Goal: Task Accomplishment & Management: Complete application form

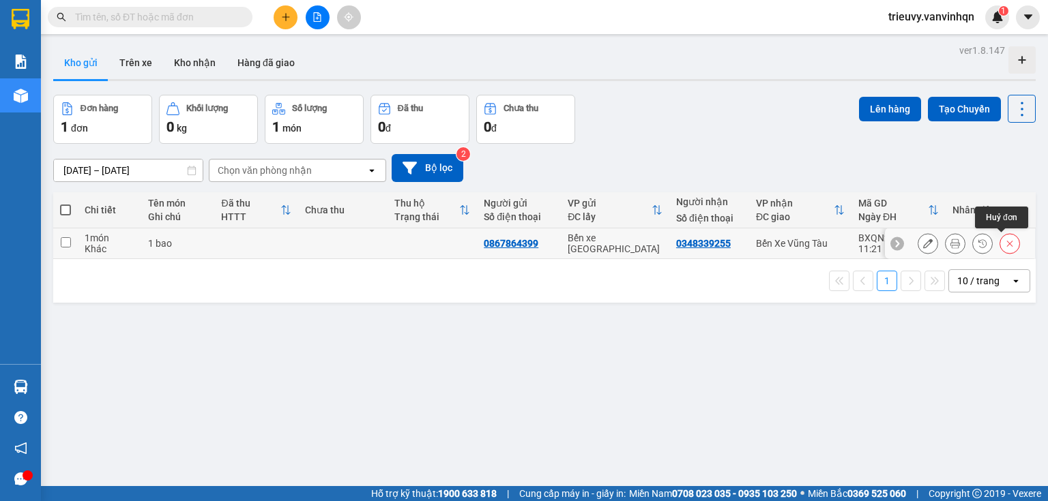
click at [1004, 248] on button at bounding box center [1009, 244] width 19 height 24
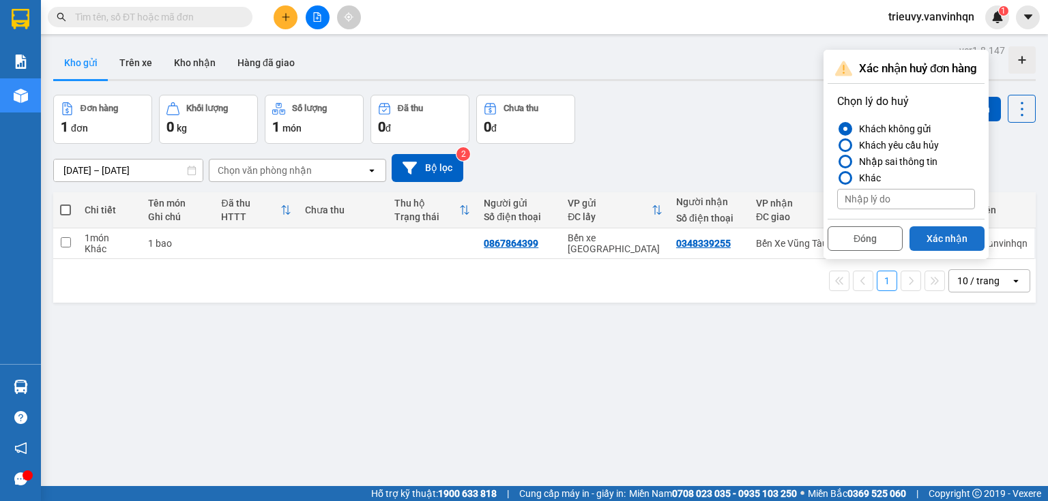
click at [968, 244] on button "Xác nhận" at bounding box center [946, 238] width 75 height 25
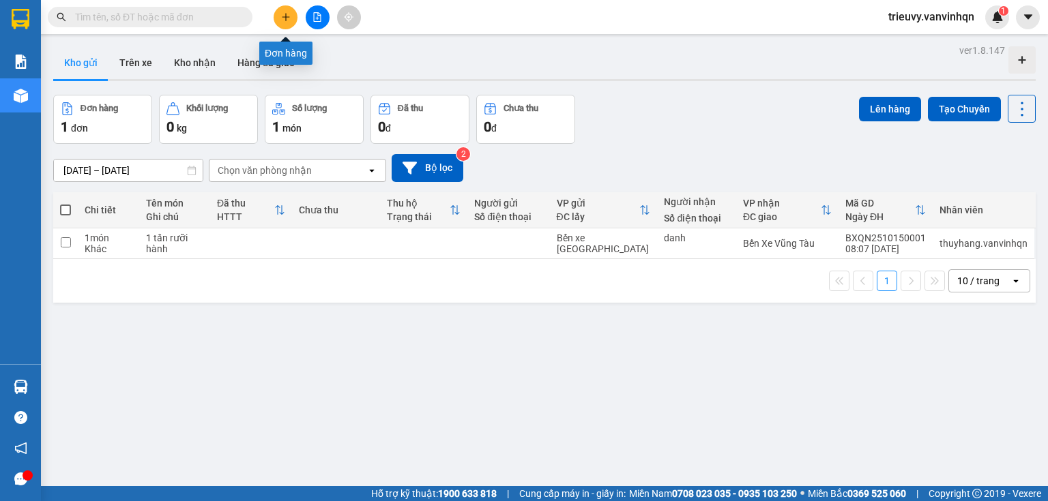
click at [285, 21] on button at bounding box center [286, 17] width 24 height 24
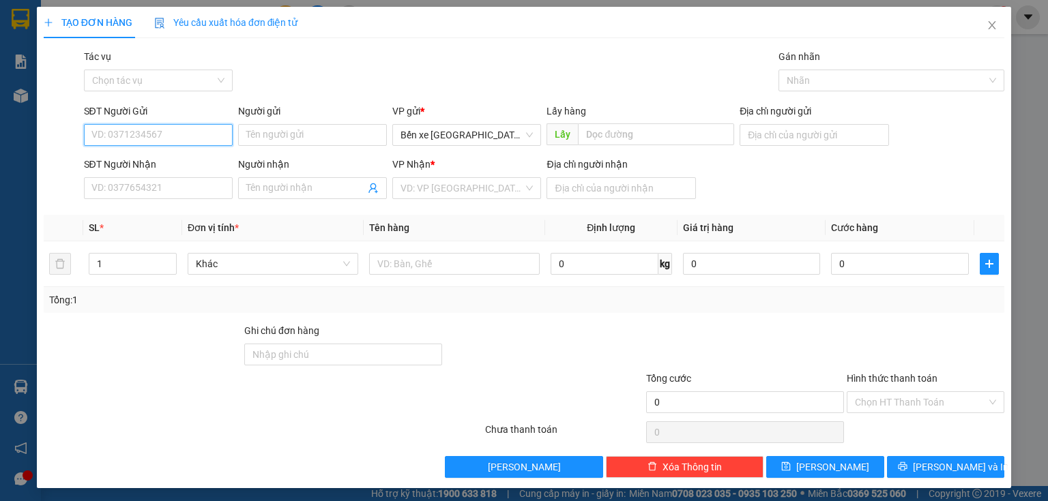
click at [196, 137] on input "SĐT Người Gửi" at bounding box center [158, 135] width 149 height 22
click at [197, 117] on div "SĐT Người Gửi" at bounding box center [158, 111] width 149 height 15
click at [197, 124] on input "SĐT Người Gửi" at bounding box center [158, 135] width 149 height 22
click at [199, 130] on input "SĐT Người Gửi" at bounding box center [158, 135] width 149 height 22
click at [112, 128] on input "0975210201" at bounding box center [158, 135] width 149 height 22
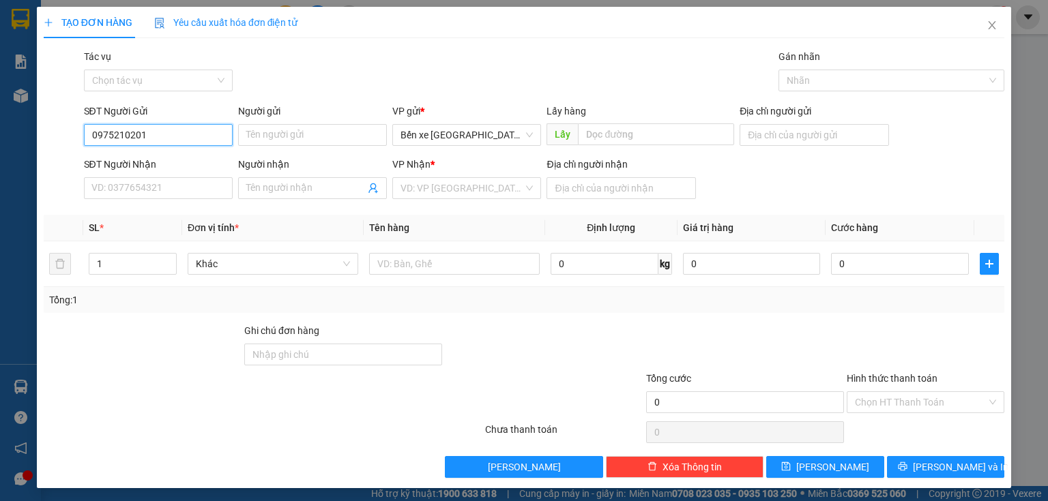
click at [128, 128] on input "0975210201" at bounding box center [158, 135] width 149 height 22
click at [483, 134] on span "Bến xe [GEOGRAPHIC_DATA]" at bounding box center [466, 135] width 132 height 20
type input "0975210201"
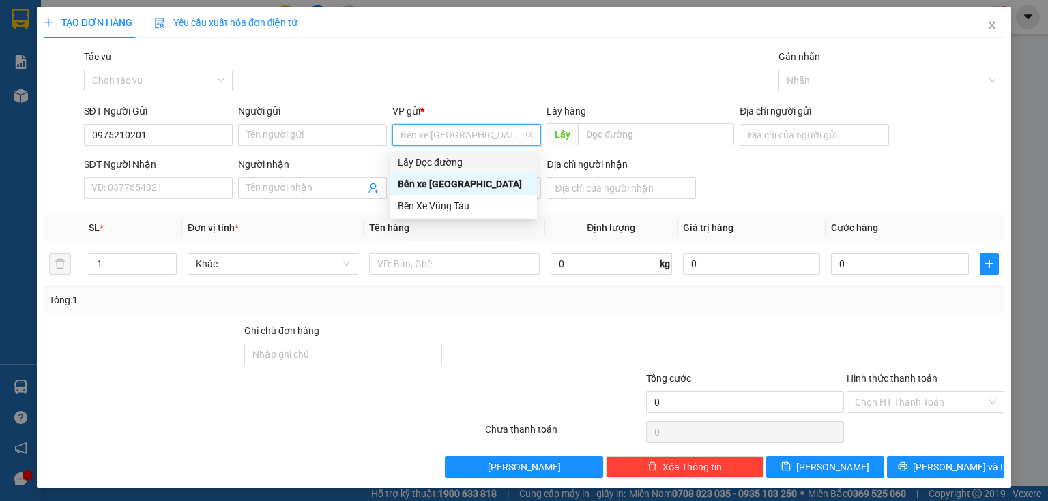
click at [467, 163] on div "Lấy Dọc đường" at bounding box center [463, 162] width 131 height 15
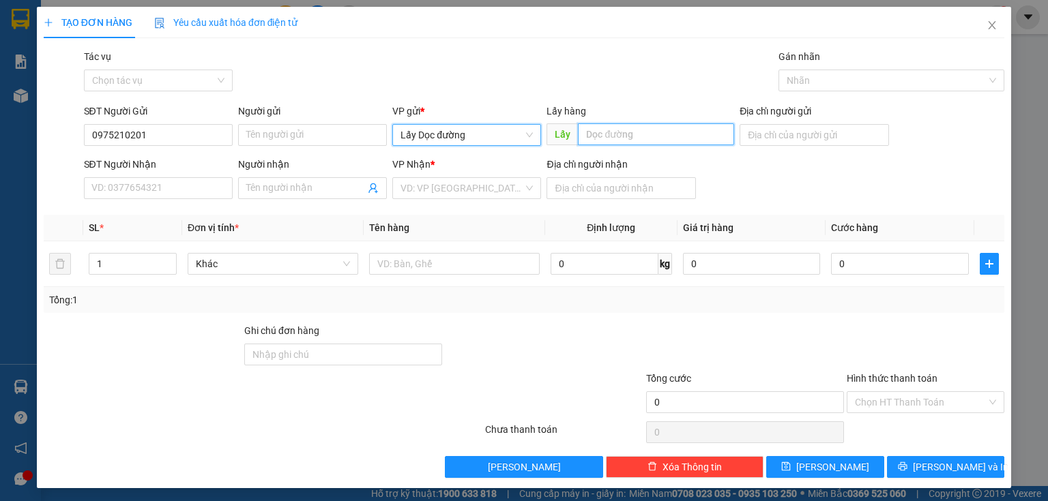
click at [641, 140] on input "text" at bounding box center [656, 134] width 156 height 22
type input "p"
type input "quy nhơn"
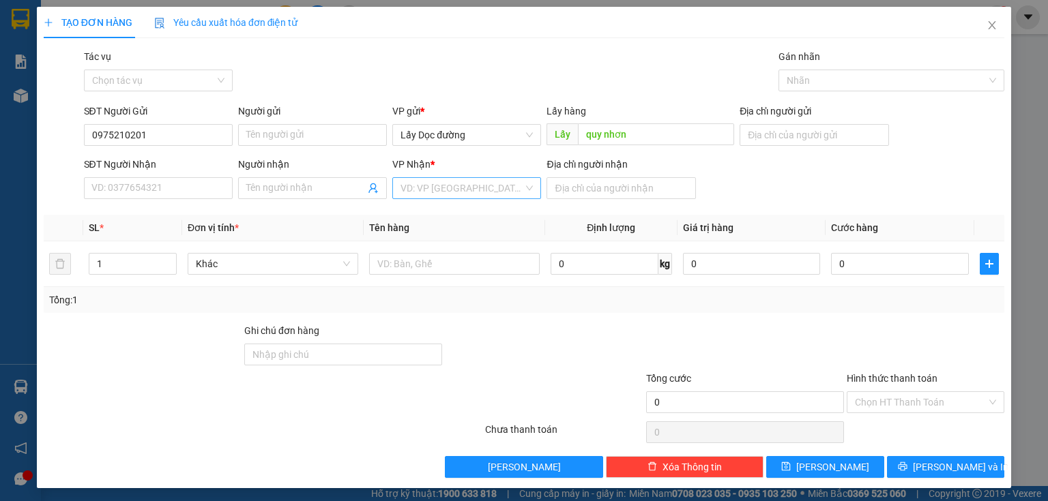
click at [475, 186] on input "search" at bounding box center [461, 188] width 123 height 20
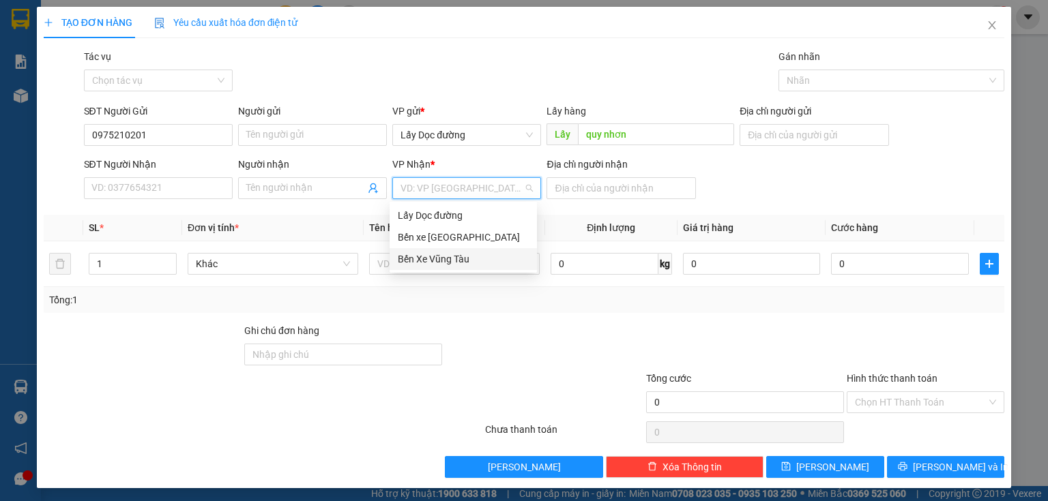
click at [448, 261] on div "Bến Xe Vũng Tàu" at bounding box center [463, 259] width 131 height 15
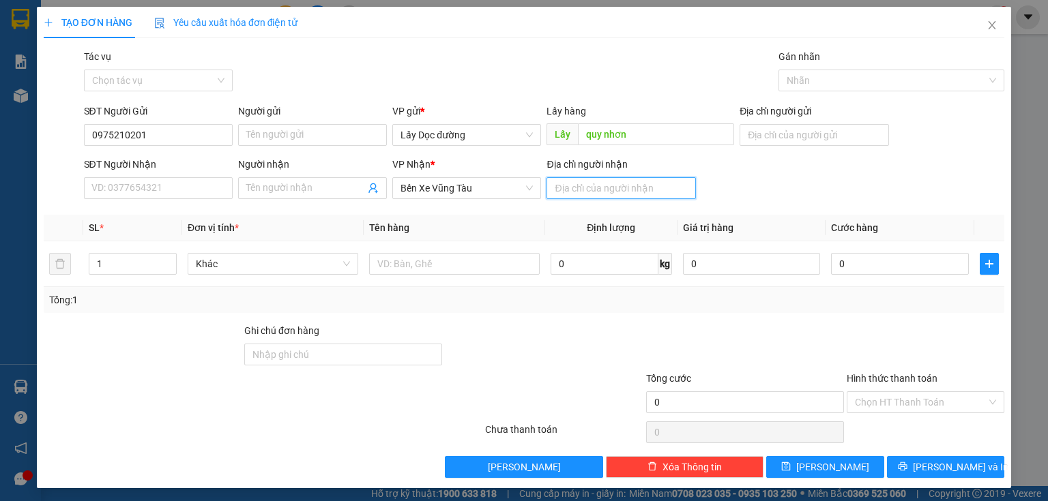
click at [594, 195] on input "Địa chỉ người nhận" at bounding box center [620, 188] width 149 height 22
type input "long thành"
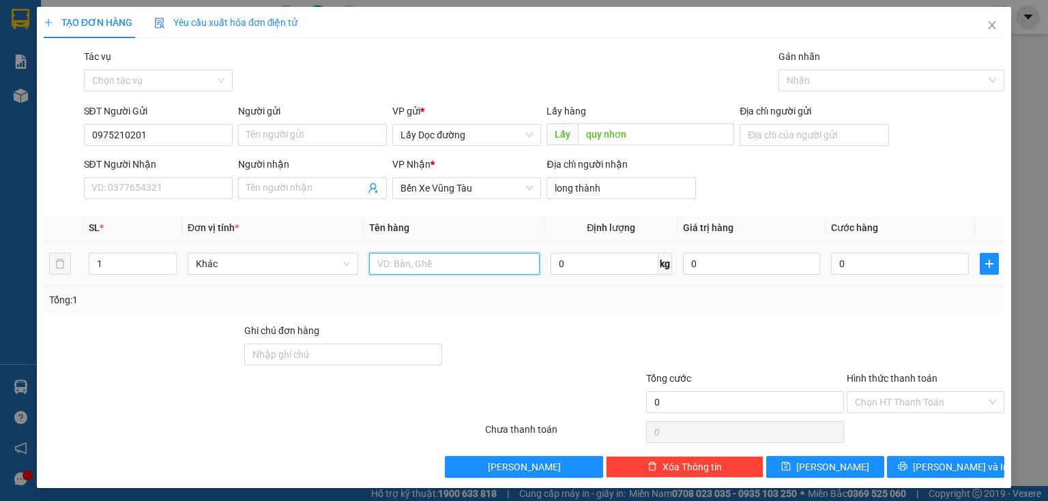
click at [473, 271] on input "text" at bounding box center [454, 264] width 171 height 22
type input "1t"
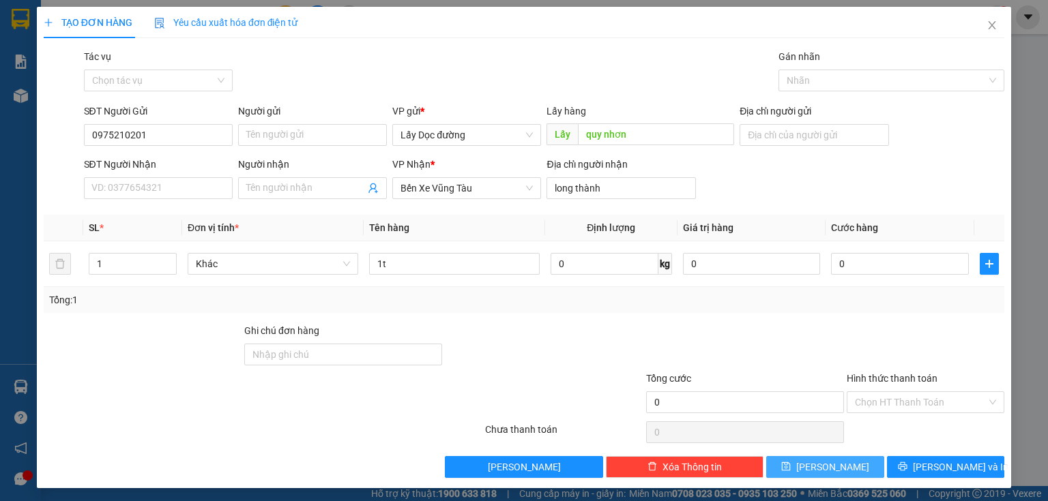
click at [791, 463] on icon "save" at bounding box center [786, 467] width 10 height 10
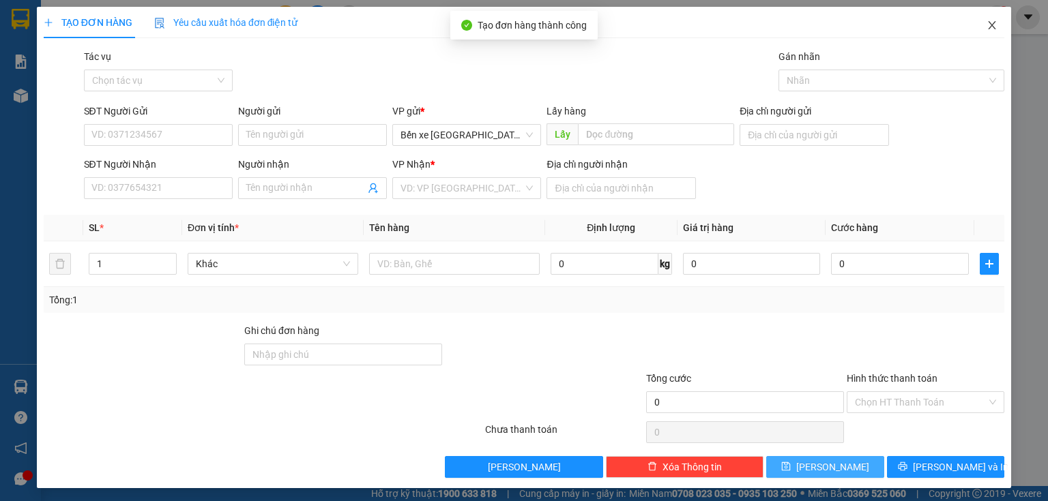
click at [986, 31] on icon "close" at bounding box center [991, 25] width 11 height 11
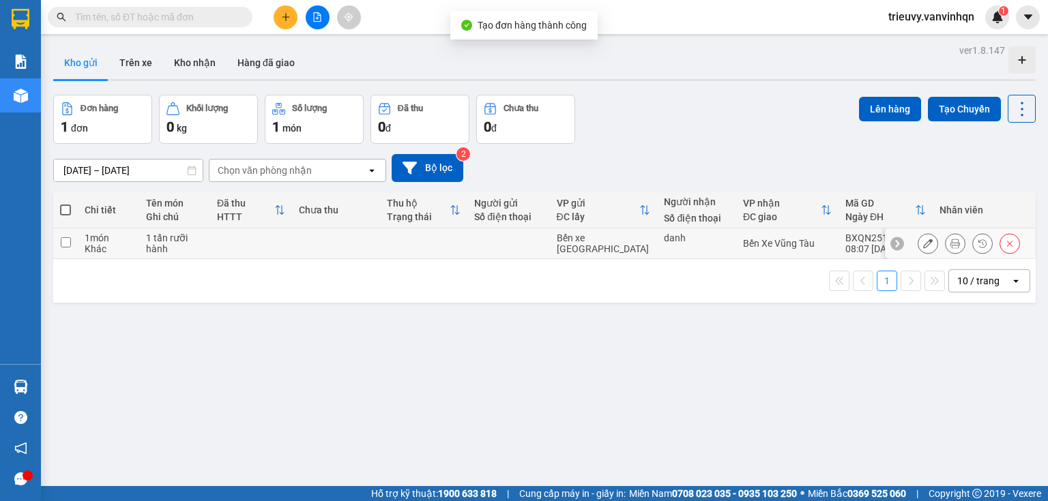
click at [304, 244] on td at bounding box center [336, 244] width 88 height 31
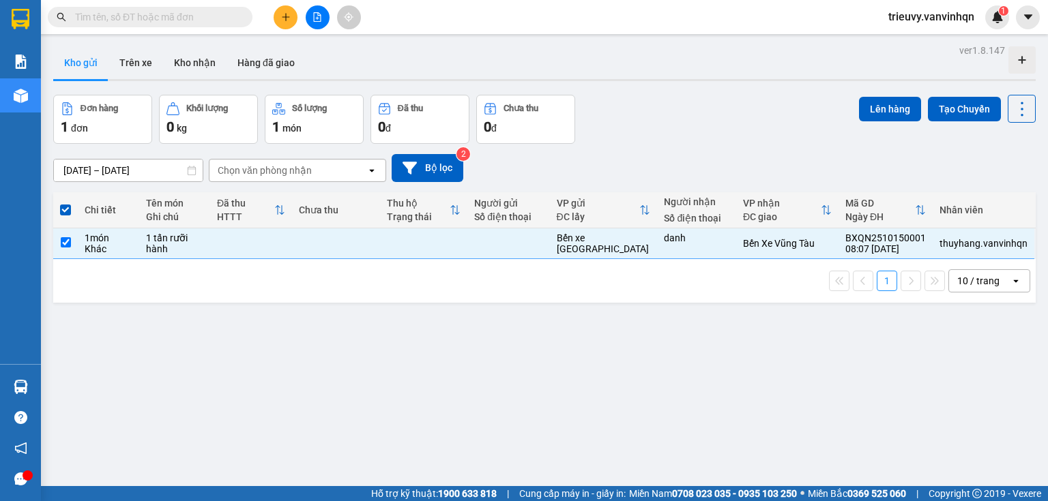
click at [283, 171] on div "Chọn văn phòng nhận" at bounding box center [265, 171] width 94 height 14
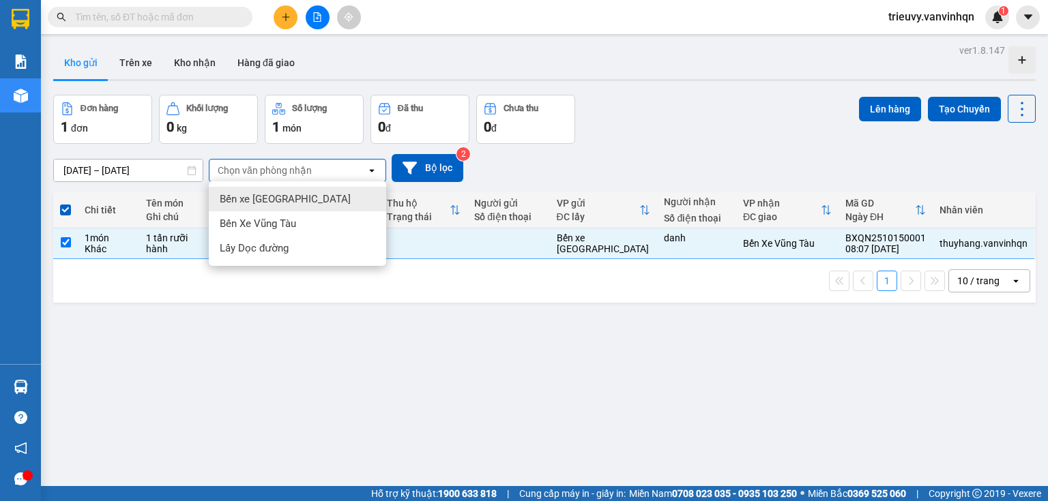
drag, startPoint x: 282, startPoint y: 175, endPoint x: 300, endPoint y: 182, distance: 19.0
click at [280, 199] on span "Bến xe [GEOGRAPHIC_DATA]" at bounding box center [285, 199] width 131 height 14
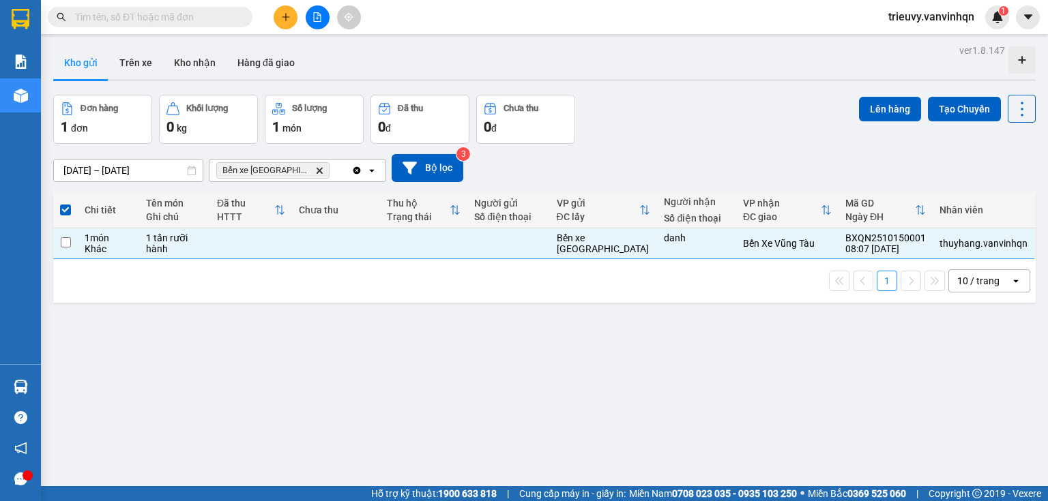
checkbox input "false"
click at [332, 157] on div "[DATE] – [DATE] Press the down arrow key to interact with the calendar and sele…" at bounding box center [544, 168] width 982 height 28
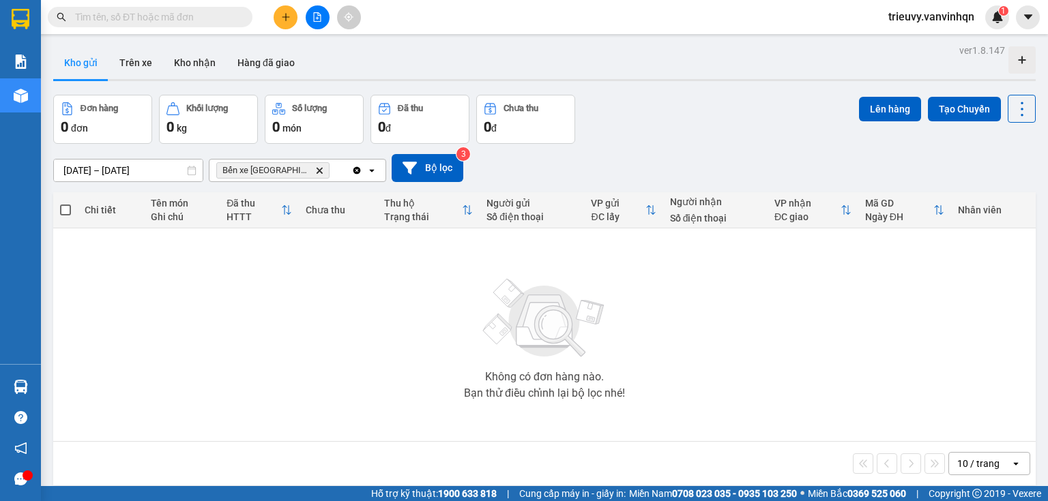
click at [330, 175] on div "Bến xe [GEOGRAPHIC_DATA] Delete" at bounding box center [280, 171] width 142 height 22
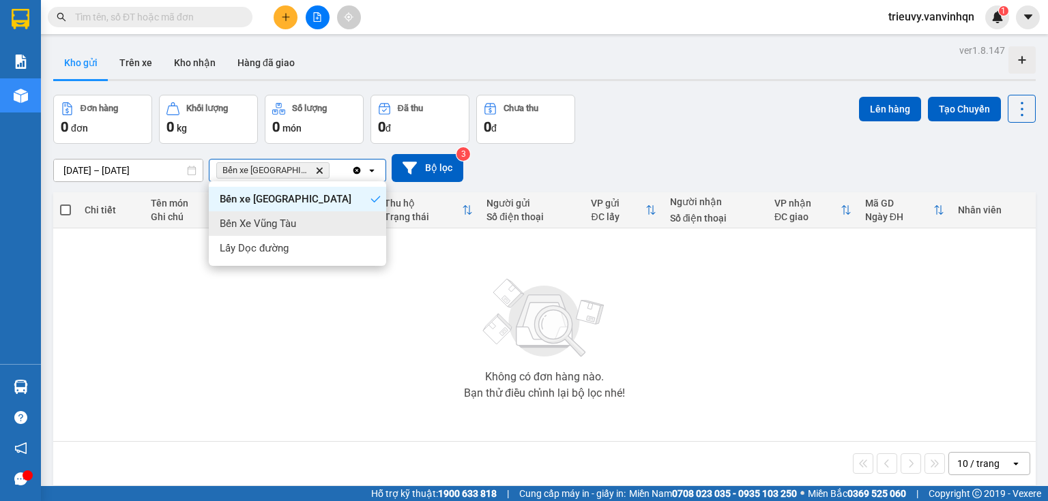
drag, startPoint x: 318, startPoint y: 229, endPoint x: 352, endPoint y: 188, distance: 53.3
click at [318, 227] on div "Bến Xe Vũng Tàu" at bounding box center [297, 223] width 177 height 25
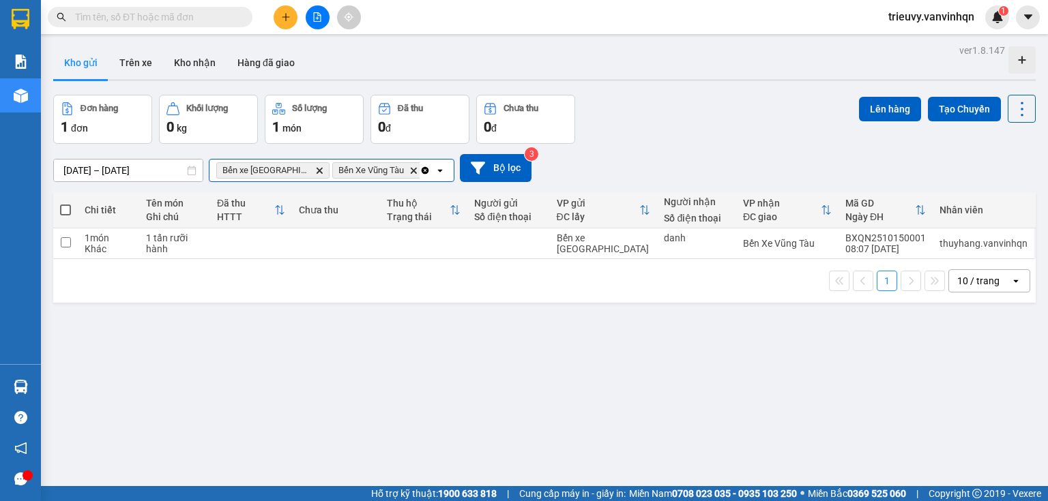
click at [426, 164] on input "Selected Bến xe Quảng Ngãi, Bến Xe Vũng Tàu ." at bounding box center [426, 171] width 1 height 14
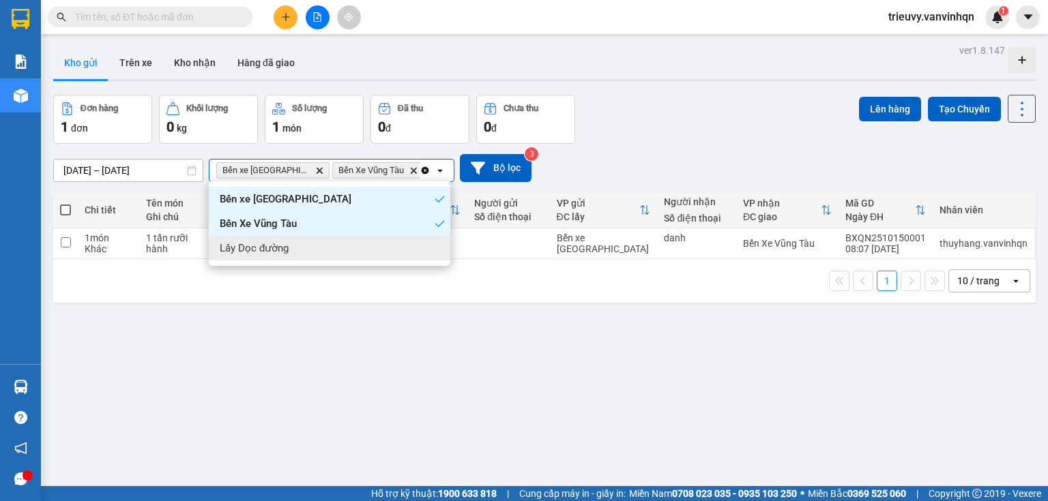
click at [386, 250] on div "Lấy Dọc đường" at bounding box center [329, 248] width 241 height 25
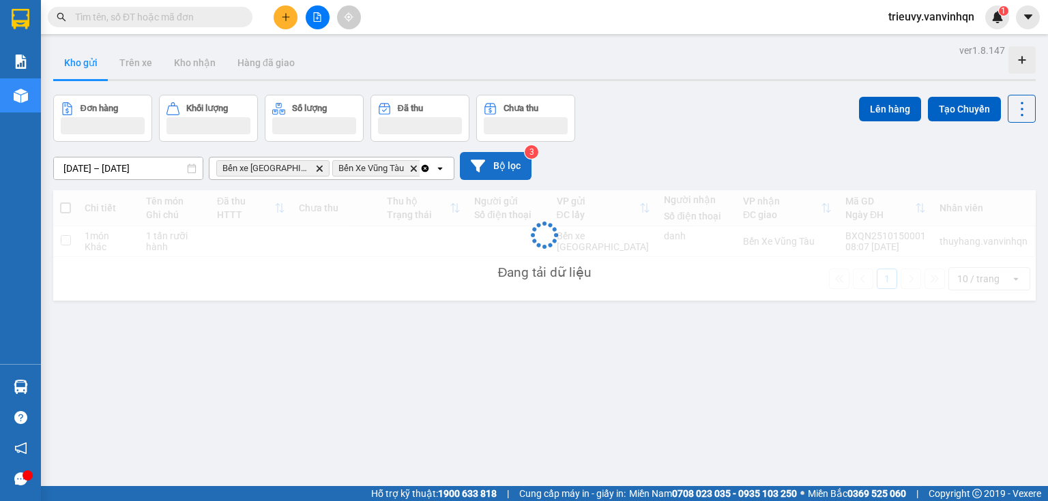
click at [478, 171] on icon at bounding box center [478, 166] width 14 height 12
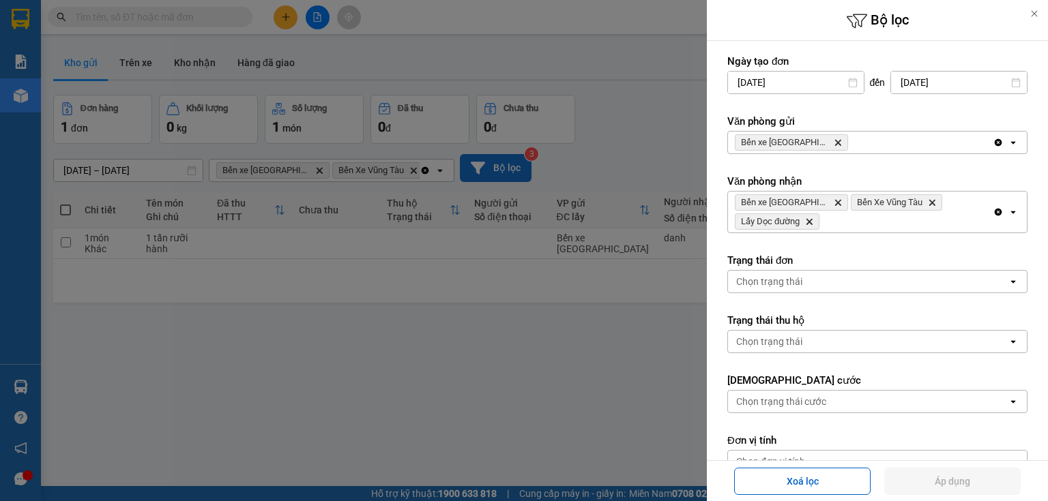
click at [958, 138] on div "Bến xe [GEOGRAPHIC_DATA] Delete" at bounding box center [860, 143] width 265 height 22
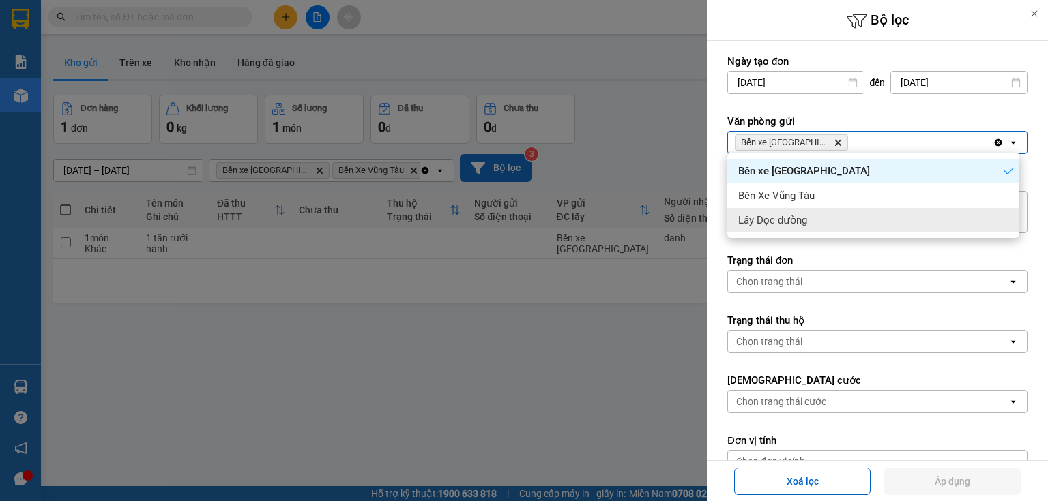
click at [892, 216] on div "Lấy Dọc đường" at bounding box center [873, 220] width 292 height 25
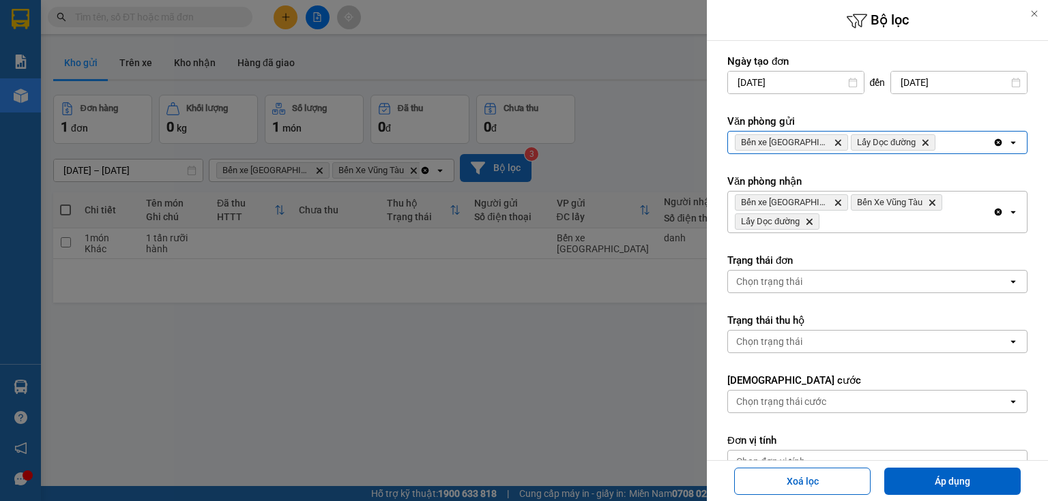
drag, startPoint x: 944, startPoint y: 142, endPoint x: 943, endPoint y: 150, distance: 8.3
click at [944, 145] on div "Bến xe [GEOGRAPHIC_DATA] Delete Lấy Dọc đường Delete" at bounding box center [860, 143] width 265 height 22
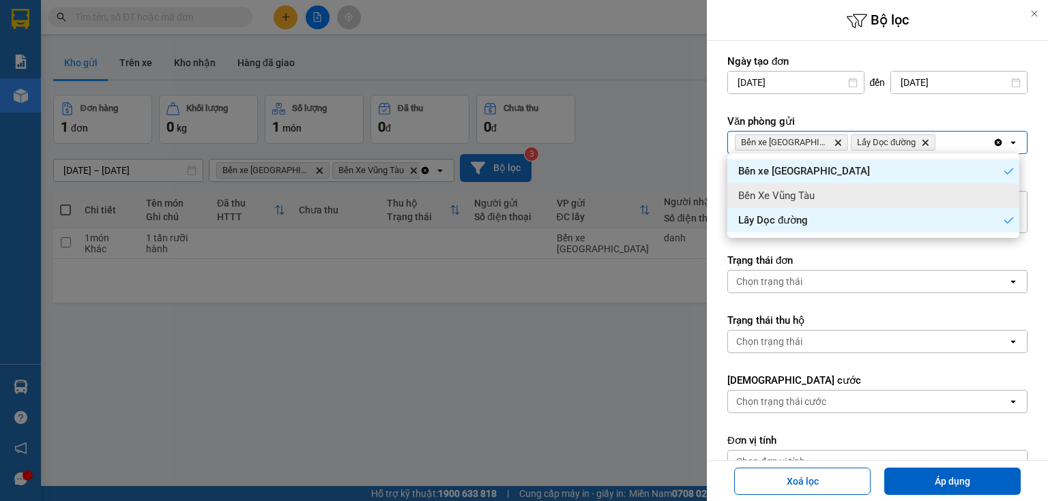
click at [931, 196] on div "Bến Xe Vũng Tàu" at bounding box center [873, 196] width 292 height 25
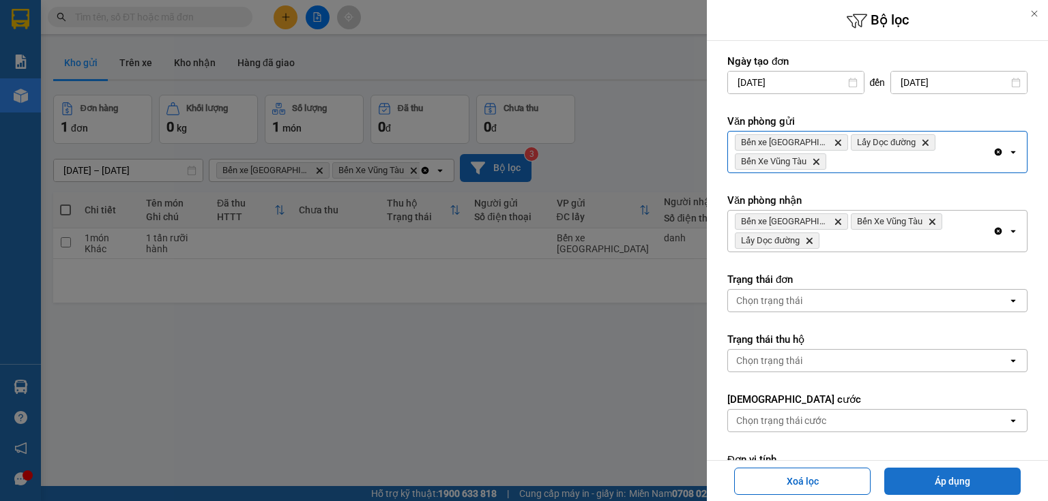
click at [940, 480] on button "Áp dụng" at bounding box center [952, 481] width 136 height 27
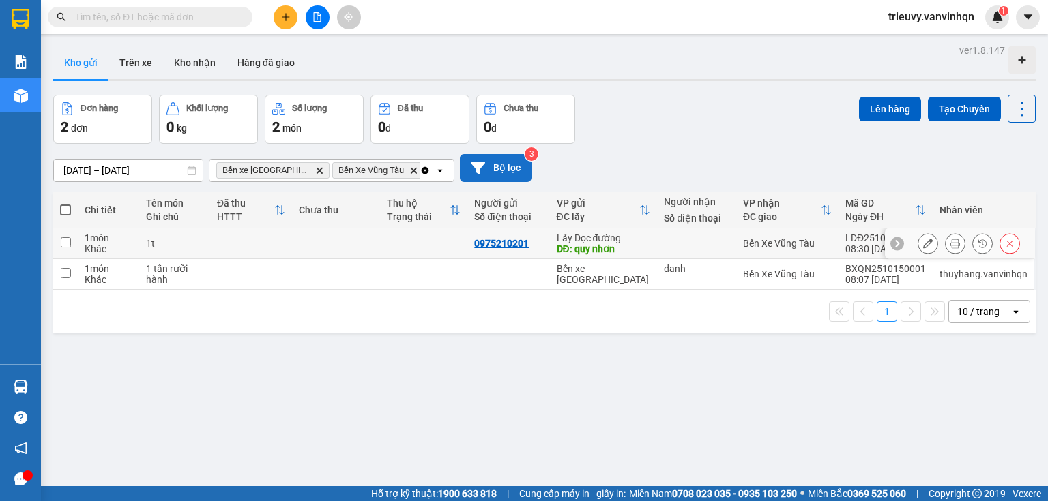
click at [317, 252] on td at bounding box center [336, 244] width 88 height 31
checkbox input "true"
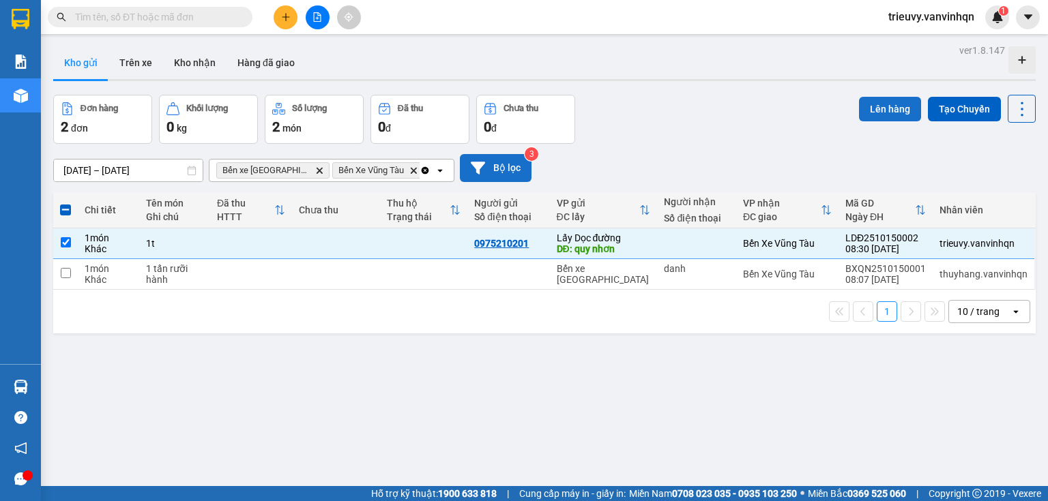
click at [883, 108] on button "Lên hàng" at bounding box center [890, 109] width 62 height 25
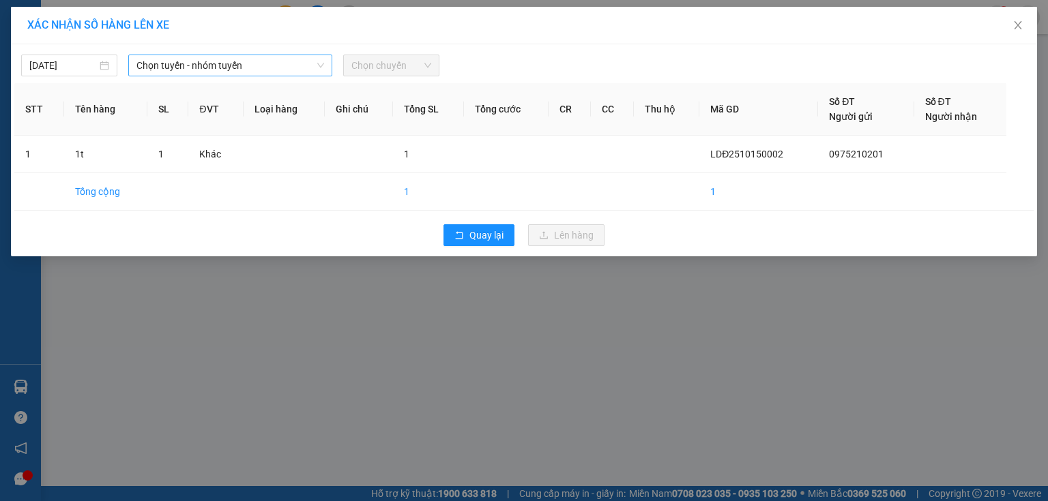
click at [297, 65] on span "Chọn tuyến - nhóm tuyến" at bounding box center [230, 65] width 188 height 20
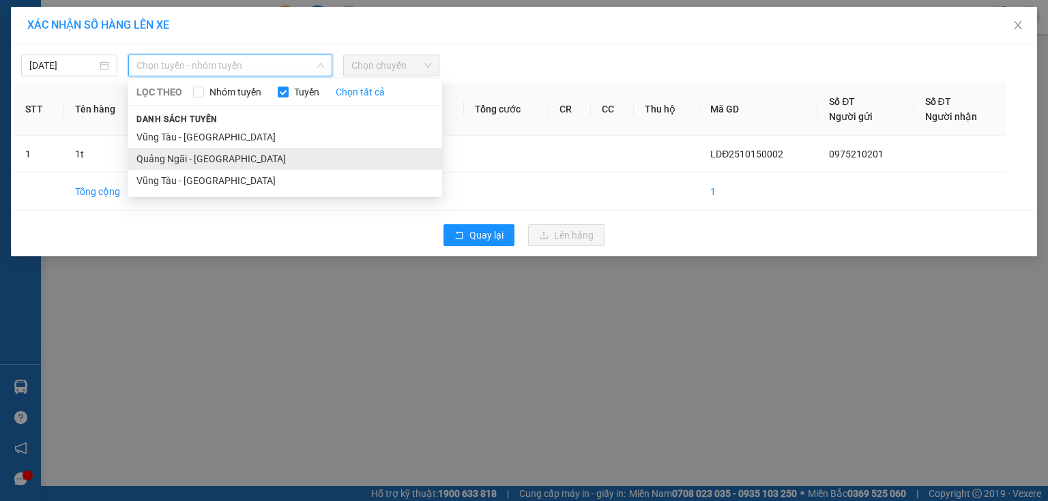
click at [263, 161] on li "Quảng Ngãi - [GEOGRAPHIC_DATA]" at bounding box center [285, 159] width 314 height 22
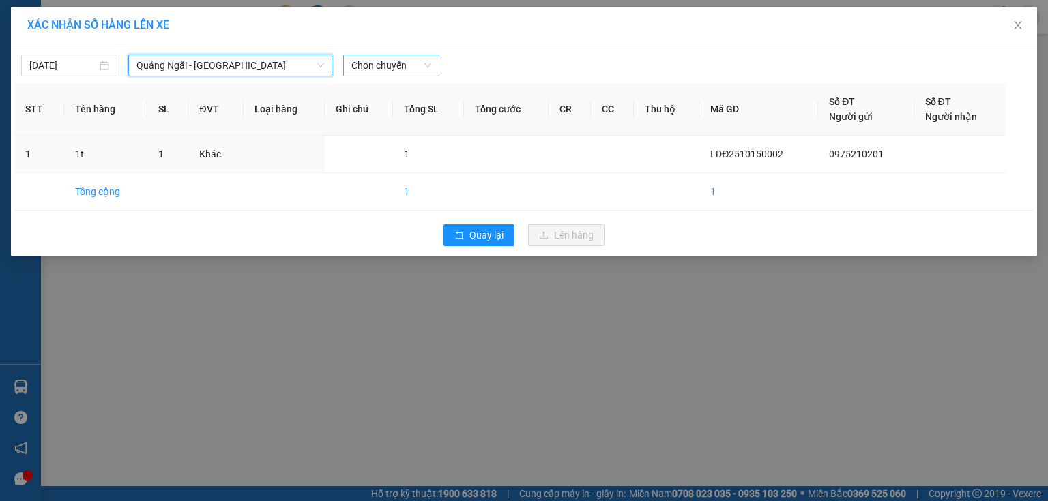
click at [405, 71] on span "Chọn chuyến" at bounding box center [391, 65] width 80 height 20
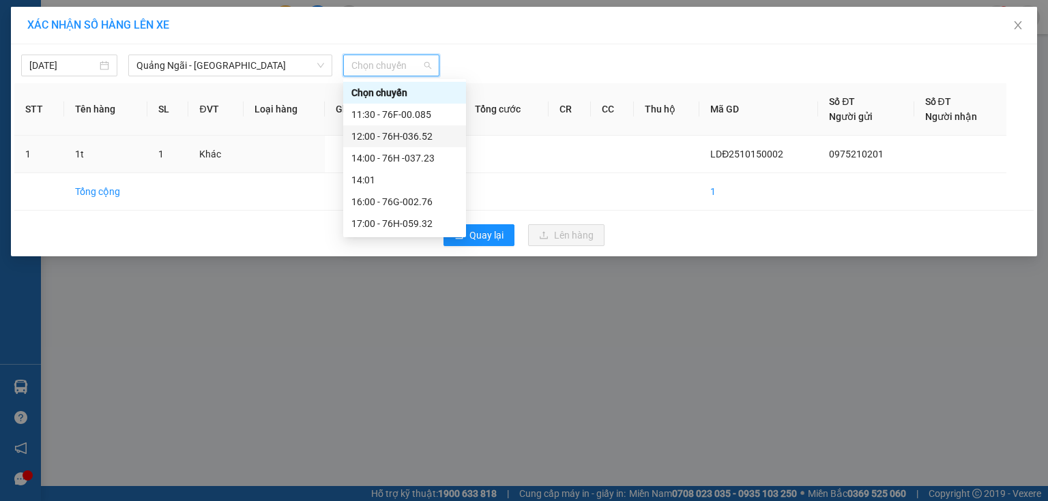
click at [407, 143] on div "12:00 - 76H-036.52" at bounding box center [404, 136] width 106 height 15
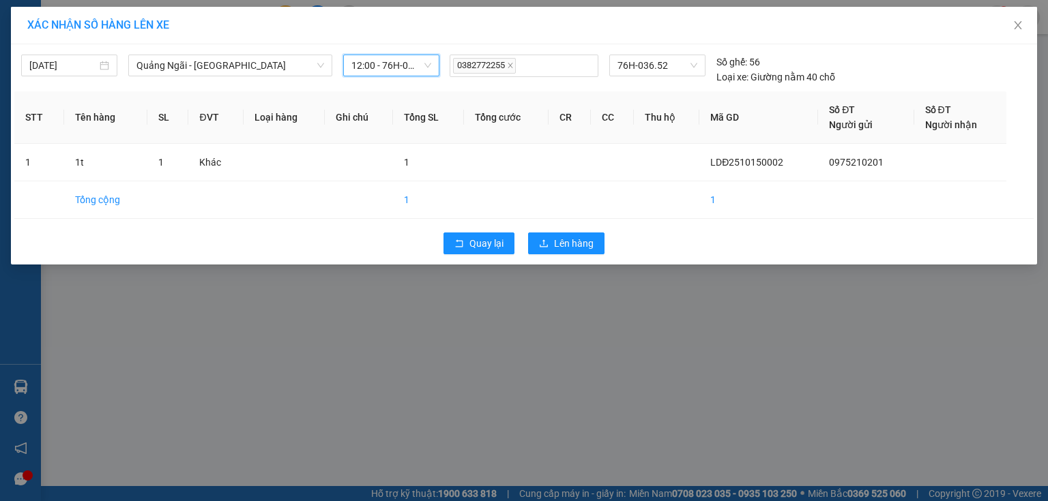
click at [428, 73] on span "12:00 - 76H-036.52" at bounding box center [391, 65] width 80 height 20
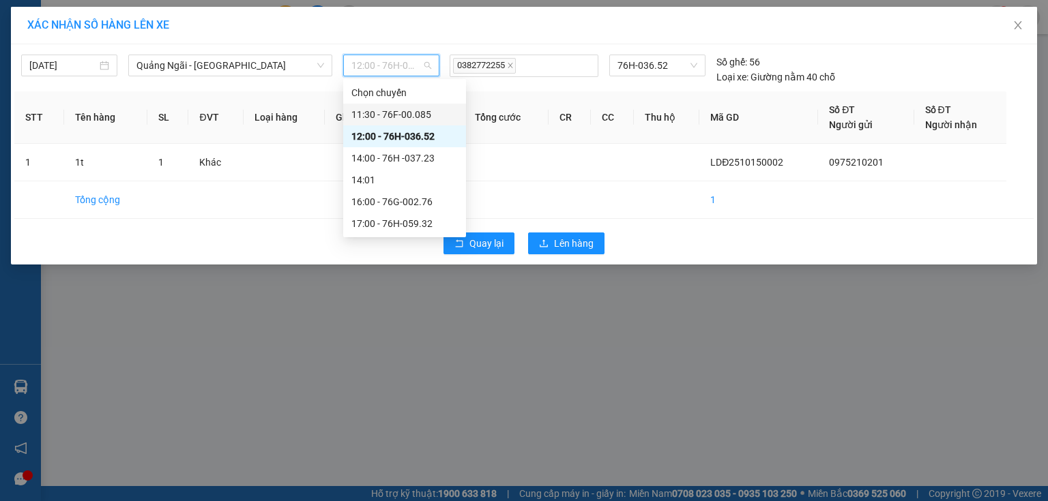
drag, startPoint x: 423, startPoint y: 106, endPoint x: 426, endPoint y: 114, distance: 8.0
click at [423, 106] on div "11:30 - 76F-00.085" at bounding box center [404, 115] width 123 height 22
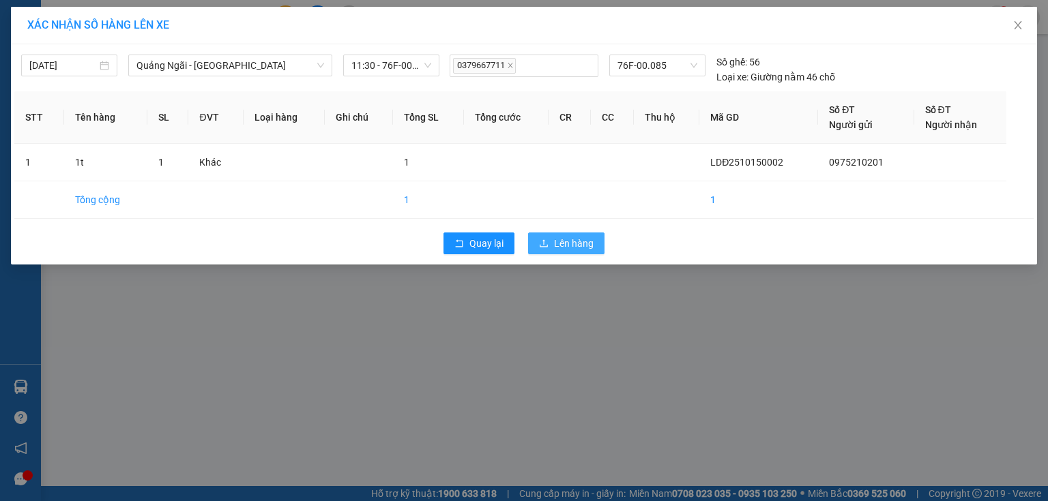
click at [584, 236] on span "Lên hàng" at bounding box center [574, 243] width 40 height 15
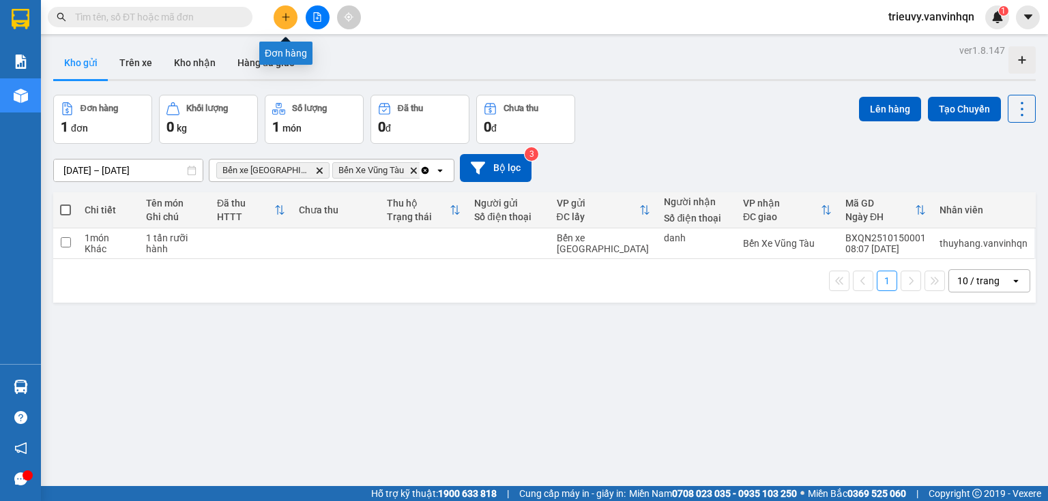
click at [280, 16] on button at bounding box center [286, 17] width 24 height 24
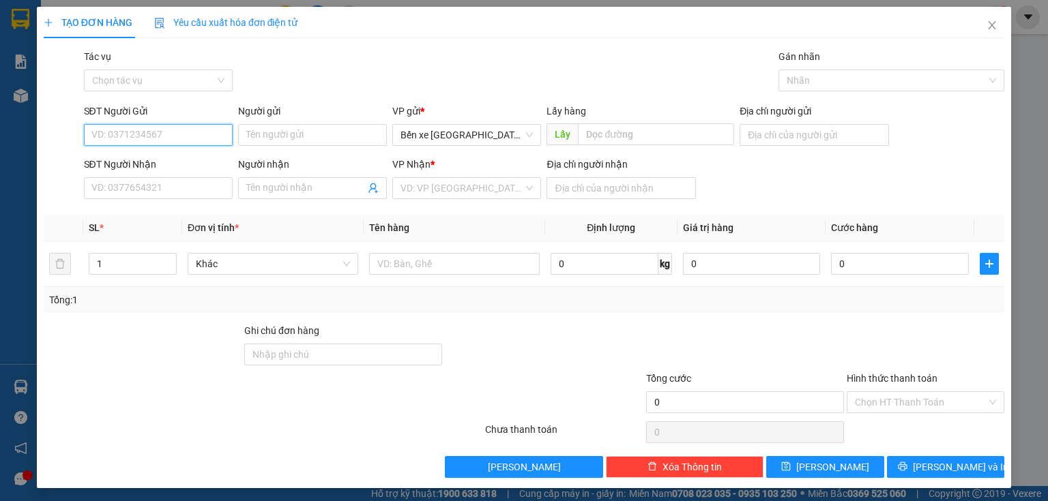
click at [187, 142] on input "SĐT Người Gửi" at bounding box center [158, 135] width 149 height 22
type input "0375492468"
click at [108, 121] on div "SĐT Người Gửi" at bounding box center [158, 114] width 149 height 20
click at [108, 134] on input "0375492468" at bounding box center [158, 135] width 149 height 22
click at [111, 134] on input "0375492468" at bounding box center [158, 135] width 149 height 22
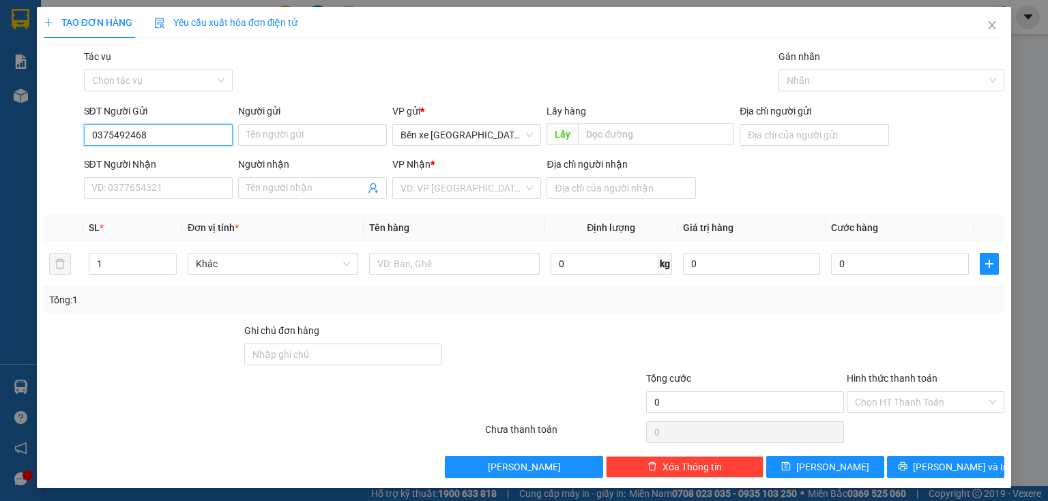
click at [129, 132] on input "0375492468" at bounding box center [158, 135] width 149 height 22
click at [426, 140] on span "Bến xe [GEOGRAPHIC_DATA]" at bounding box center [466, 135] width 132 height 20
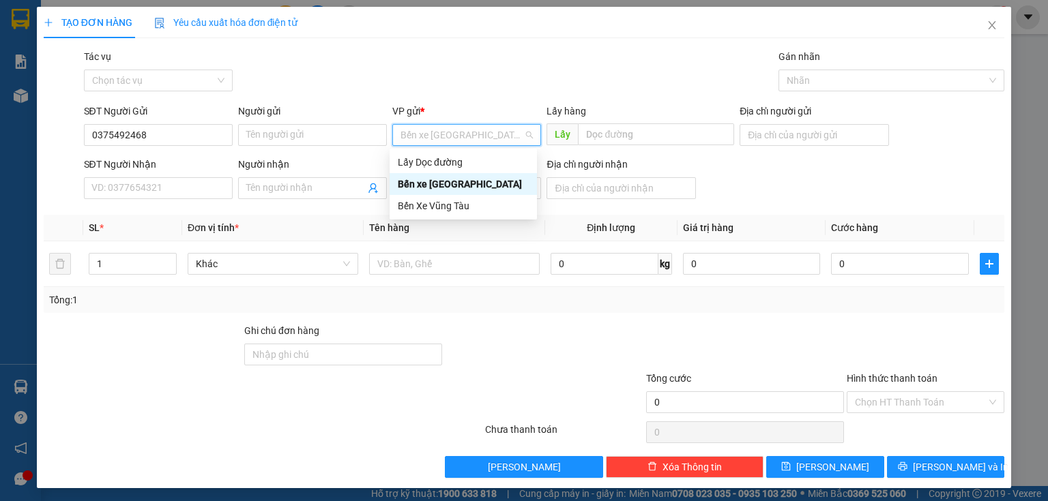
click at [427, 153] on div "Lấy Dọc đường" at bounding box center [463, 162] width 147 height 22
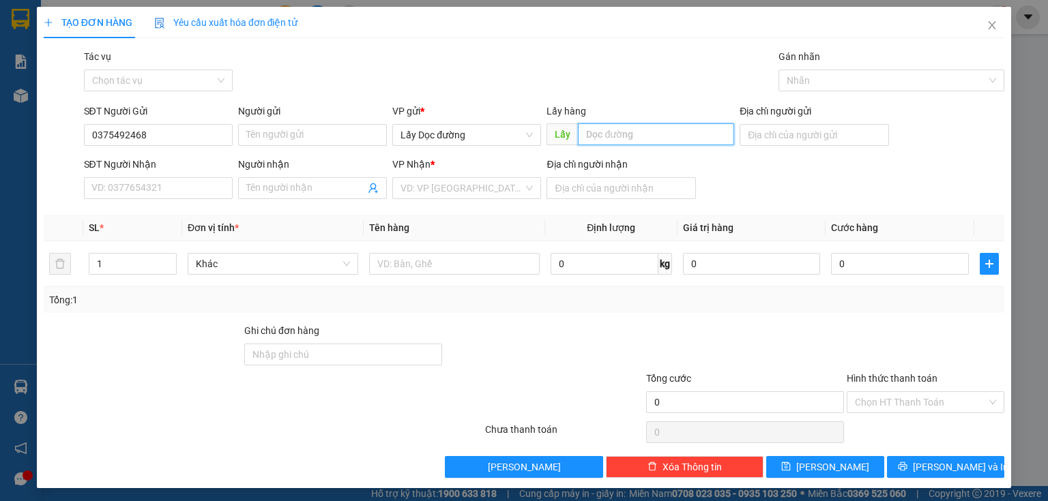
click at [585, 138] on input "text" at bounding box center [656, 134] width 156 height 22
type input "cầu dợi"
click at [544, 180] on div "Địa chỉ người nhận" at bounding box center [621, 181] width 154 height 48
drag, startPoint x: 535, startPoint y: 181, endPoint x: 514, endPoint y: 199, distance: 27.6
click at [533, 182] on div "VD: VP [GEOGRAPHIC_DATA]" at bounding box center [466, 188] width 149 height 22
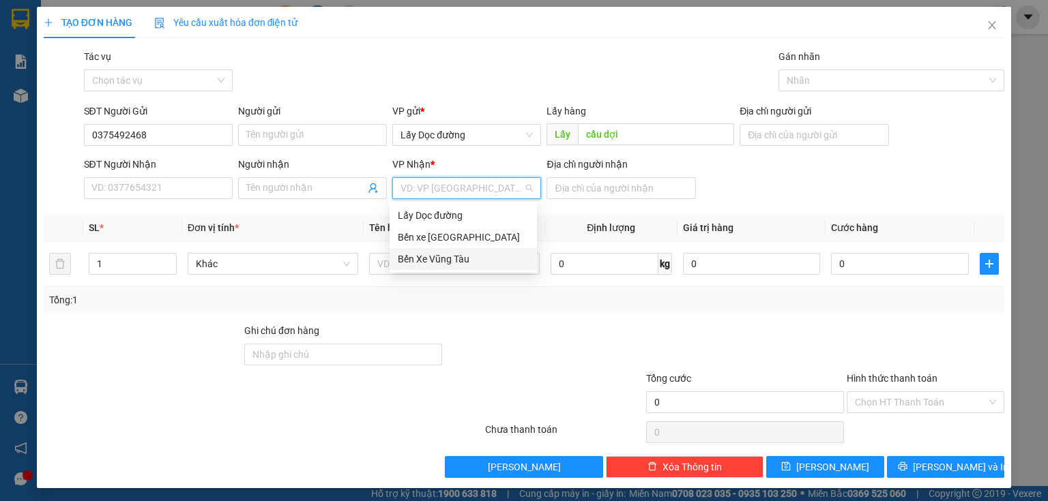
click at [493, 261] on div "Bến Xe Vũng Tàu" at bounding box center [463, 259] width 131 height 15
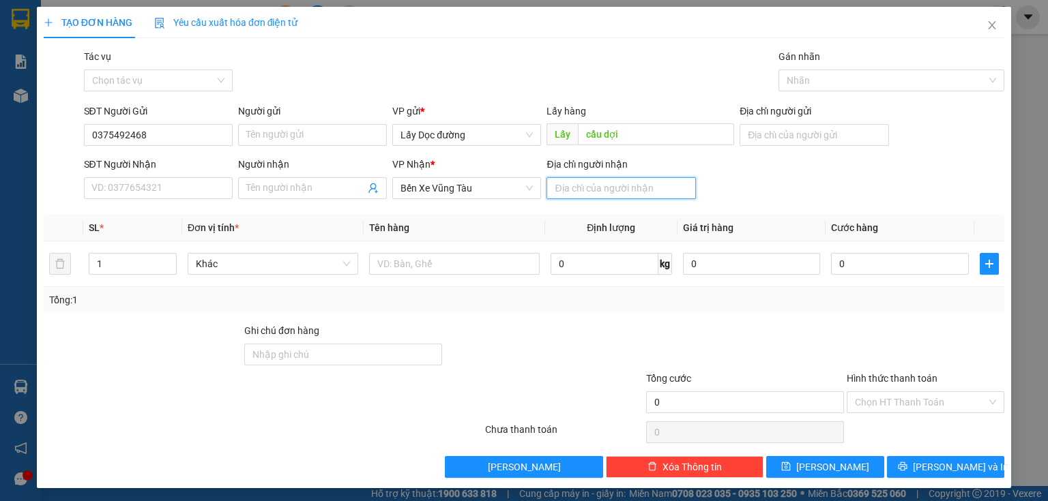
click at [587, 196] on input "Địa chỉ người nhận" at bounding box center [620, 188] width 149 height 22
type input "long thành"
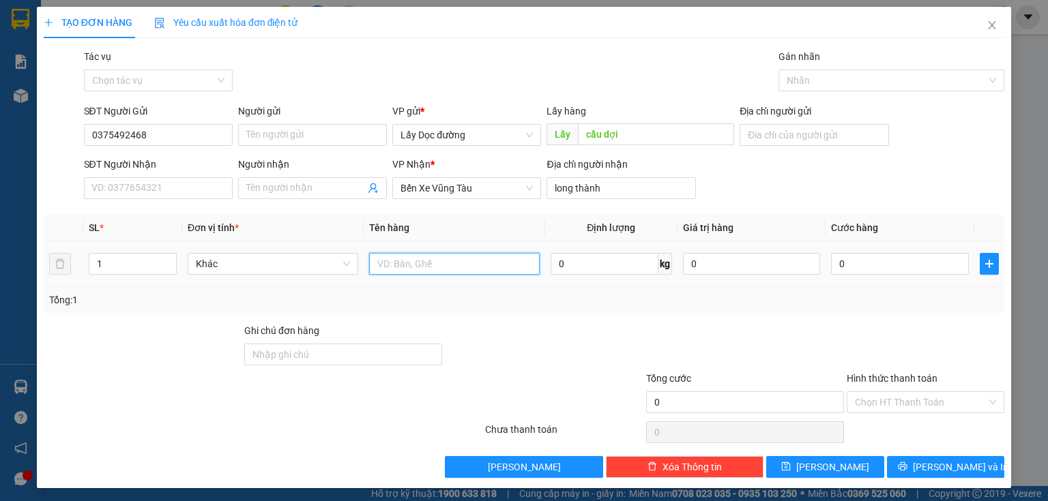
click at [467, 271] on input "text" at bounding box center [454, 264] width 171 height 22
type input "xe 700"
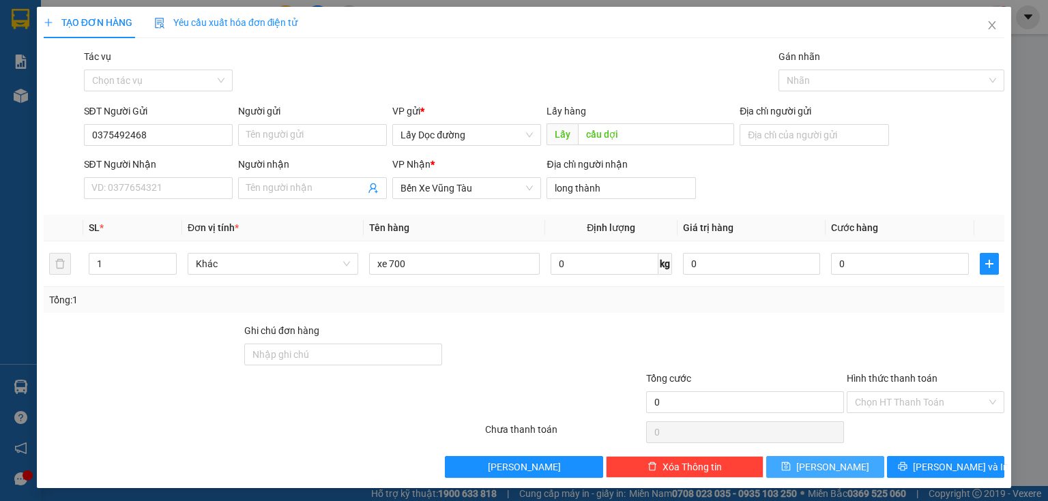
click at [787, 468] on button "[PERSON_NAME]" at bounding box center [825, 467] width 118 height 22
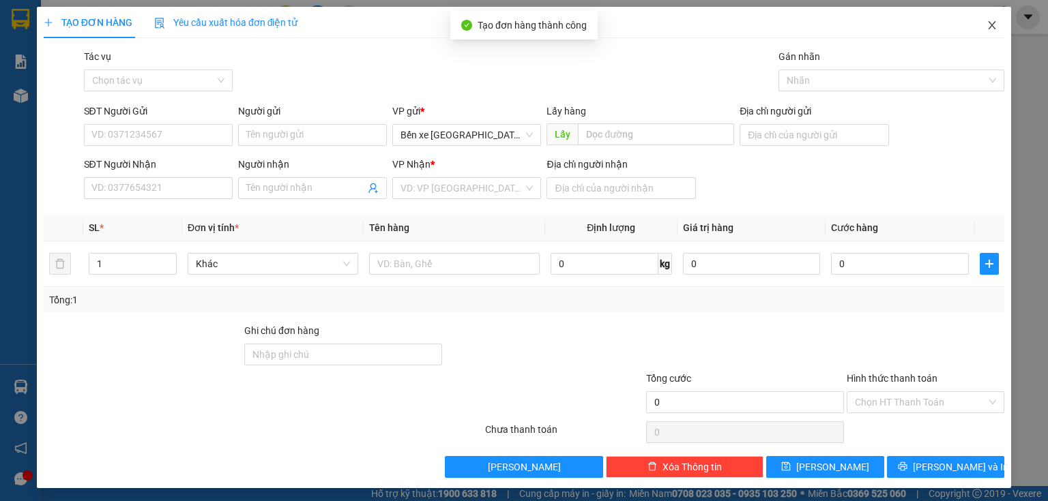
click at [979, 19] on span "Close" at bounding box center [992, 26] width 38 height 38
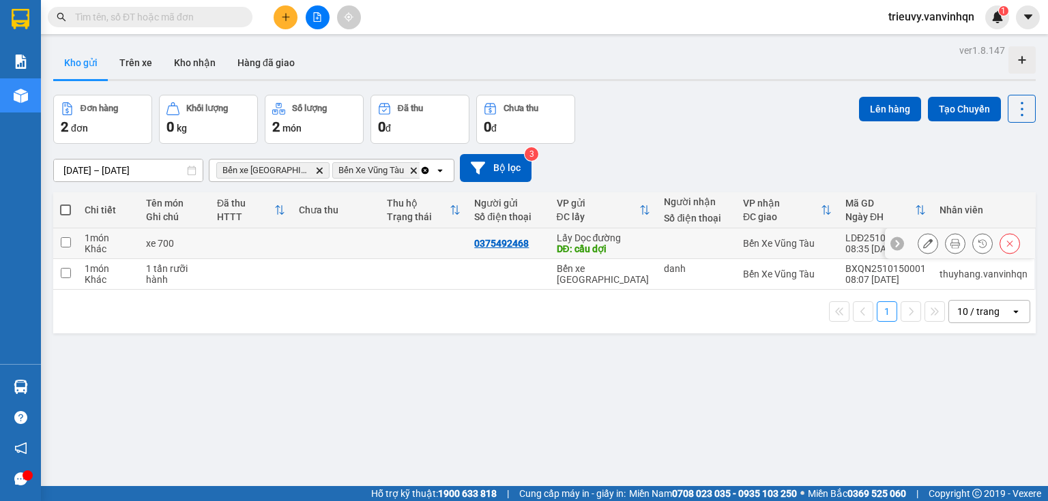
click at [335, 245] on td at bounding box center [336, 244] width 88 height 31
checkbox input "true"
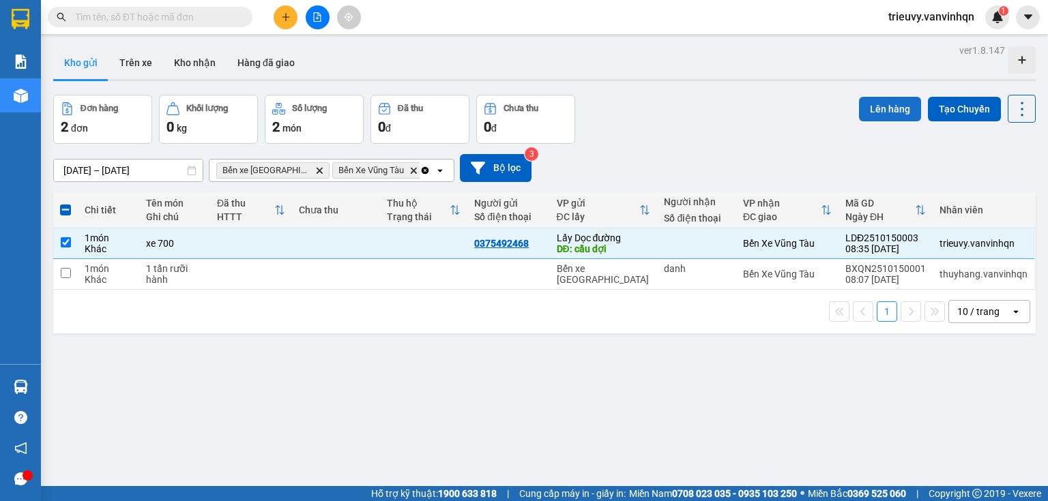
click at [888, 100] on button "Lên hàng" at bounding box center [890, 109] width 62 height 25
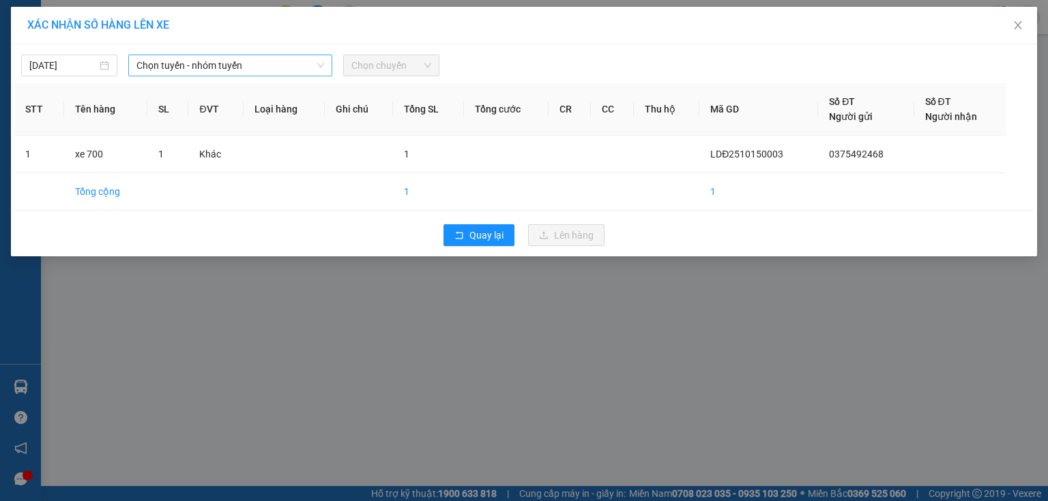
drag, startPoint x: 257, startPoint y: 63, endPoint x: 254, endPoint y: 72, distance: 9.8
click at [256, 70] on span "Chọn tuyến - nhóm tuyến" at bounding box center [230, 65] width 188 height 20
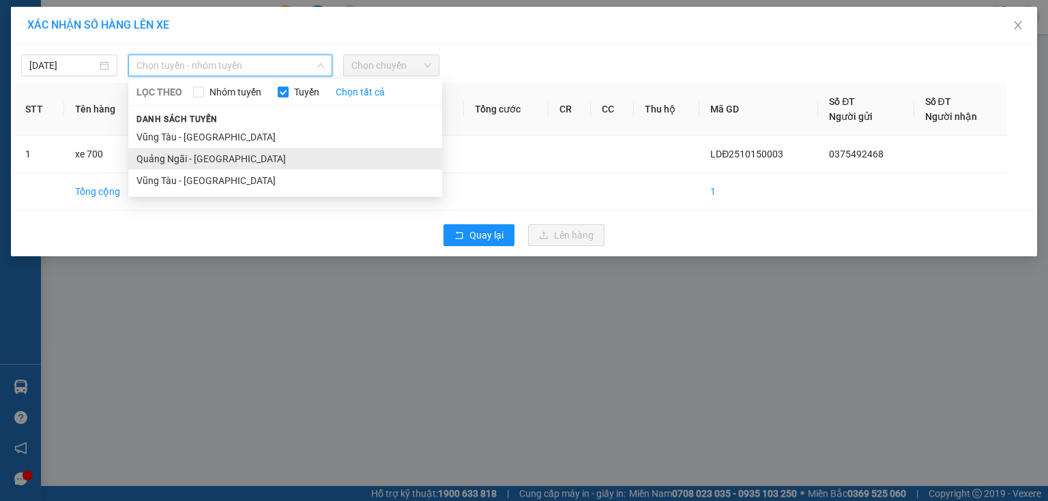
click at [218, 151] on li "Quảng Ngãi - [GEOGRAPHIC_DATA]" at bounding box center [285, 159] width 314 height 22
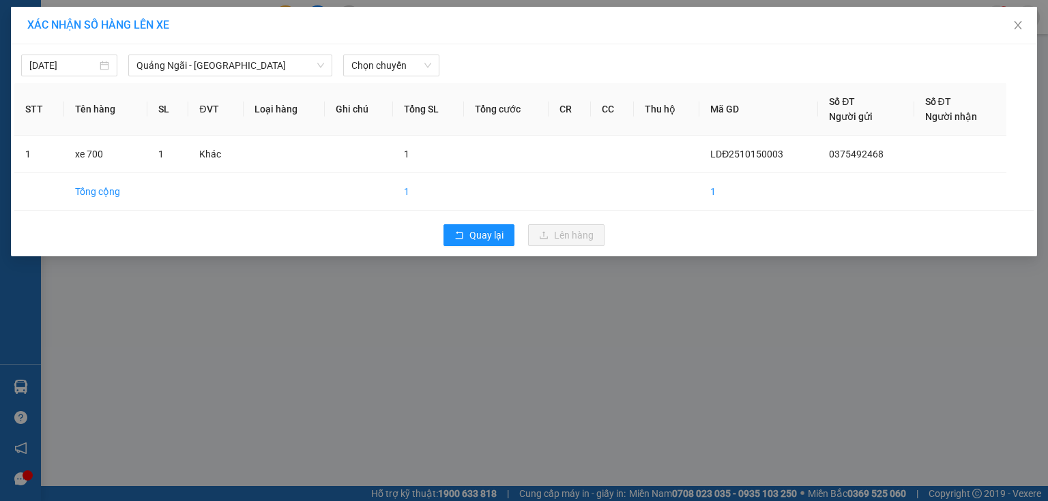
click at [451, 70] on div at bounding box center [654, 66] width 422 height 22
click at [430, 76] on div "Chọn chuyến" at bounding box center [391, 66] width 96 height 22
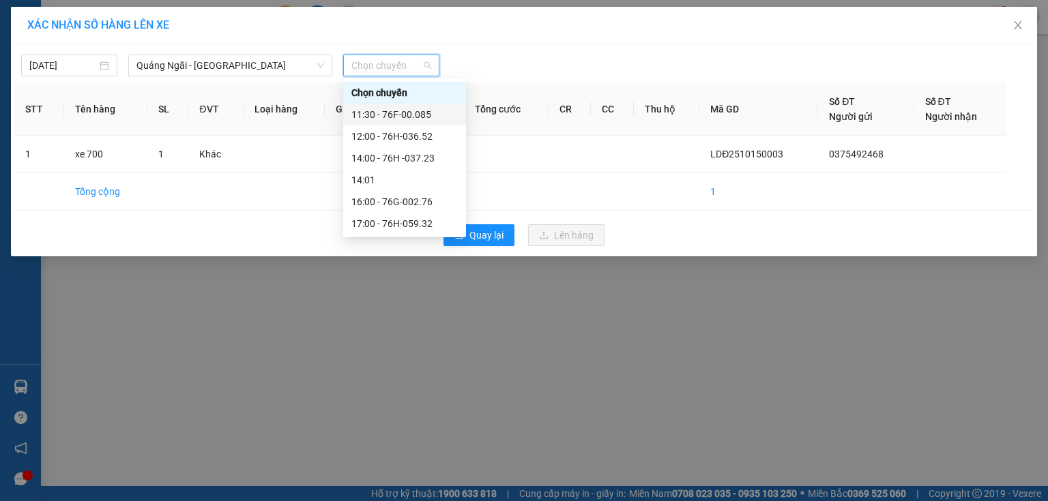
click at [424, 109] on div "11:30 - 76F-00.085" at bounding box center [404, 114] width 106 height 15
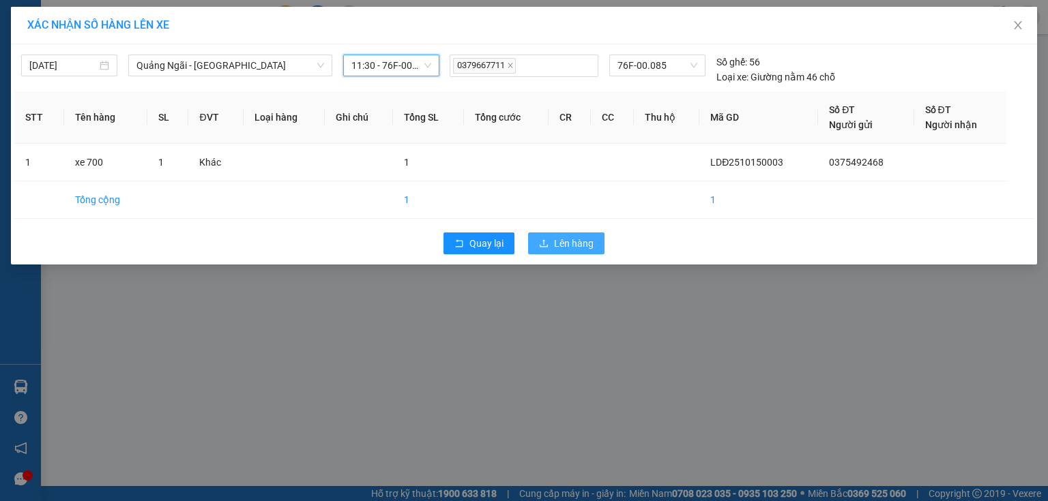
click at [546, 246] on icon "upload" at bounding box center [544, 244] width 10 height 10
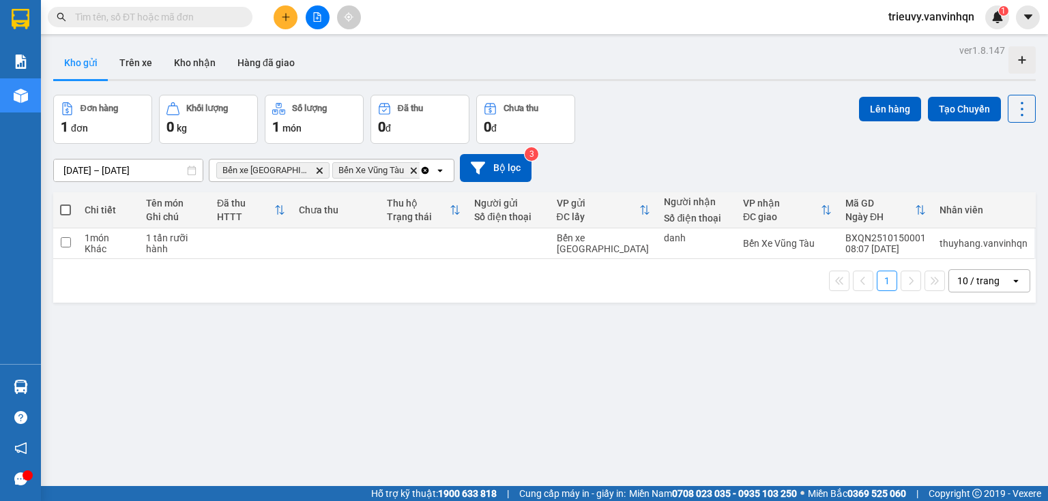
click at [282, 17] on icon "plus" at bounding box center [286, 17] width 10 height 10
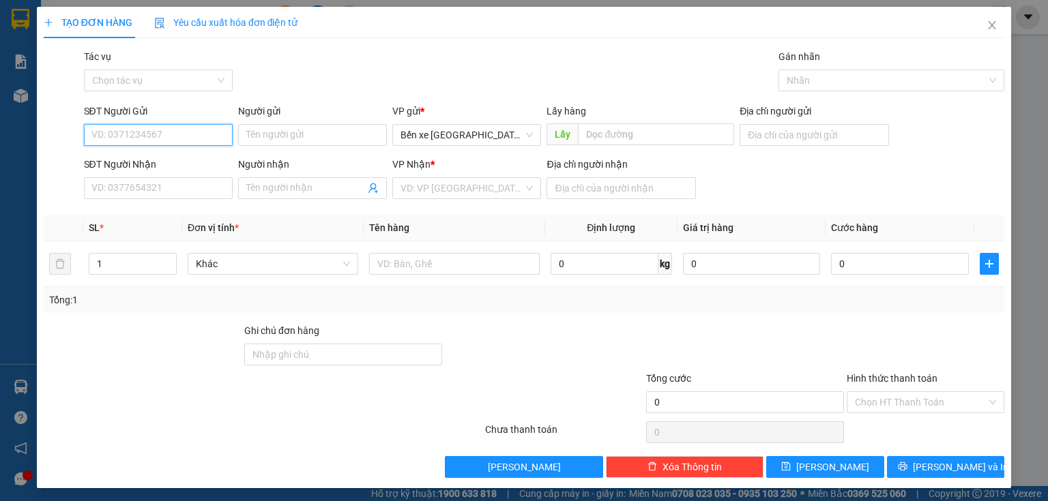
click at [210, 138] on input "SĐT Người Gửi" at bounding box center [158, 135] width 149 height 22
click at [109, 135] on input "0976405031" at bounding box center [158, 135] width 149 height 22
drag, startPoint x: 126, startPoint y: 134, endPoint x: 205, endPoint y: 134, distance: 79.1
click at [126, 134] on input "0976405031" at bounding box center [158, 135] width 149 height 22
click at [400, 136] on span "Bến xe [GEOGRAPHIC_DATA]" at bounding box center [466, 135] width 132 height 20
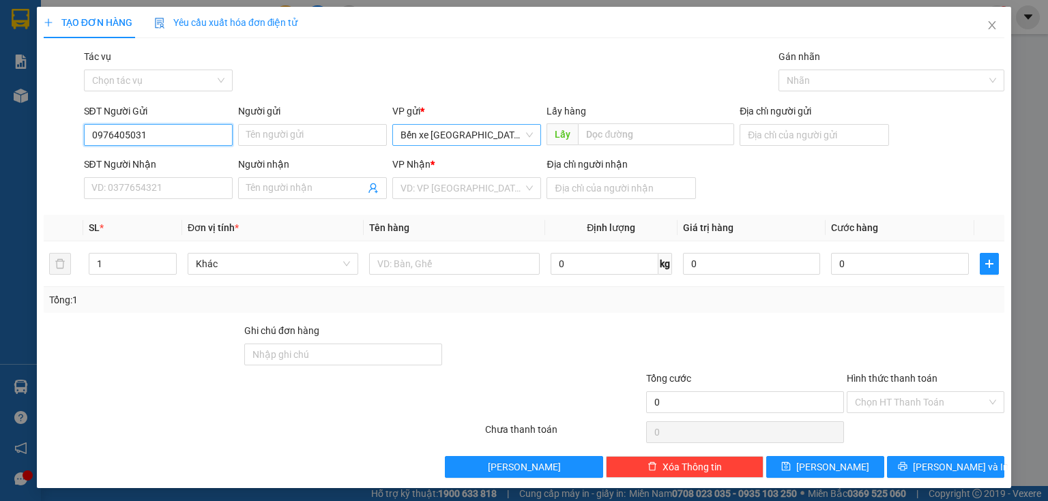
type input "0976405031"
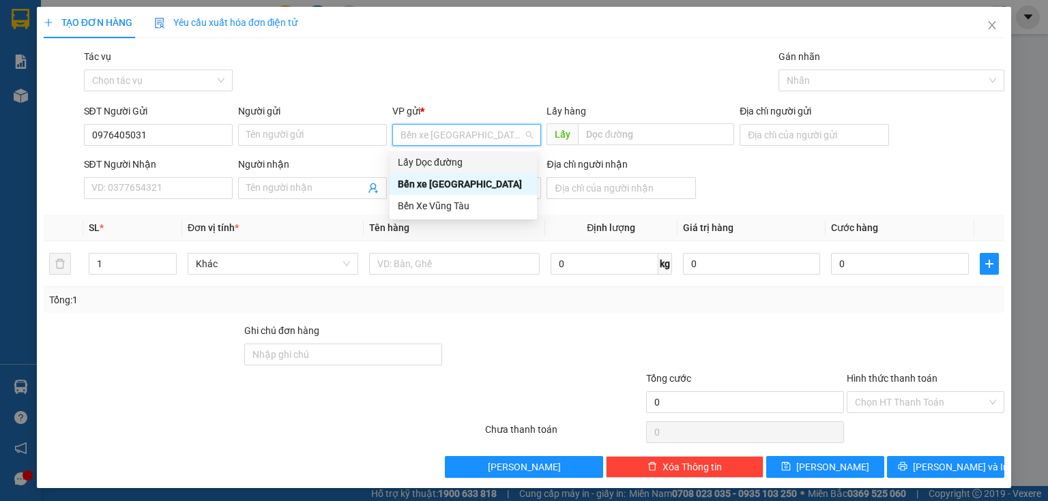
click at [415, 158] on div "Lấy Dọc đường" at bounding box center [463, 162] width 131 height 15
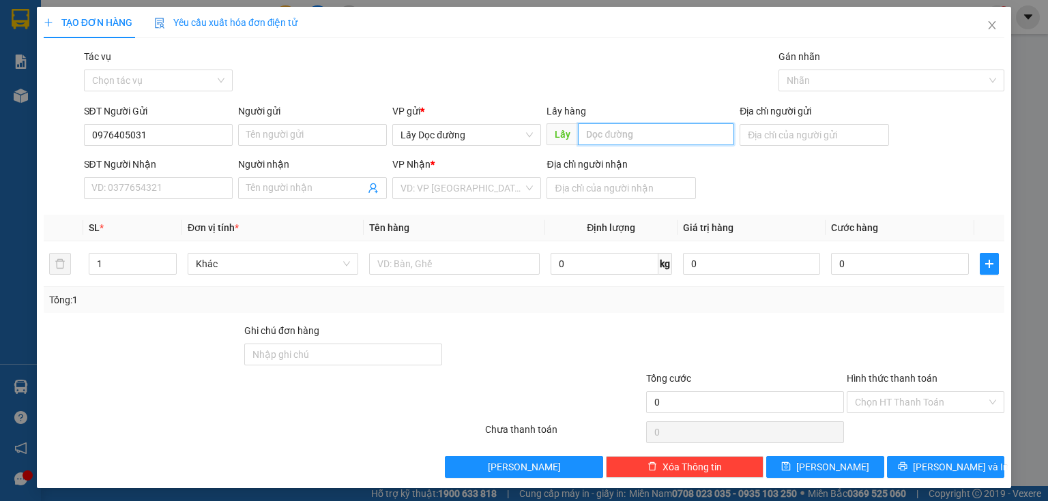
click at [599, 130] on input "text" at bounding box center [656, 134] width 156 height 22
type input "cx quê hương"
click at [500, 184] on input "search" at bounding box center [461, 188] width 123 height 20
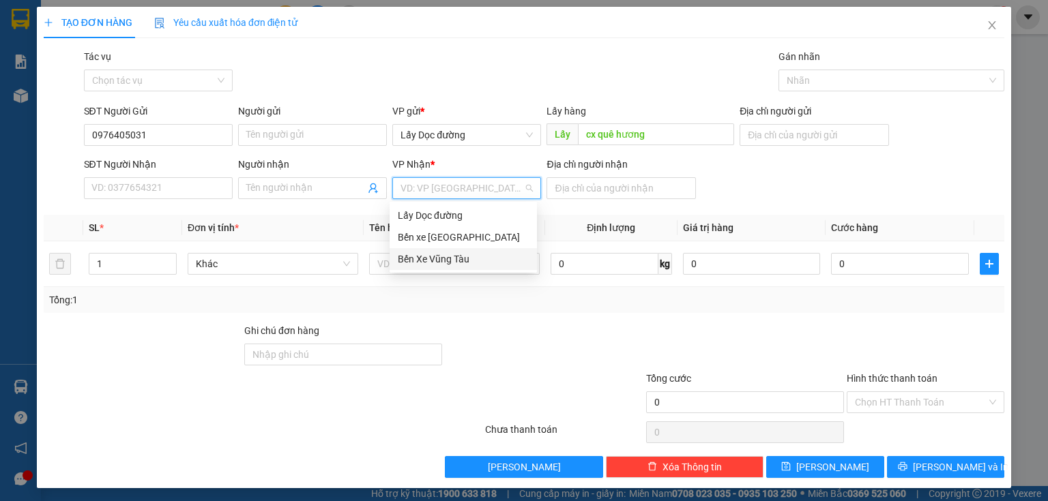
click at [458, 254] on div "Bến Xe Vũng Tàu" at bounding box center [463, 259] width 131 height 15
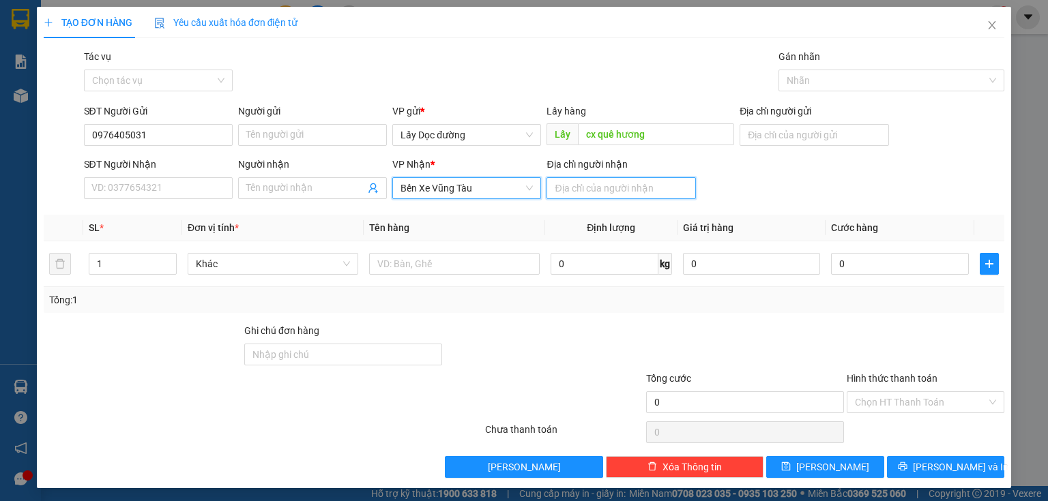
click at [569, 188] on input "Địa chỉ người nhận" at bounding box center [620, 188] width 149 height 22
type input "vũng tàu"
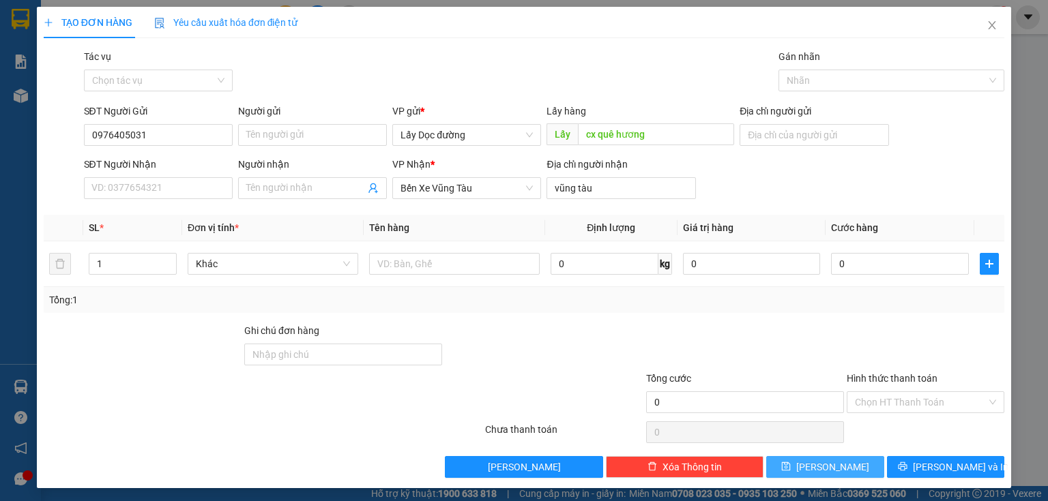
click at [869, 471] on button "[PERSON_NAME]" at bounding box center [825, 467] width 118 height 22
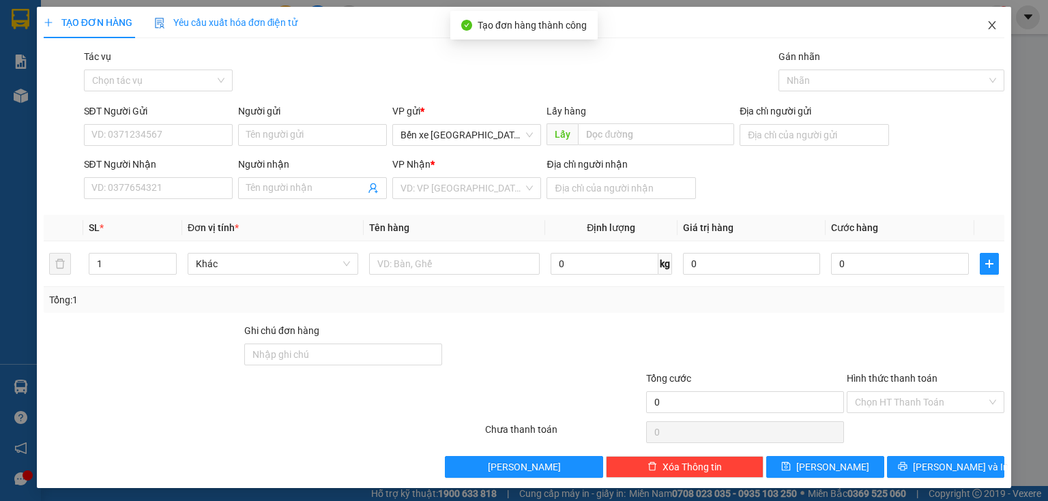
click at [990, 33] on span "Close" at bounding box center [992, 26] width 38 height 38
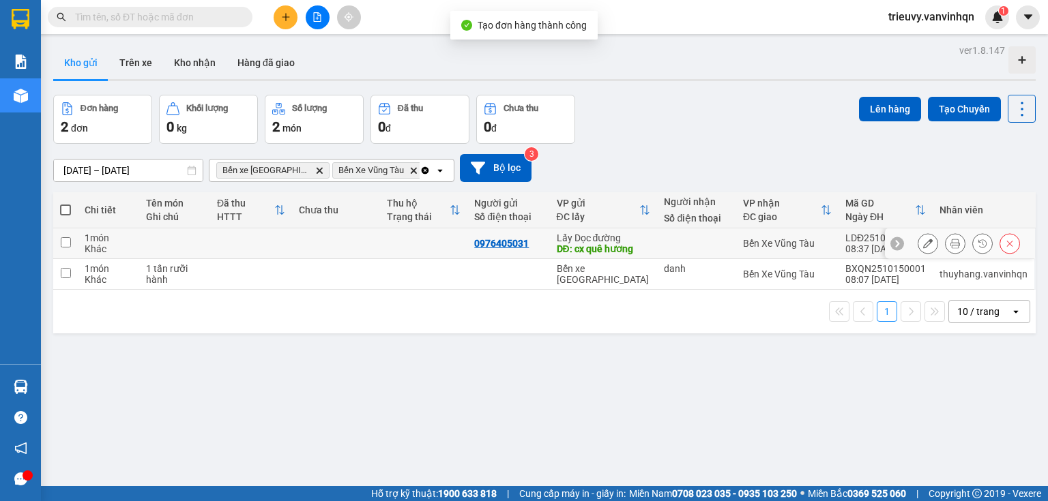
click at [176, 238] on td at bounding box center [174, 244] width 70 height 31
checkbox input "true"
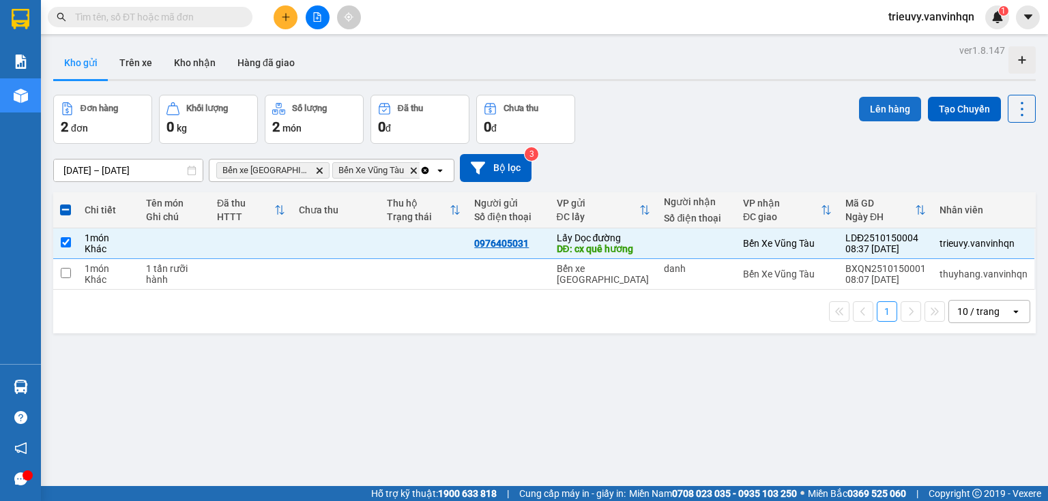
click at [873, 107] on button "Lên hàng" at bounding box center [890, 109] width 62 height 25
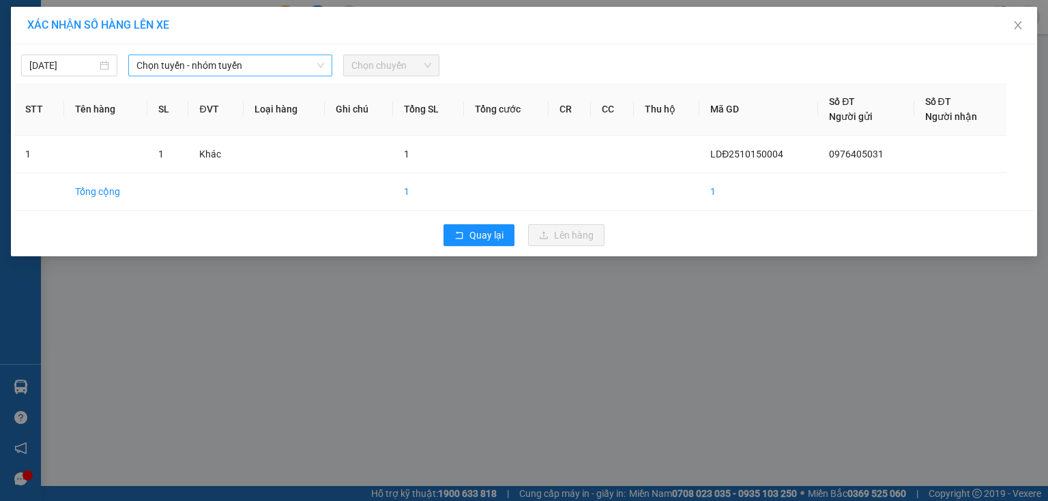
click at [209, 71] on span "Chọn tuyến - nhóm tuyến" at bounding box center [230, 65] width 188 height 20
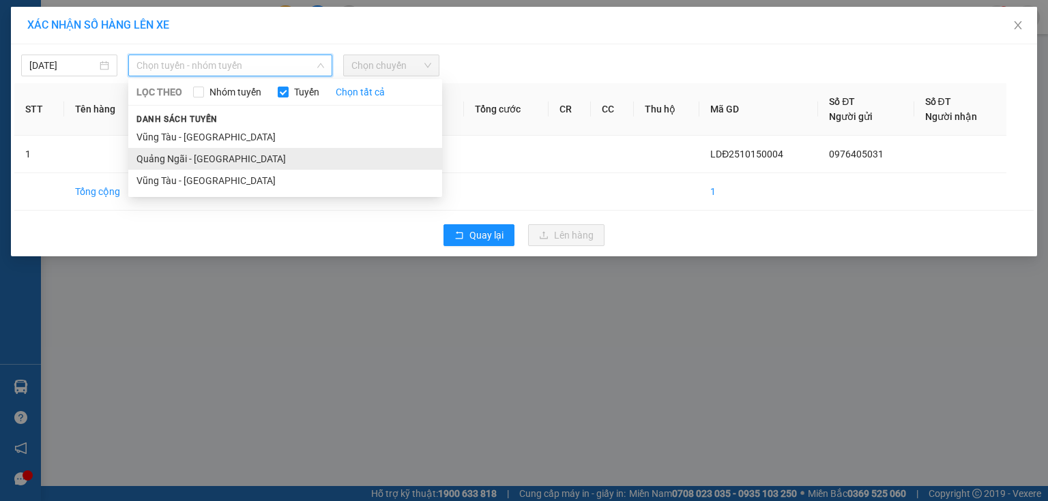
click at [187, 158] on li "Quảng Ngãi - [GEOGRAPHIC_DATA]" at bounding box center [285, 159] width 314 height 22
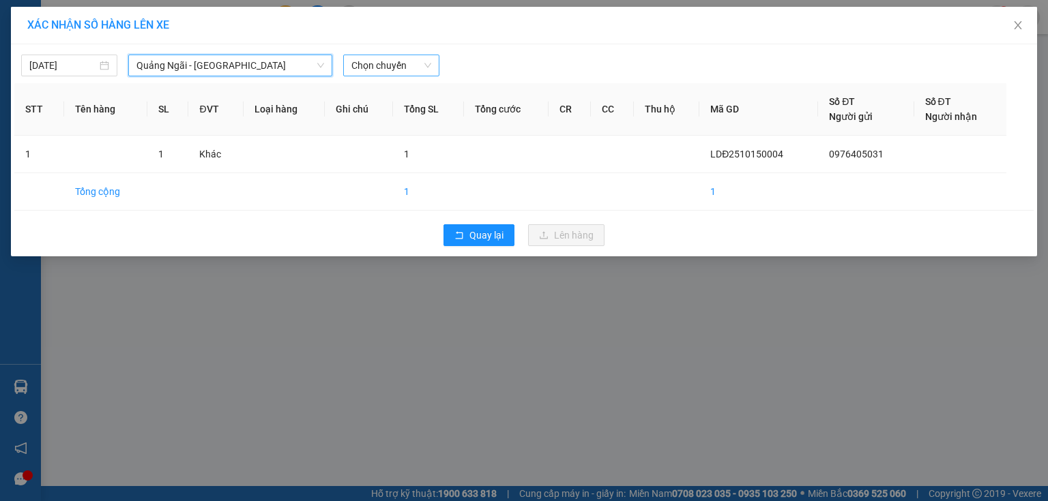
click at [409, 68] on span "Chọn chuyến" at bounding box center [391, 65] width 80 height 20
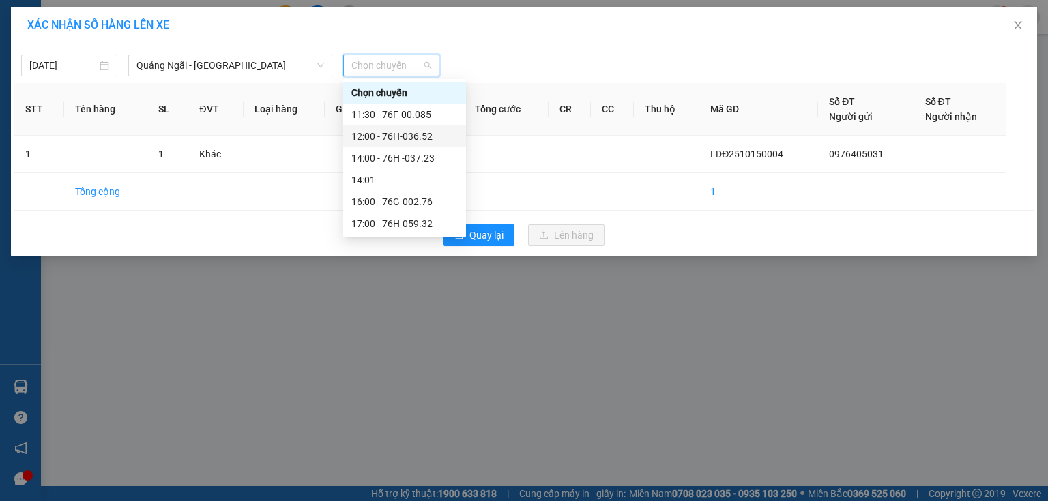
click at [414, 136] on div "12:00 - 76H-036.52" at bounding box center [404, 136] width 106 height 15
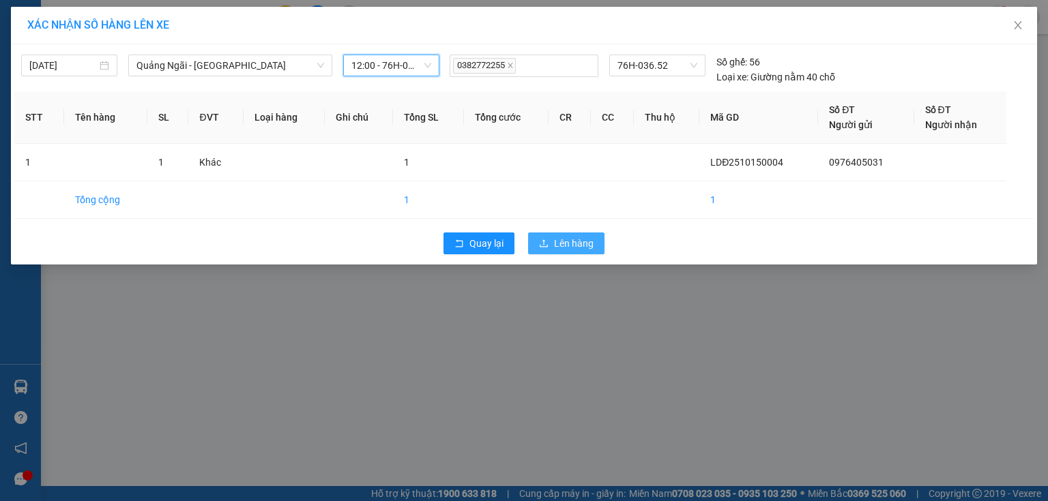
click at [565, 240] on span "Lên hàng" at bounding box center [574, 243] width 40 height 15
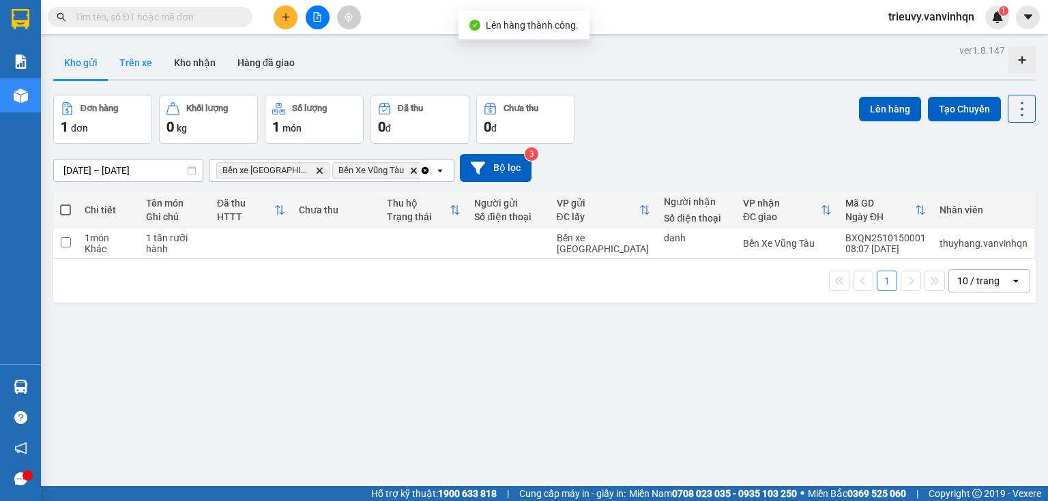
click at [123, 63] on button "Trên xe" at bounding box center [135, 62] width 55 height 33
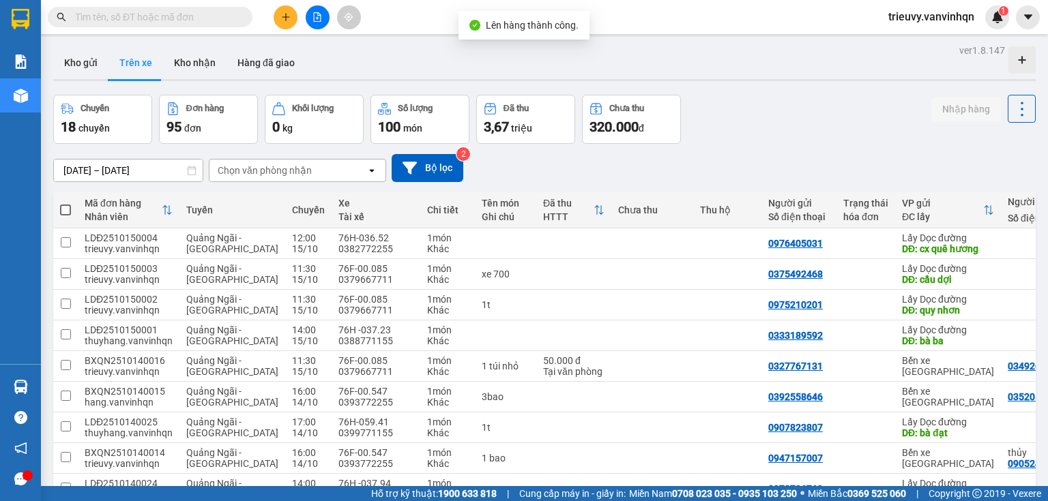
click at [306, 174] on div "Chọn văn phòng nhận" at bounding box center [265, 171] width 94 height 14
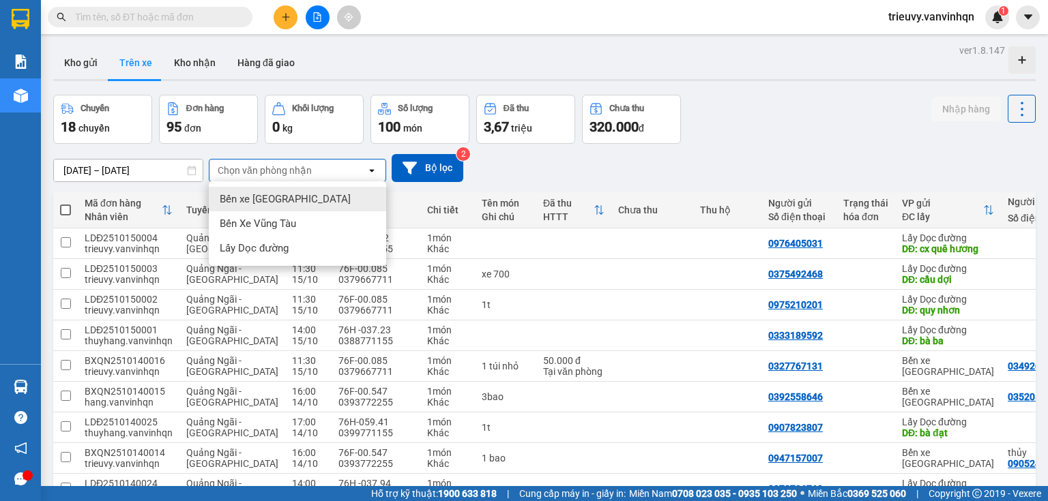
click at [313, 200] on div "Bến xe [GEOGRAPHIC_DATA]" at bounding box center [297, 199] width 177 height 25
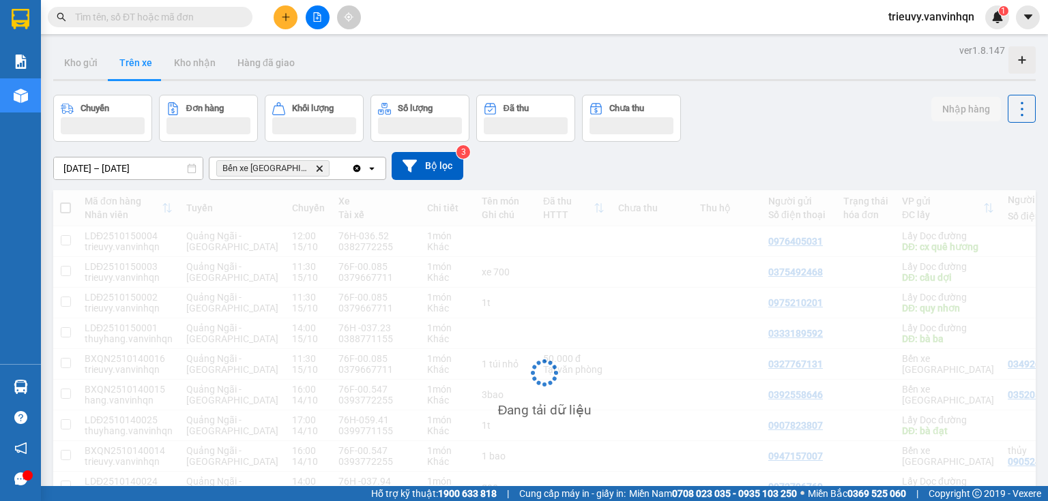
drag, startPoint x: 322, startPoint y: 171, endPoint x: 325, endPoint y: 177, distance: 7.6
click at [323, 170] on div "Bến xe [GEOGRAPHIC_DATA] Delete" at bounding box center [280, 169] width 142 height 22
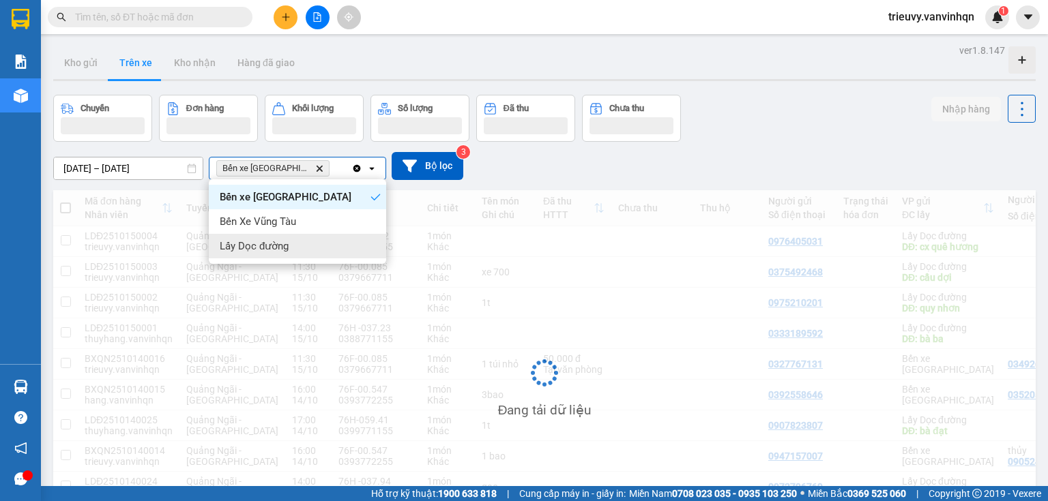
click at [322, 235] on div "Lấy Dọc đường" at bounding box center [297, 246] width 177 height 25
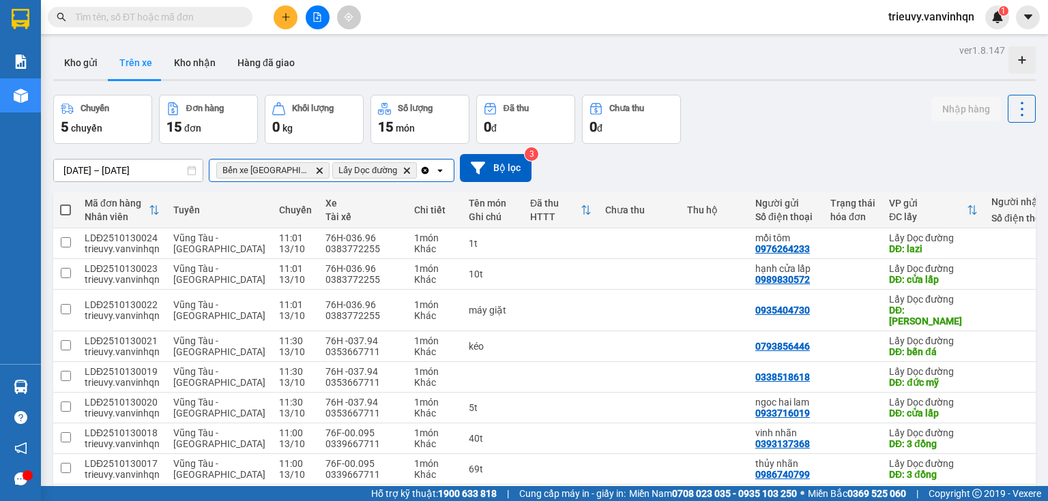
click at [420, 164] on input "Selected Bến xe Quảng Ngãi, Lấy Dọc đường." at bounding box center [420, 171] width 1 height 14
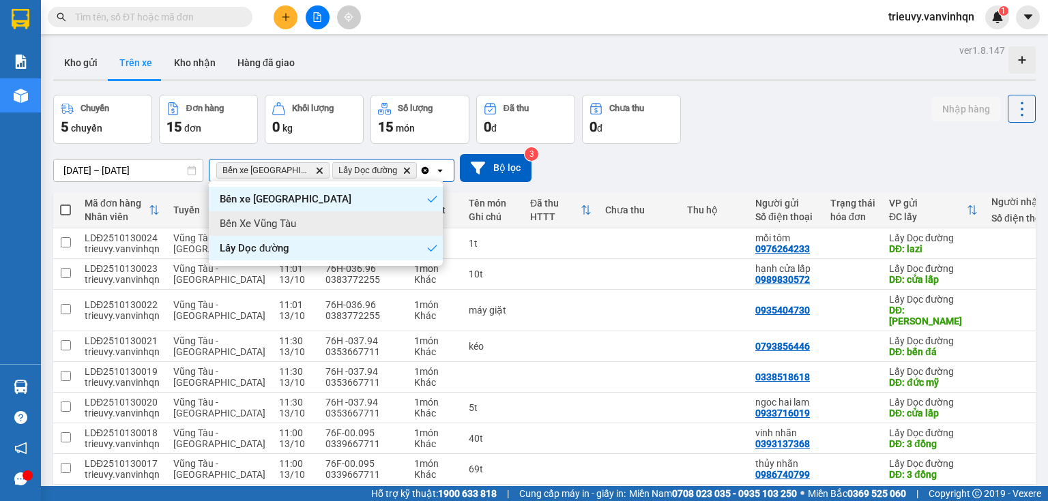
click at [359, 220] on div "Bến Xe Vũng Tàu" at bounding box center [326, 223] width 234 height 25
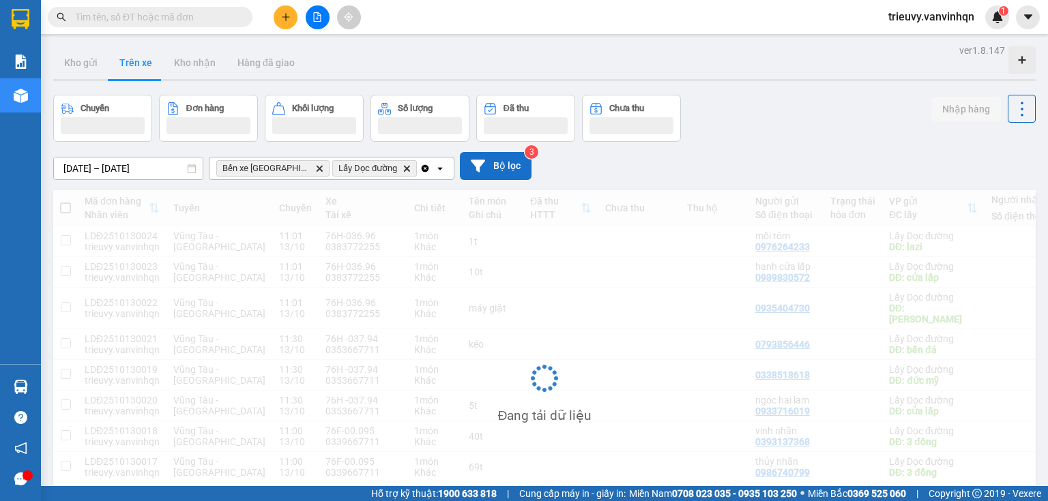
click at [492, 171] on button "Bộ lọc" at bounding box center [496, 166] width 72 height 28
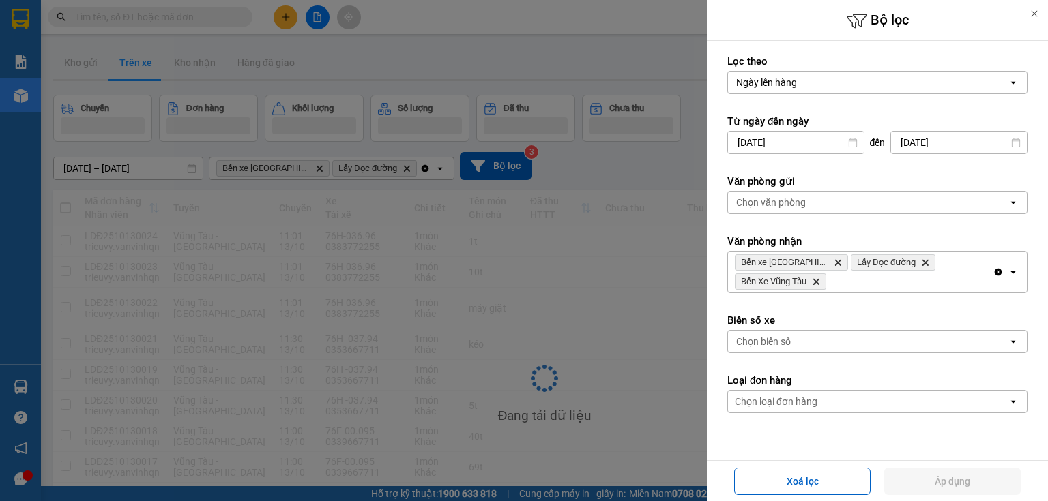
click at [1030, 10] on icon at bounding box center [1034, 14] width 10 height 10
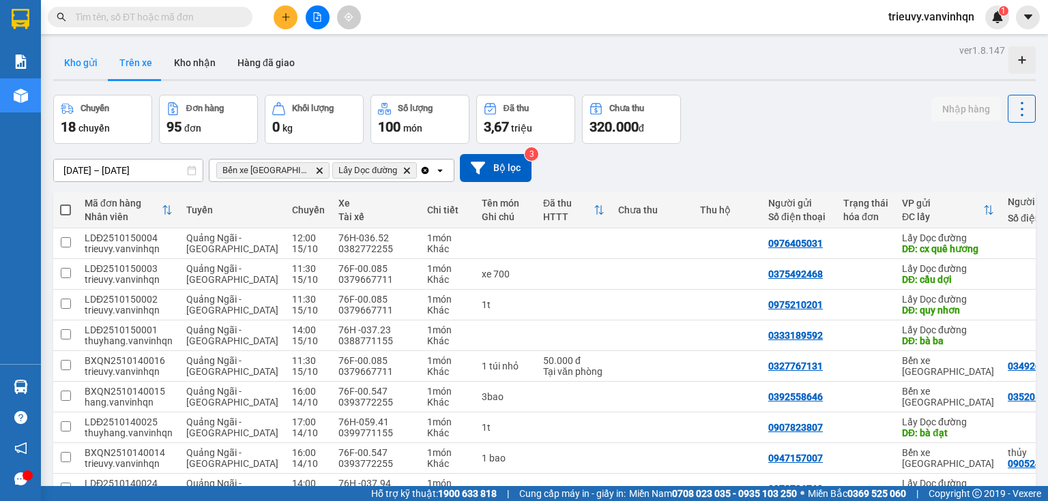
click at [91, 65] on button "Kho gửi" at bounding box center [80, 62] width 55 height 33
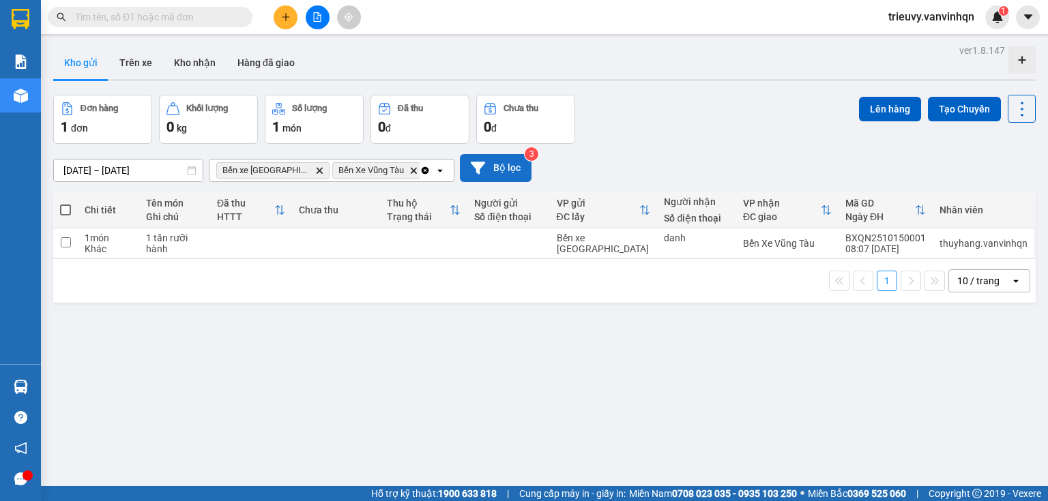
click at [510, 158] on button "Bộ lọc" at bounding box center [496, 168] width 72 height 28
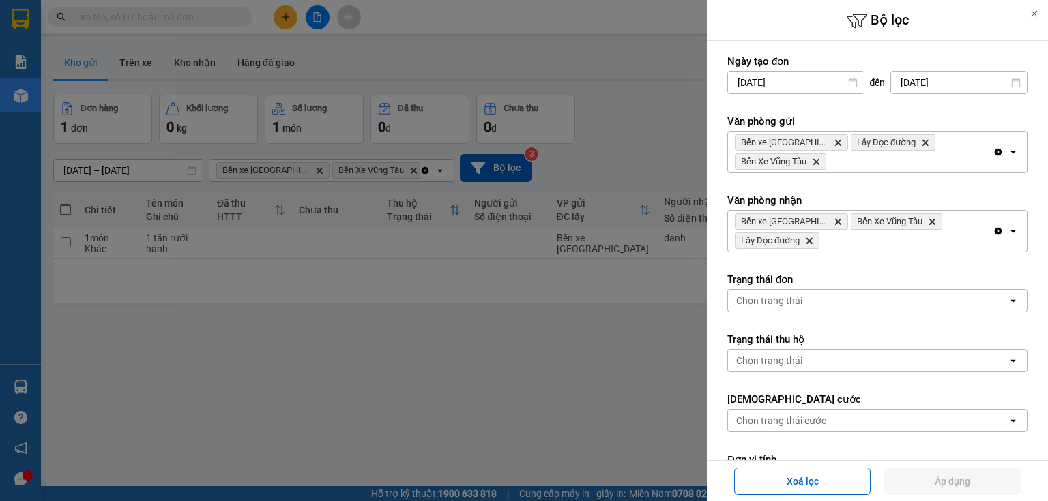
click at [1029, 11] on icon at bounding box center [1034, 14] width 10 height 10
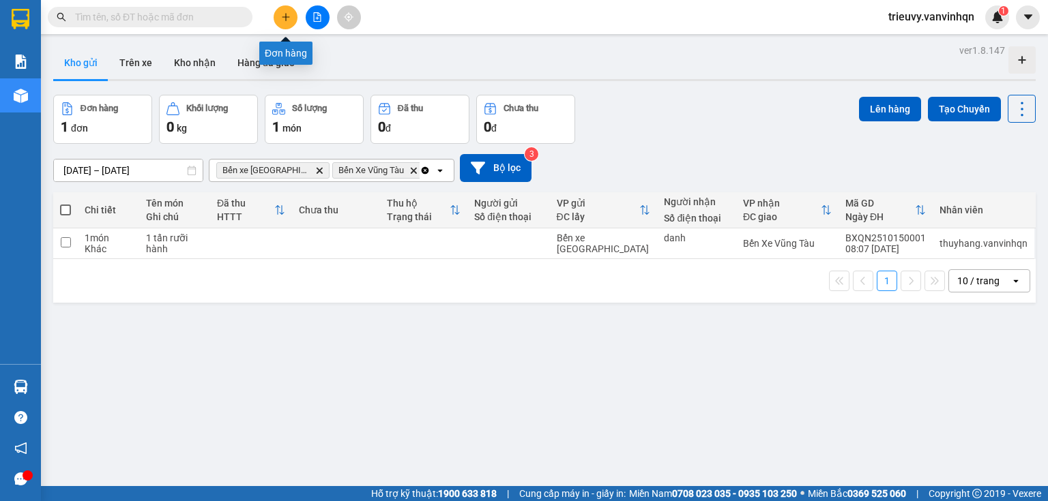
click at [282, 17] on icon "plus" at bounding box center [286, 17] width 10 height 10
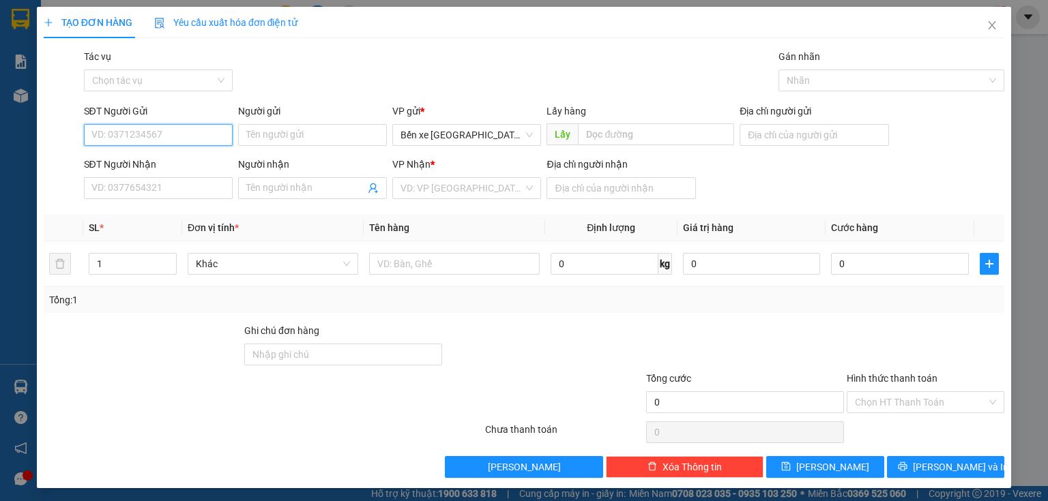
click at [214, 133] on input "SĐT Người Gửi" at bounding box center [158, 135] width 149 height 22
type input "0"
click at [989, 19] on span "Close" at bounding box center [992, 26] width 38 height 38
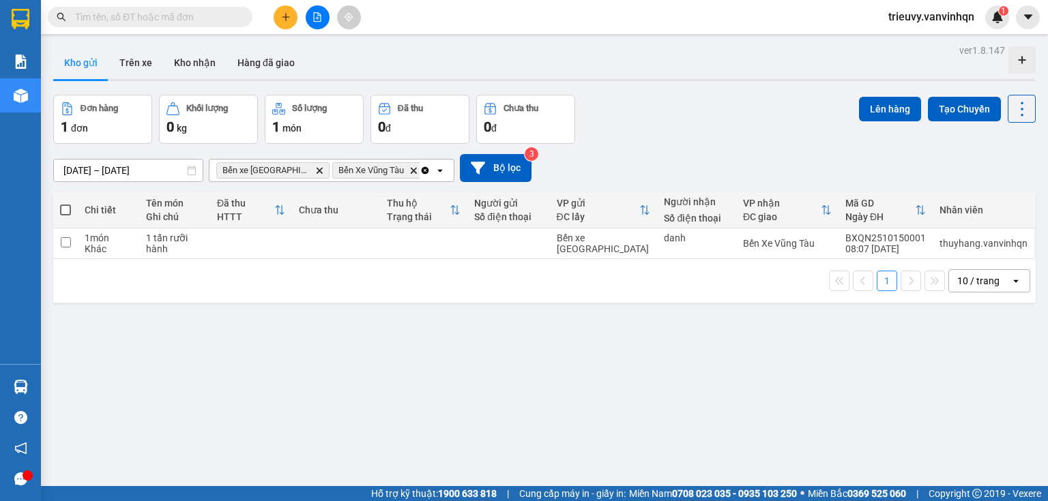
click at [264, 2] on div "Kết quả tìm kiếm ( 0 ) Bộ lọc No Data trieuvy.vanvinhqn 1" at bounding box center [524, 17] width 1048 height 34
click at [277, 10] on button at bounding box center [286, 17] width 24 height 24
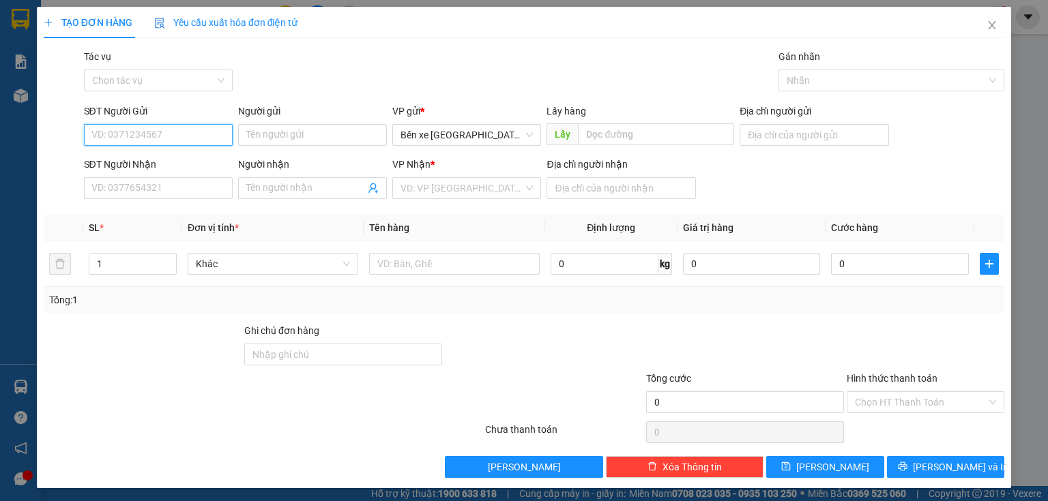
click at [218, 131] on input "SĐT Người Gửi" at bounding box center [158, 135] width 149 height 22
click at [174, 162] on div "0989079255 - a cân" at bounding box center [156, 162] width 131 height 15
type input "0989079255"
type input "a cân"
type input "BXQN"
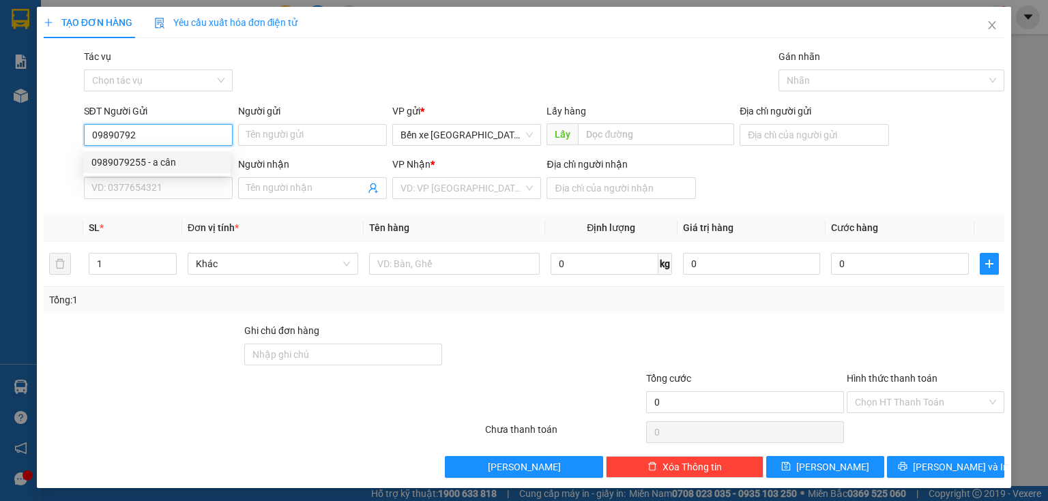
type input "0983999477"
type input "vũng tàu"
type input "100.000"
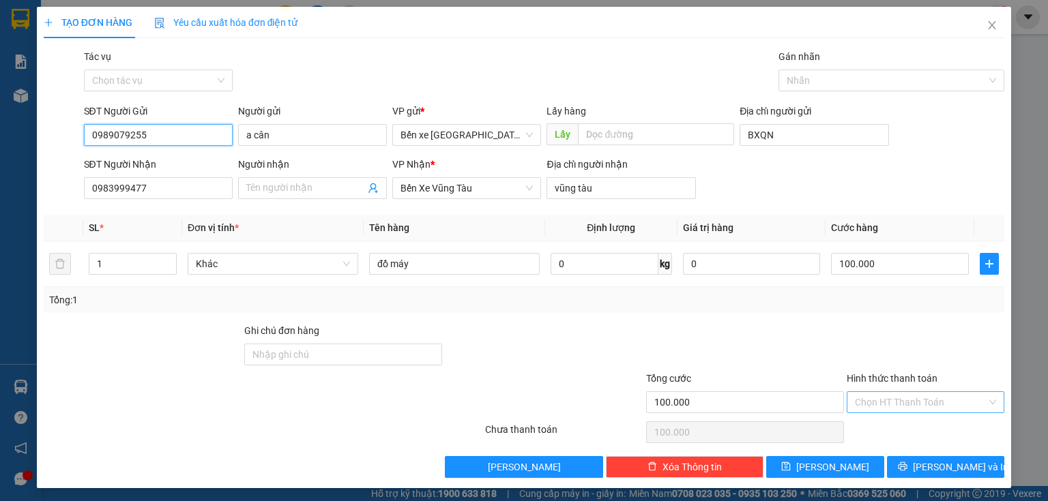
type input "0989079255"
click at [883, 403] on input "Hình thức thanh toán" at bounding box center [921, 402] width 132 height 20
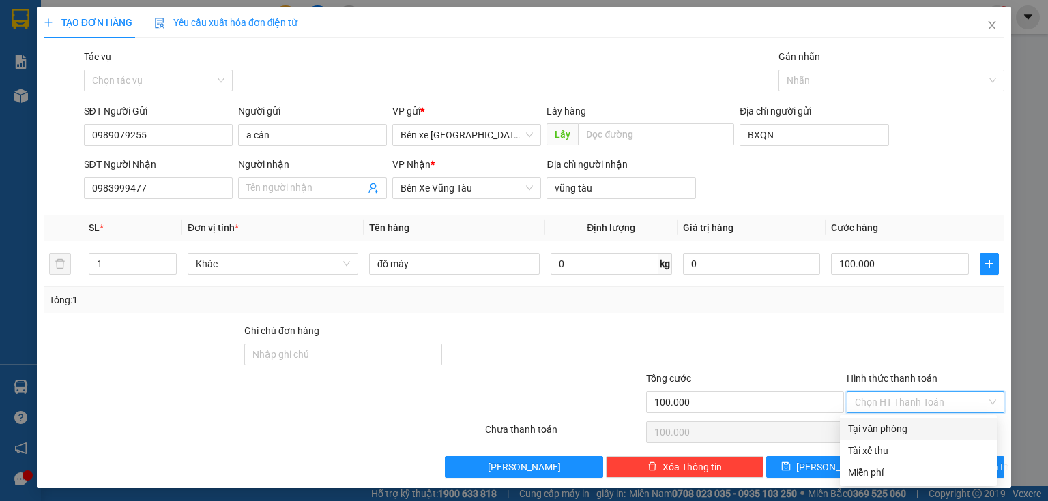
click at [876, 428] on div "Tại văn phòng" at bounding box center [918, 429] width 141 height 15
type input "0"
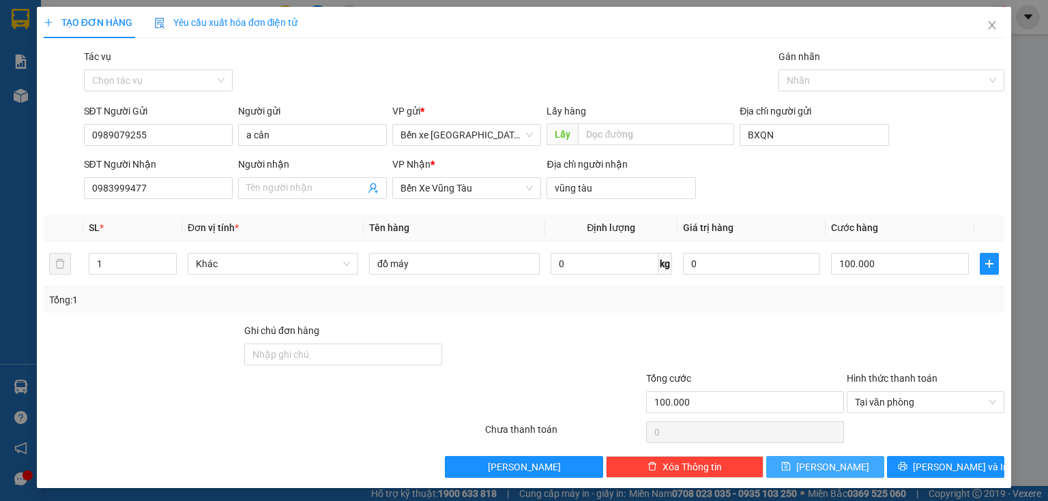
click at [837, 465] on button "[PERSON_NAME]" at bounding box center [825, 467] width 118 height 22
type input "0"
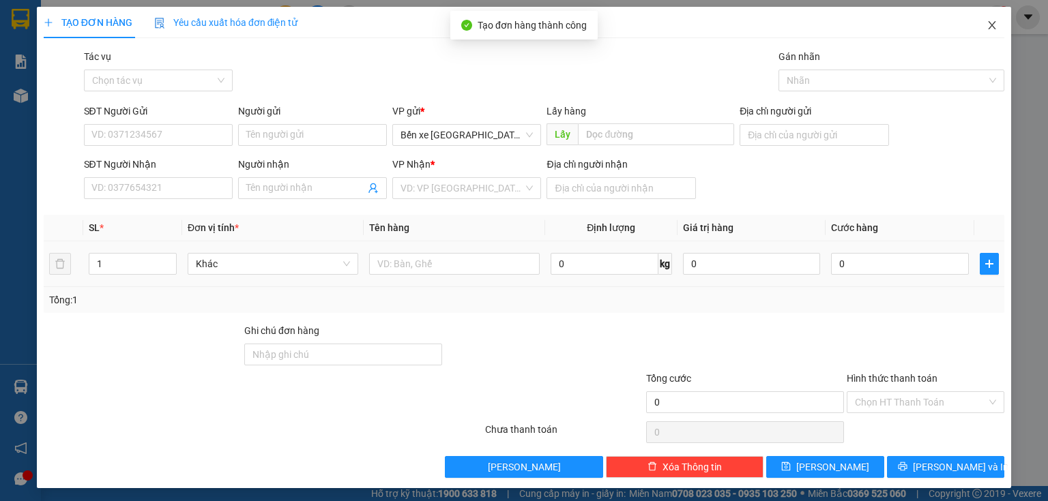
click at [975, 31] on span "Close" at bounding box center [992, 26] width 38 height 38
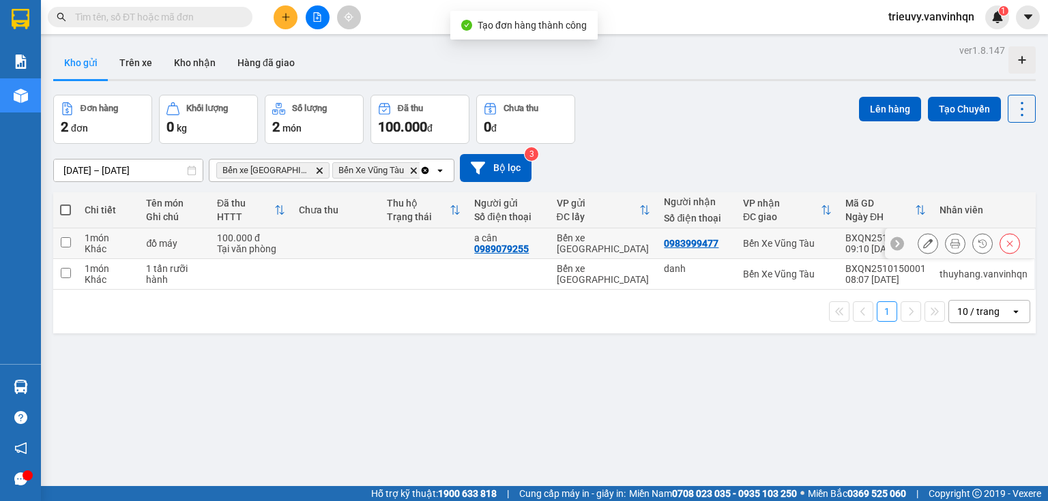
click at [222, 244] on div "Tại văn phòng" at bounding box center [251, 249] width 68 height 11
checkbox input "true"
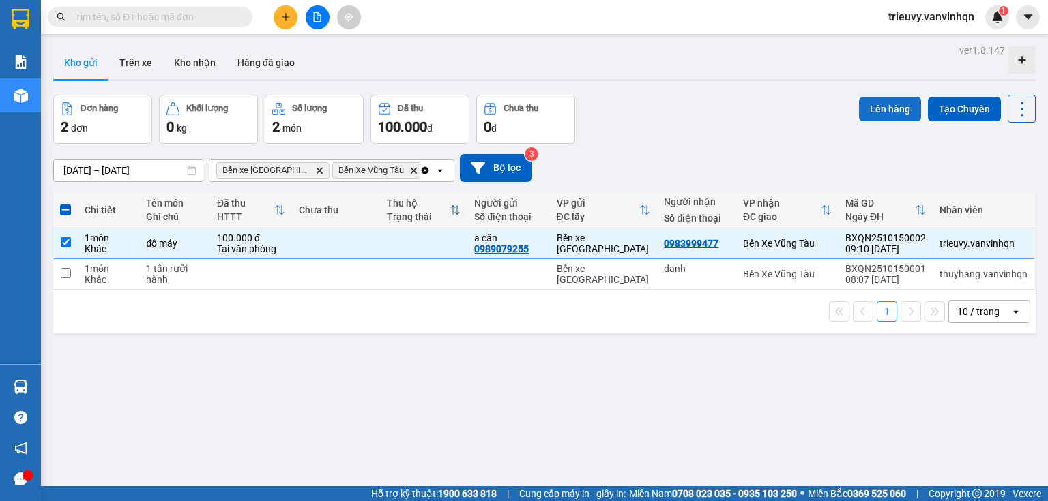
click at [881, 105] on button "Lên hàng" at bounding box center [890, 109] width 62 height 25
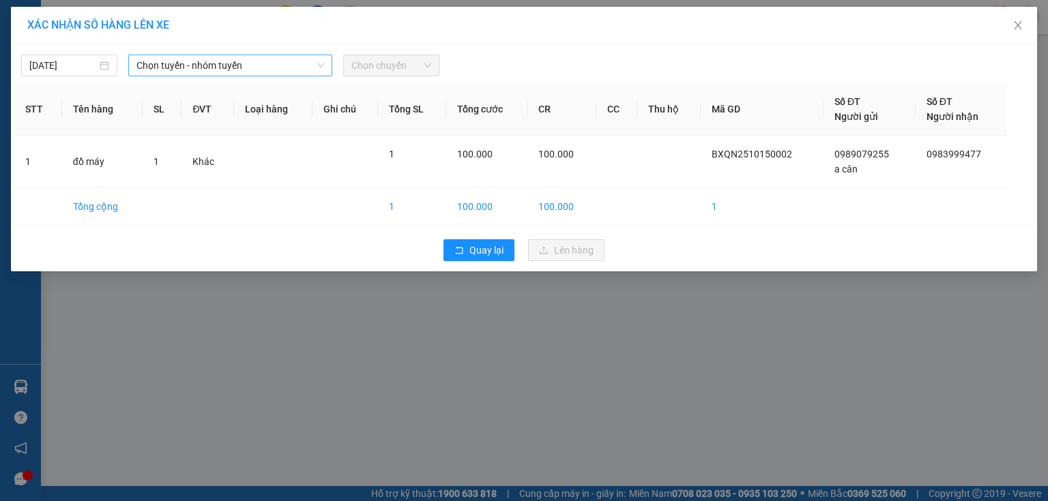
click at [235, 70] on span "Chọn tuyến - nhóm tuyến" at bounding box center [230, 65] width 188 height 20
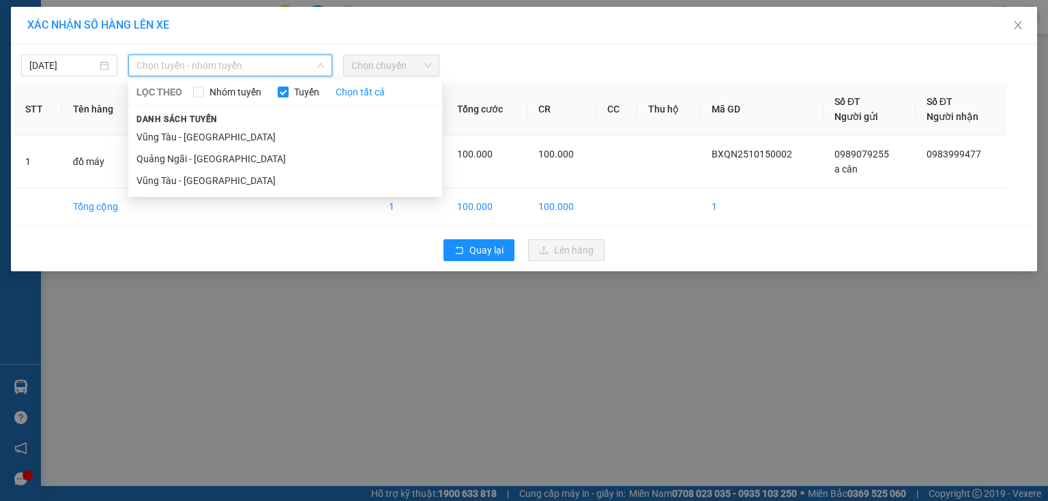
drag, startPoint x: 201, startPoint y: 153, endPoint x: 259, endPoint y: 123, distance: 66.2
click at [201, 154] on li "Quảng Ngãi - [GEOGRAPHIC_DATA]" at bounding box center [285, 159] width 314 height 22
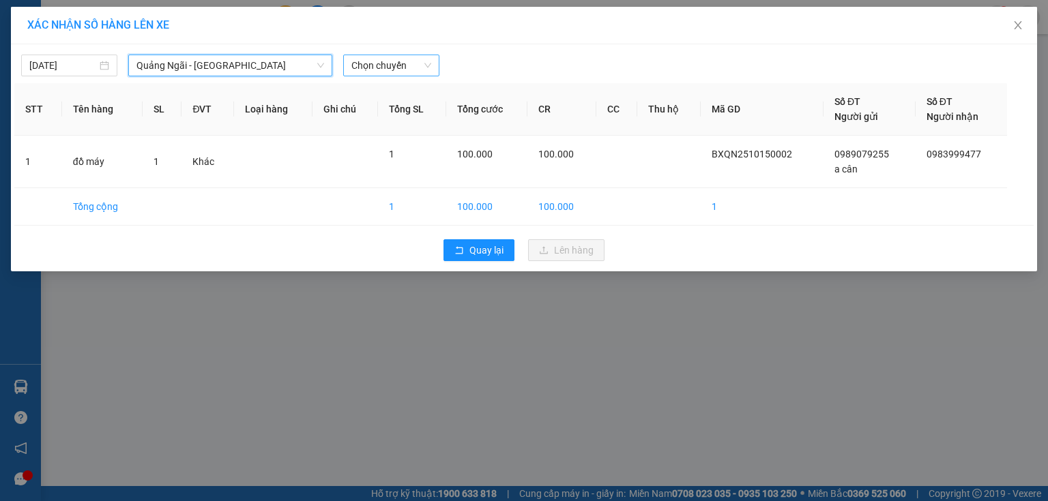
click at [409, 71] on span "Chọn chuyến" at bounding box center [391, 65] width 80 height 20
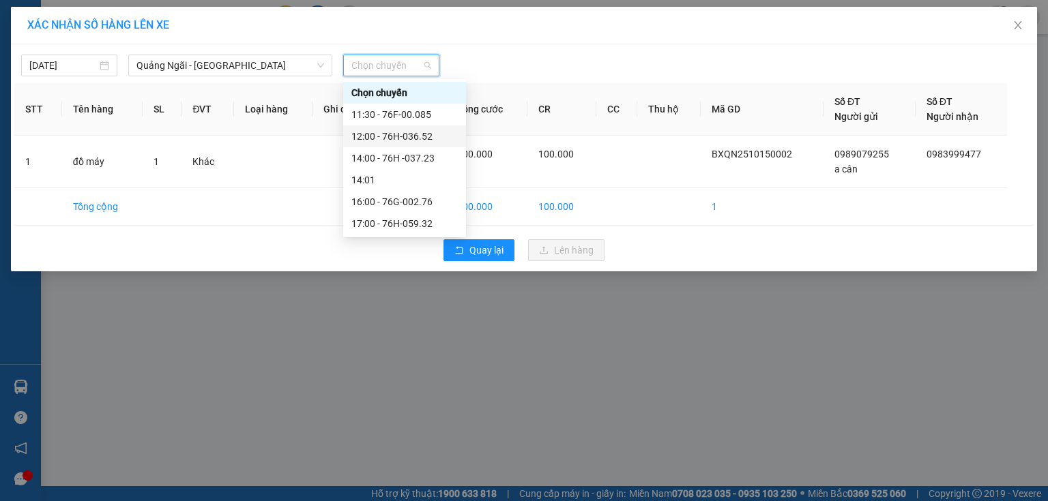
click at [421, 134] on div "12:00 - 76H-036.52" at bounding box center [404, 136] width 106 height 15
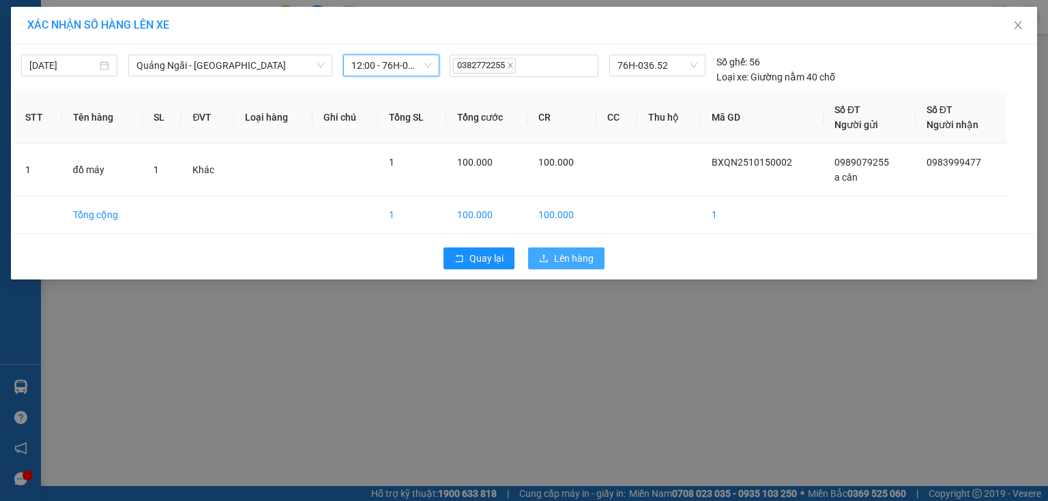
click at [560, 262] on span "Lên hàng" at bounding box center [574, 258] width 40 height 15
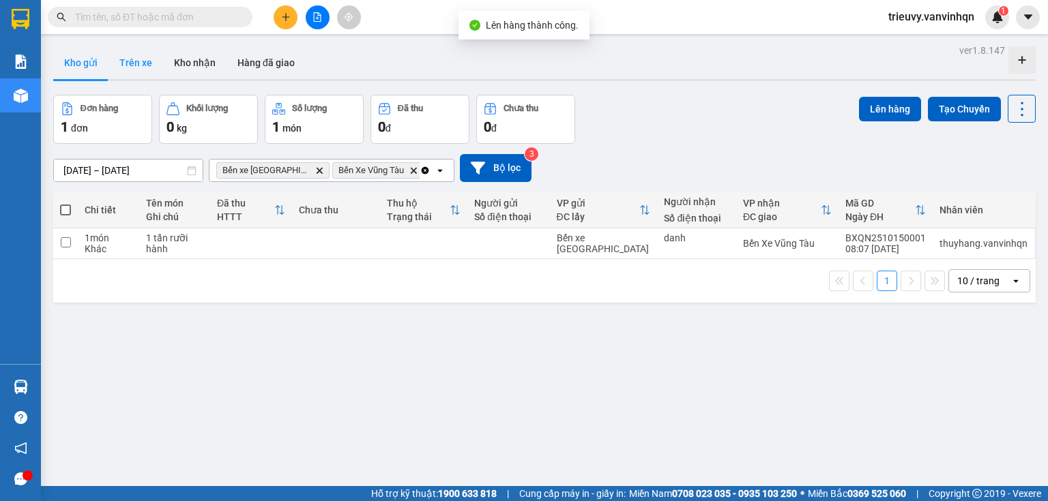
click at [139, 61] on button "Trên xe" at bounding box center [135, 62] width 55 height 33
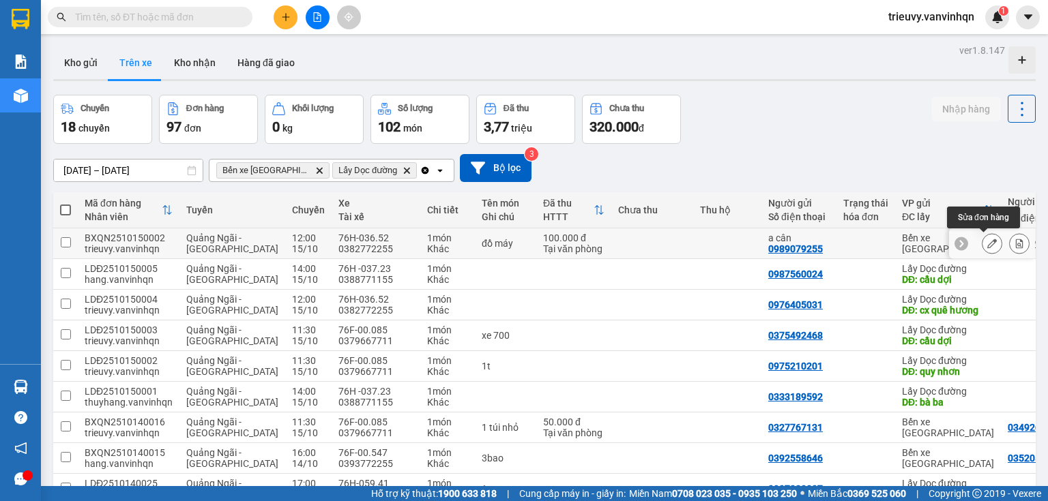
click at [987, 248] on icon at bounding box center [992, 244] width 10 height 10
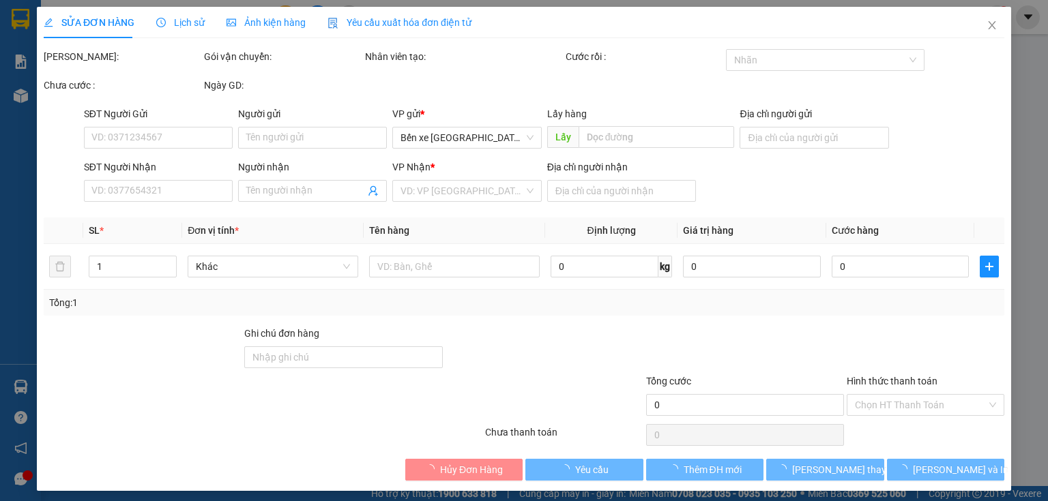
type input "0989079255"
type input "a cân"
type input "BXQN"
type input "0983999477"
type input "vũng tàu"
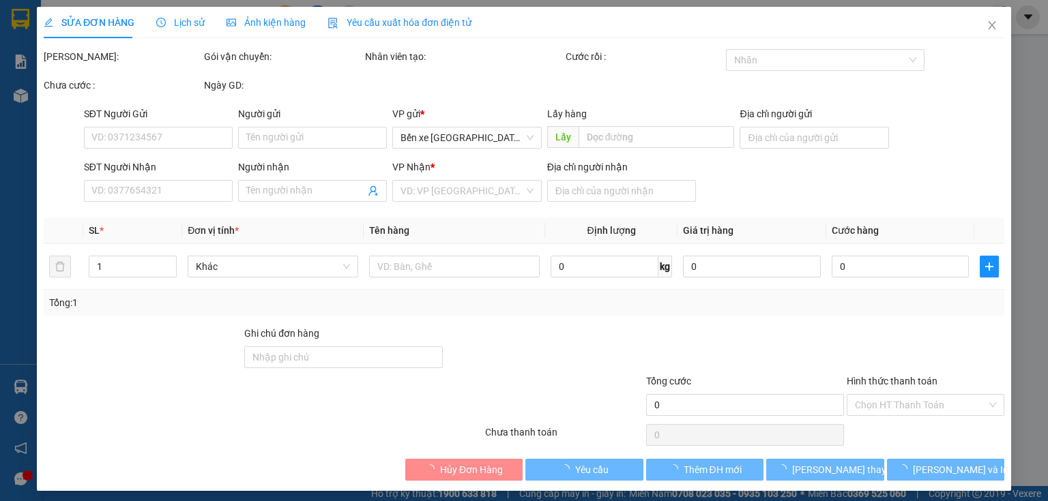
type input "100.000"
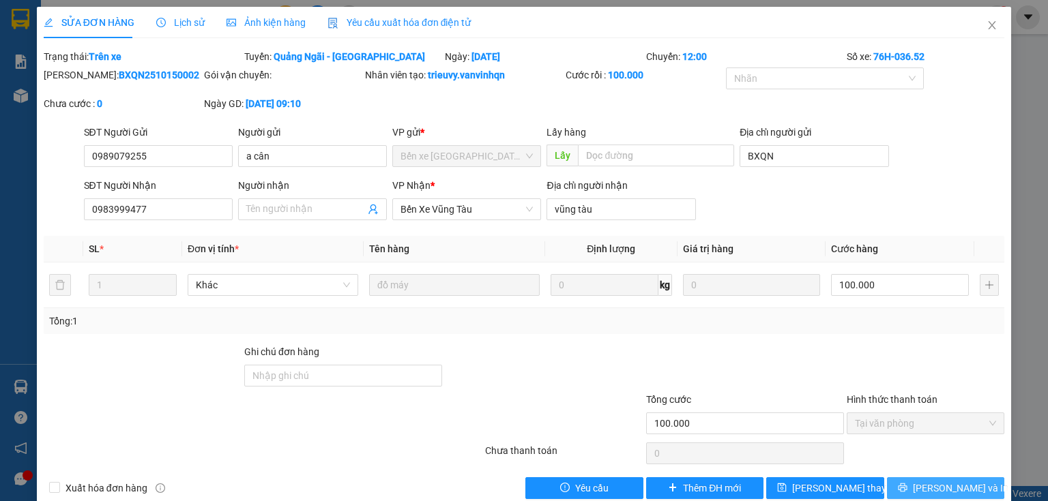
click at [921, 483] on button "[PERSON_NAME] và In" at bounding box center [946, 489] width 118 height 22
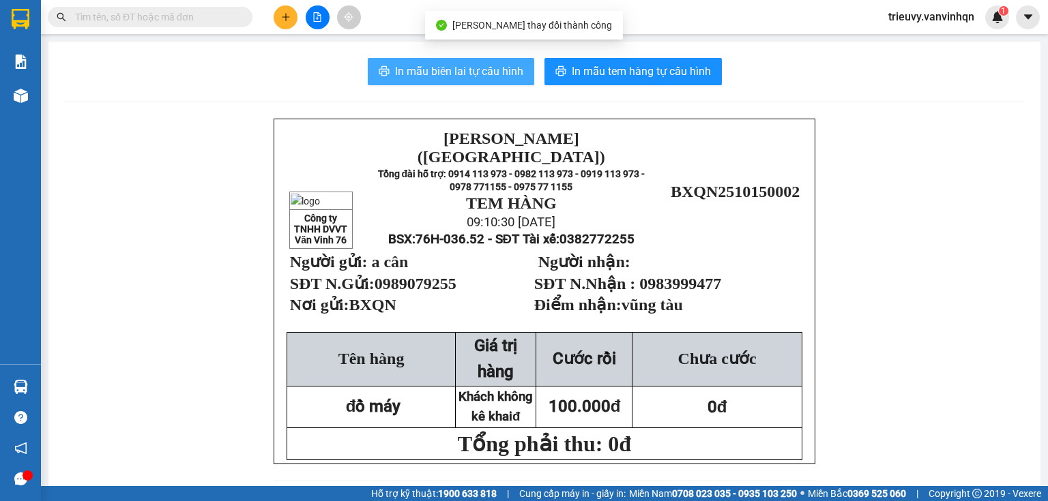
click at [469, 68] on span "In mẫu biên lai tự cấu hình" at bounding box center [459, 71] width 128 height 17
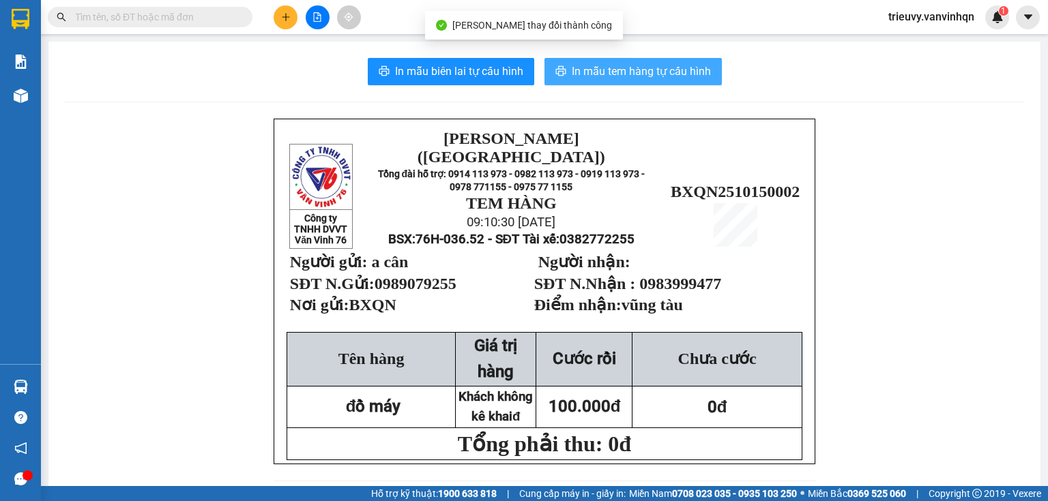
click at [641, 60] on button "In mẫu tem hàng tự cấu hình" at bounding box center [632, 71] width 177 height 27
click at [643, 73] on span "In mẫu tem hàng tự cấu hình" at bounding box center [641, 71] width 139 height 17
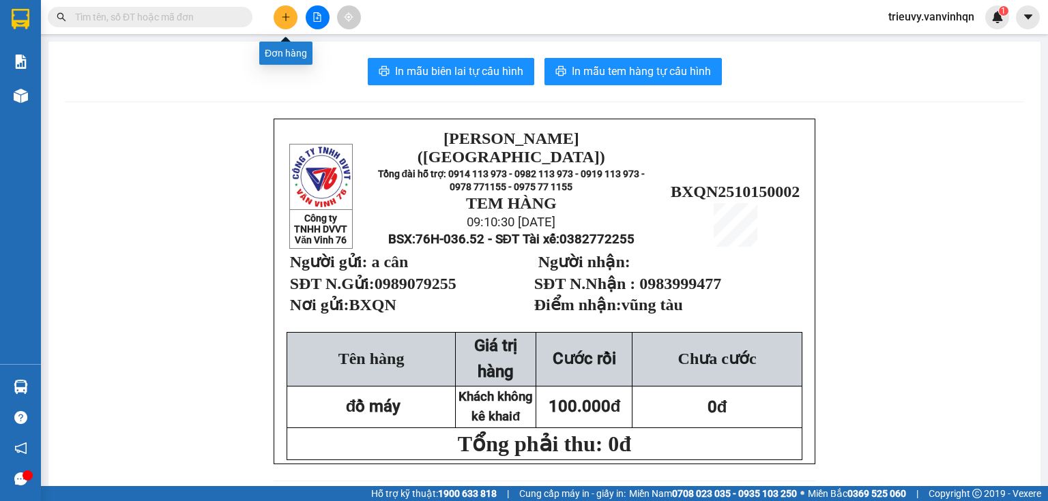
click at [281, 25] on button at bounding box center [286, 17] width 24 height 24
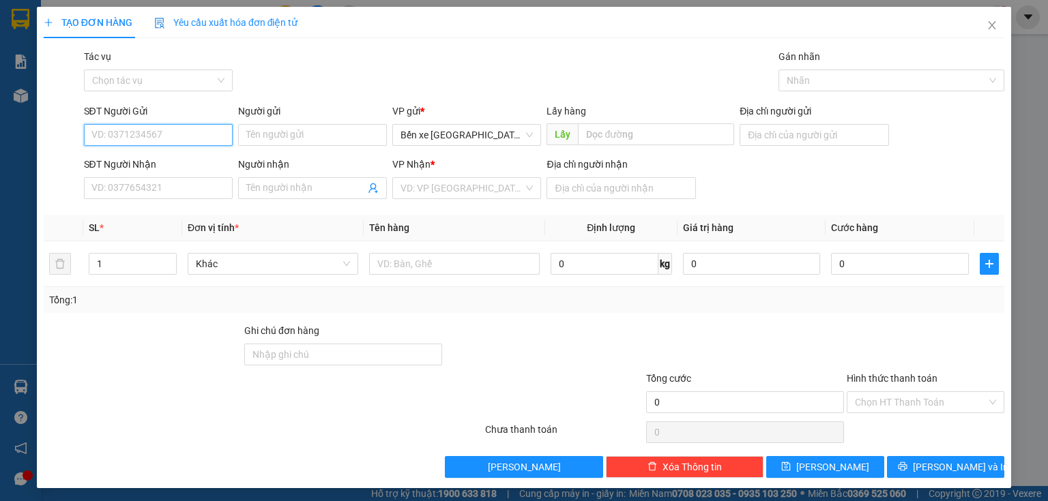
click at [134, 131] on input "SĐT Người Gửi" at bounding box center [158, 135] width 149 height 22
click at [128, 156] on div "0932561705" at bounding box center [156, 162] width 131 height 15
type input "0932561705"
type input "BXQN"
type input "0965501889"
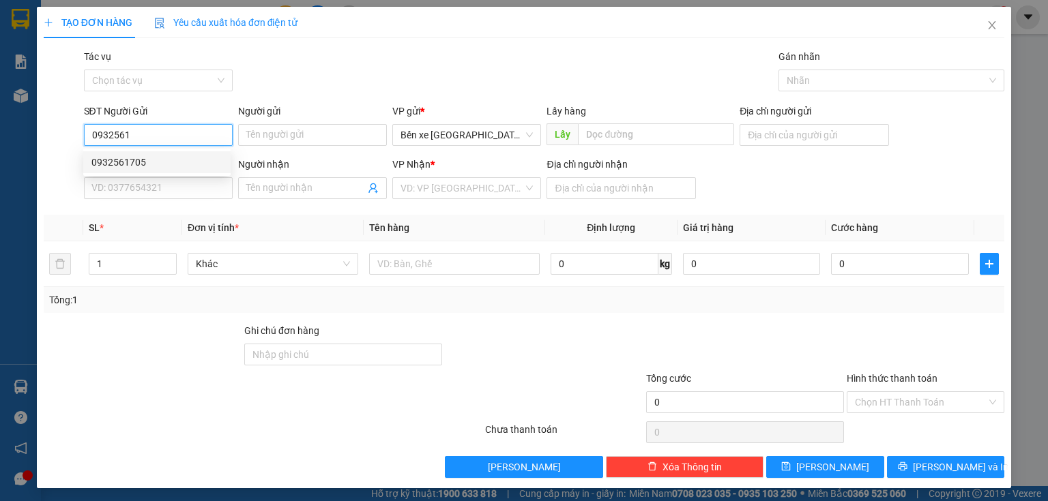
type input "[PERSON_NAME]"
type input "0932561705"
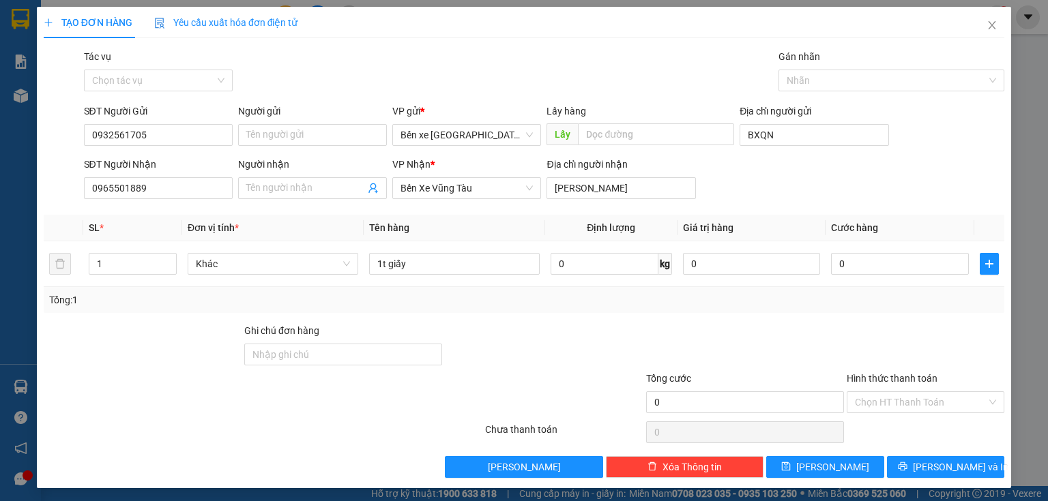
click at [813, 478] on div "TẠO ĐƠN HÀNG Yêu cầu xuất hóa đơn điện tử Transit Pickup Surcharge Ids Transit …" at bounding box center [524, 248] width 974 height 482
click at [819, 475] on button "[PERSON_NAME]" at bounding box center [825, 467] width 118 height 22
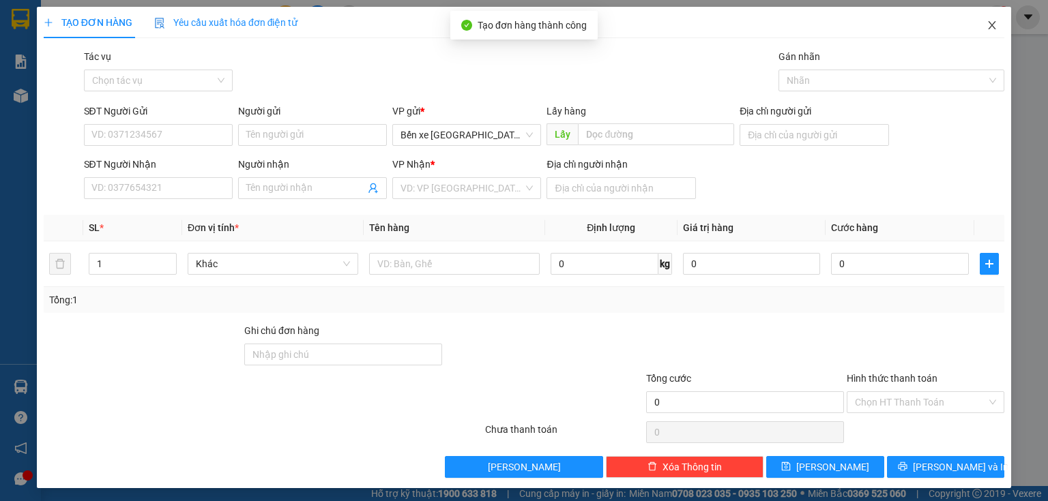
click at [988, 22] on icon "close" at bounding box center [992, 25] width 8 height 8
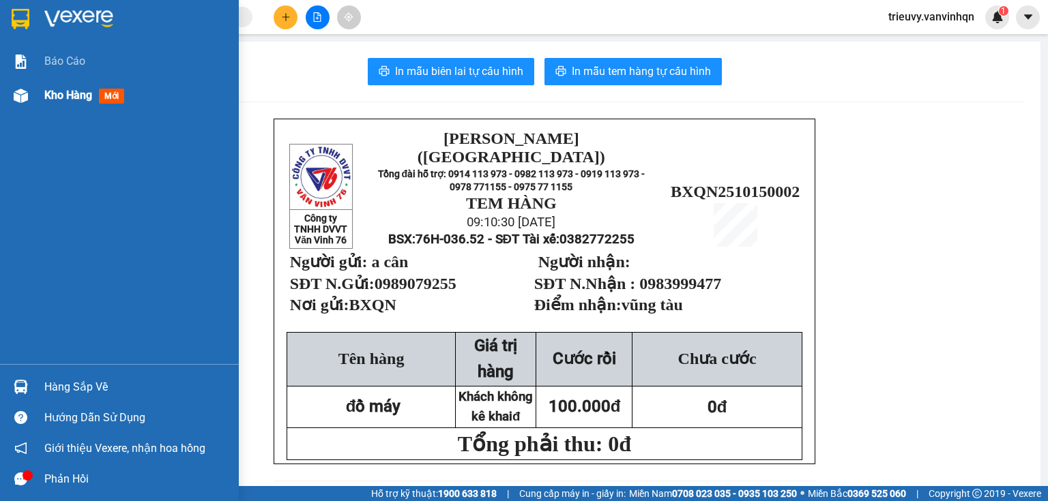
click at [40, 93] on div "Kho hàng mới" at bounding box center [119, 95] width 239 height 34
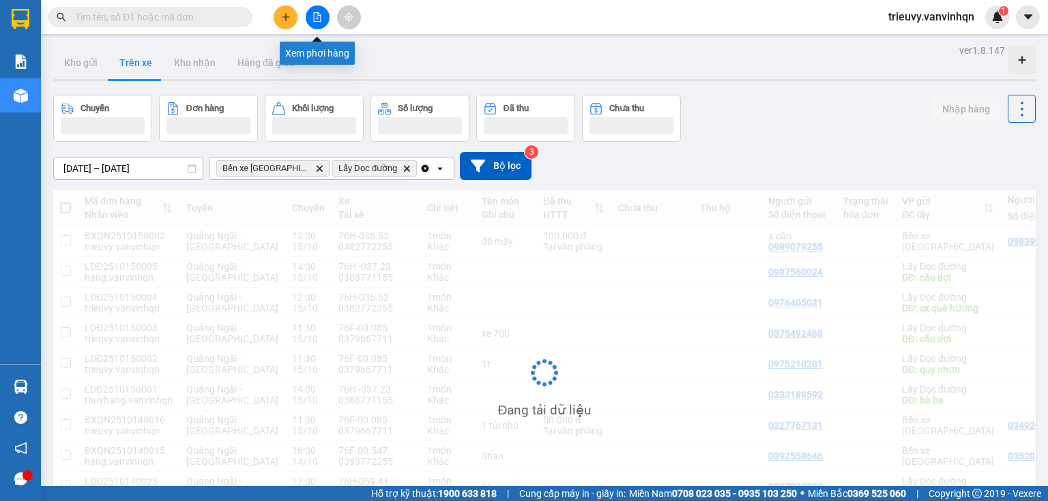
click at [314, 14] on icon "file-add" at bounding box center [318, 17] width 8 height 10
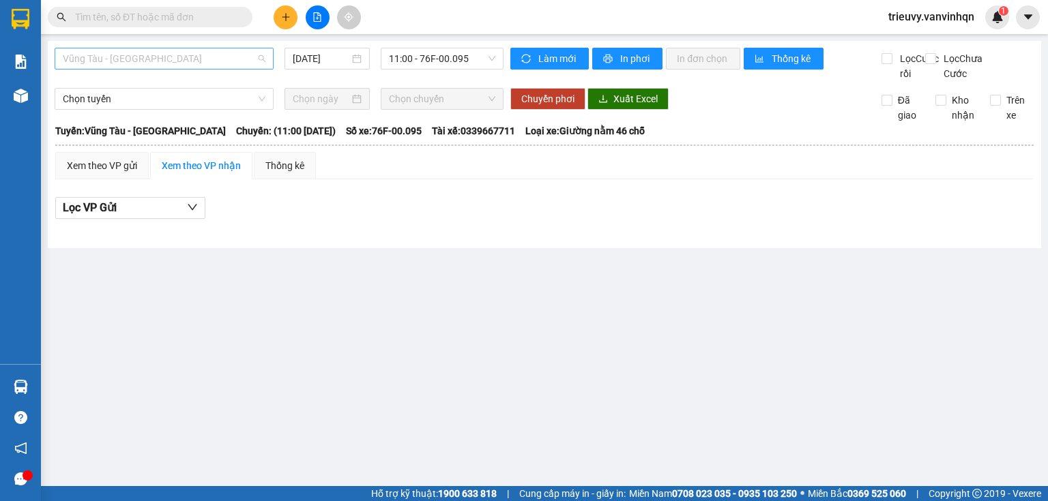
click at [98, 53] on span "Vũng Tàu - [GEOGRAPHIC_DATA]" at bounding box center [164, 58] width 203 height 20
click at [206, 234] on div at bounding box center [544, 230] width 978 height 8
click at [120, 171] on div "Xem theo VP gửi" at bounding box center [101, 165] width 93 height 27
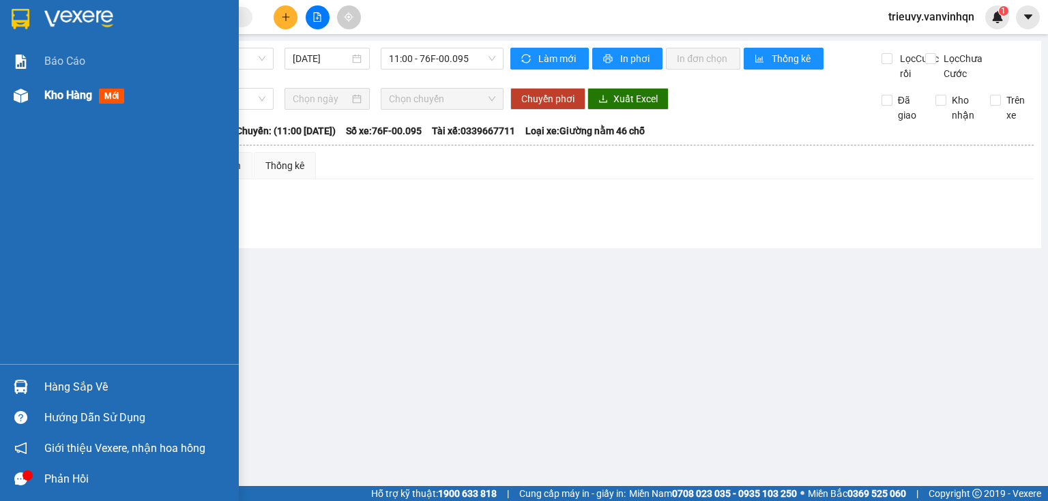
click at [53, 99] on span "Kho hàng" at bounding box center [68, 95] width 48 height 13
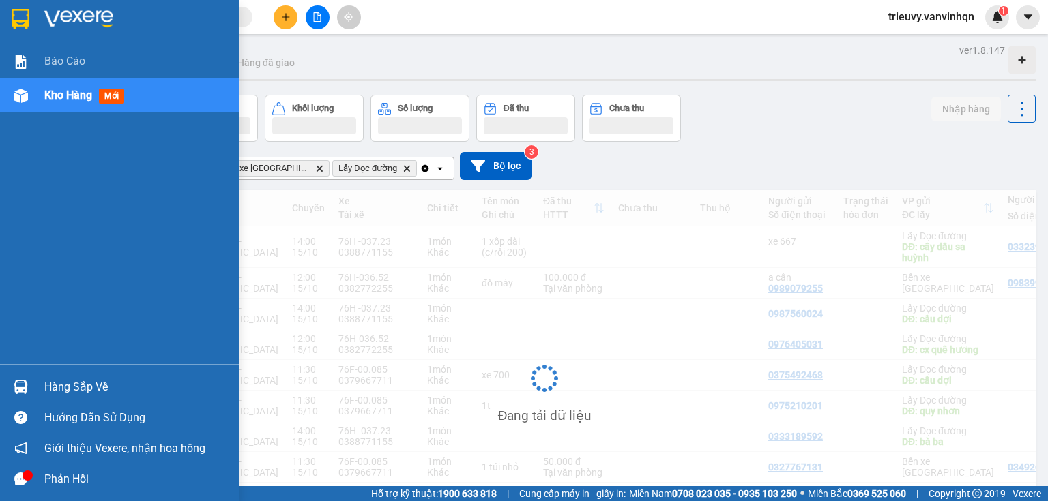
click at [55, 91] on span "Kho hàng" at bounding box center [68, 95] width 48 height 13
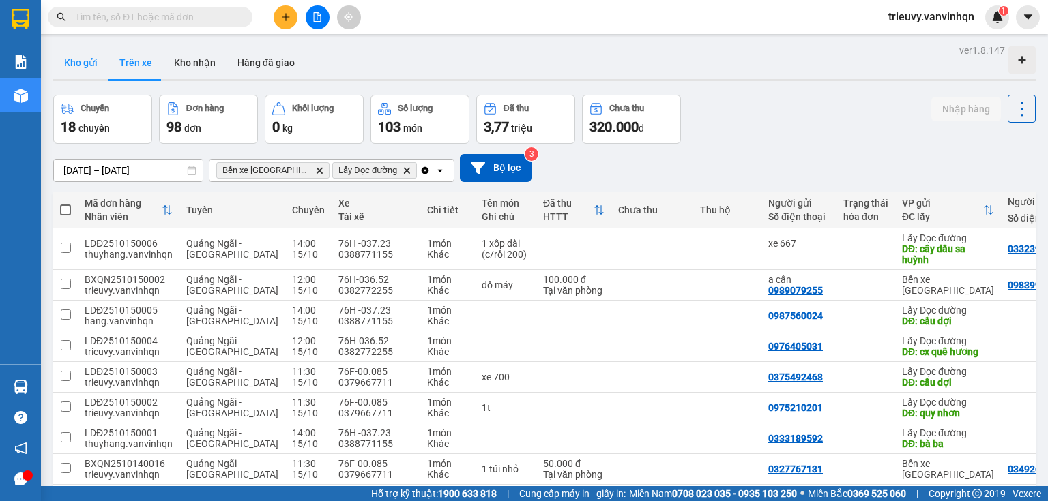
click at [87, 67] on button "Kho gửi" at bounding box center [80, 62] width 55 height 33
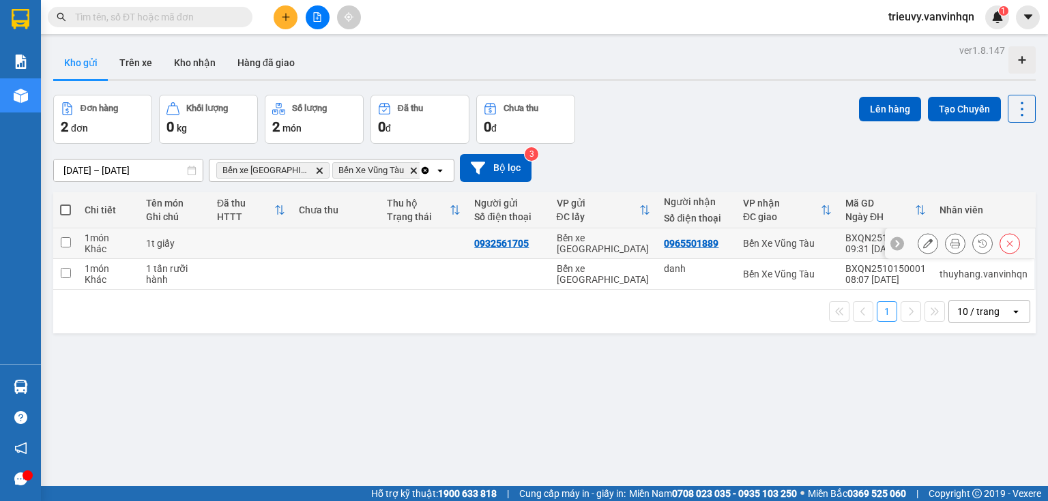
click at [205, 246] on td "1t giấy" at bounding box center [174, 244] width 70 height 31
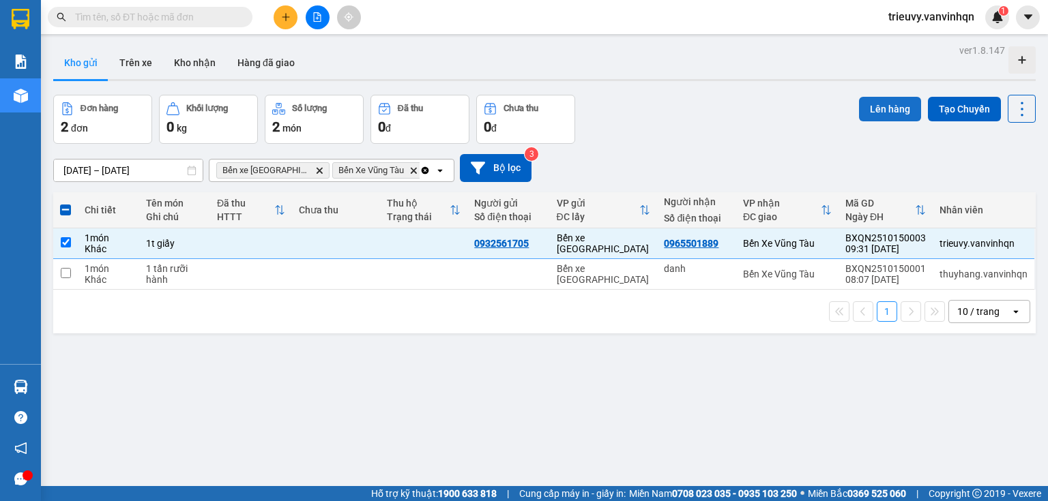
click at [885, 108] on button "Lên hàng" at bounding box center [890, 109] width 62 height 25
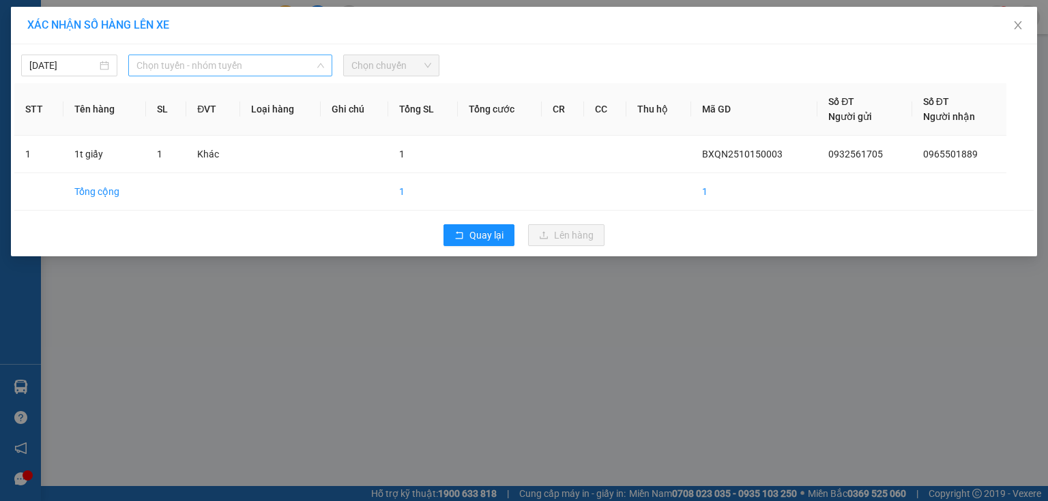
drag, startPoint x: 255, startPoint y: 65, endPoint x: 219, endPoint y: 126, distance: 70.1
click at [255, 66] on span "Chọn tuyến - nhóm tuyến" at bounding box center [230, 65] width 188 height 20
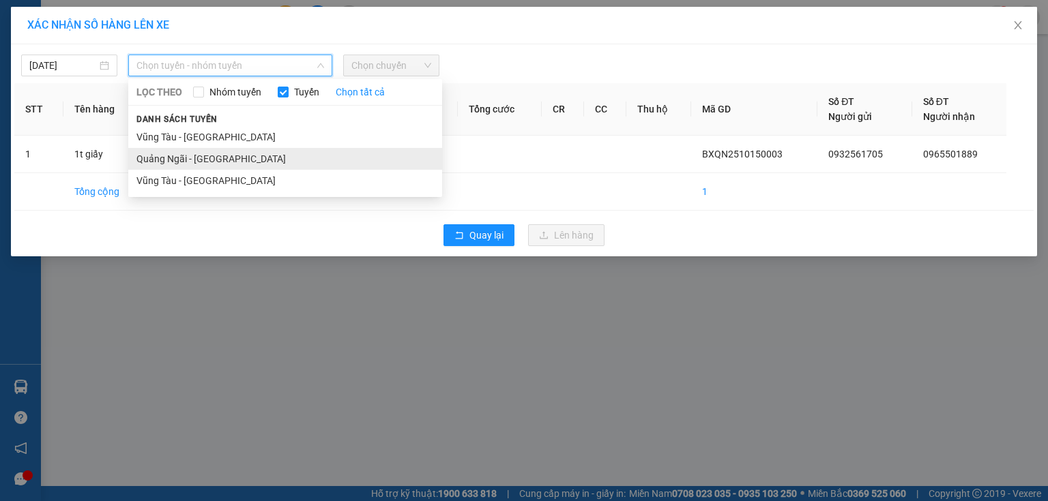
click at [210, 156] on li "Quảng Ngãi - [GEOGRAPHIC_DATA]" at bounding box center [285, 159] width 314 height 22
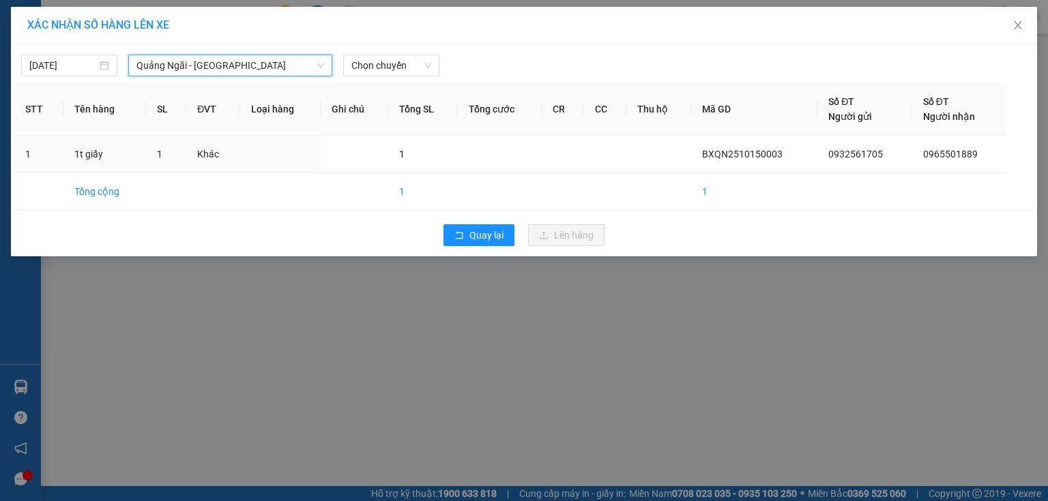
drag, startPoint x: 380, startPoint y: 68, endPoint x: 385, endPoint y: 78, distance: 12.2
click at [381, 68] on span "Chọn chuyến" at bounding box center [391, 65] width 80 height 20
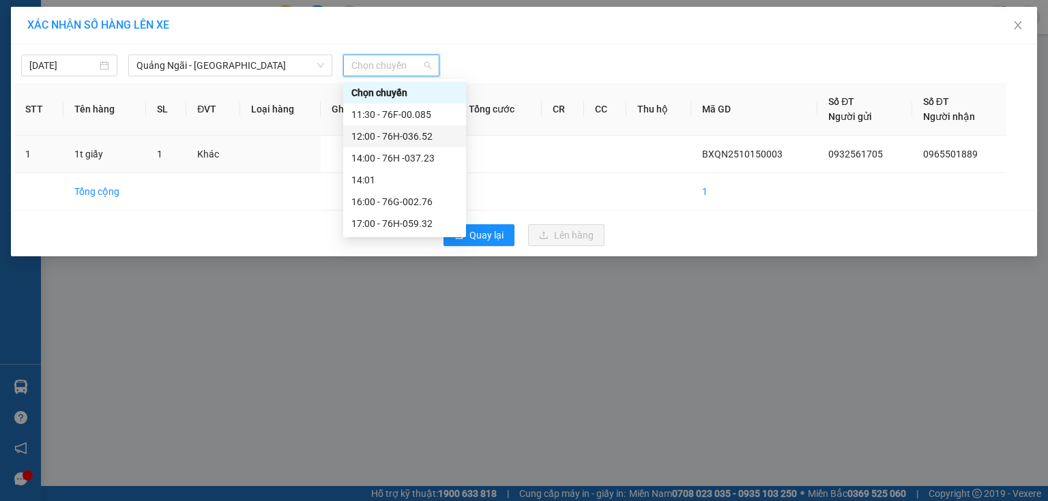
click at [422, 133] on div "12:00 - 76H-036.52" at bounding box center [404, 136] width 106 height 15
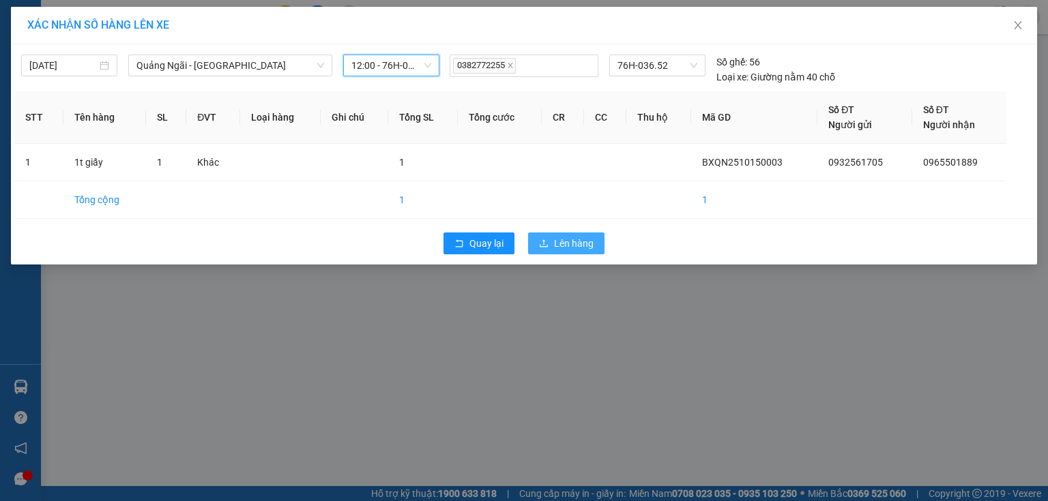
click at [552, 235] on button "Lên hàng" at bounding box center [566, 244] width 76 height 22
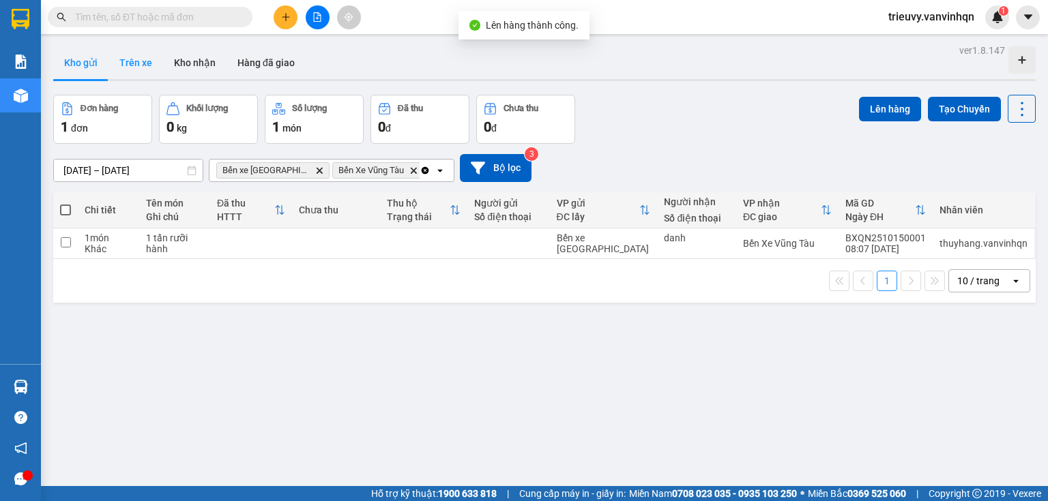
click at [126, 72] on button "Trên xe" at bounding box center [135, 62] width 55 height 33
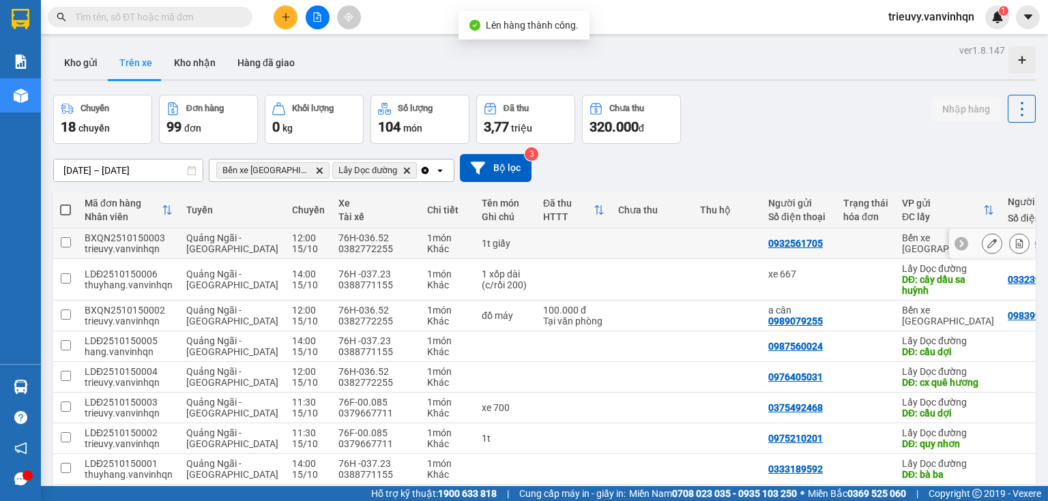
click at [987, 246] on icon at bounding box center [992, 244] width 10 height 10
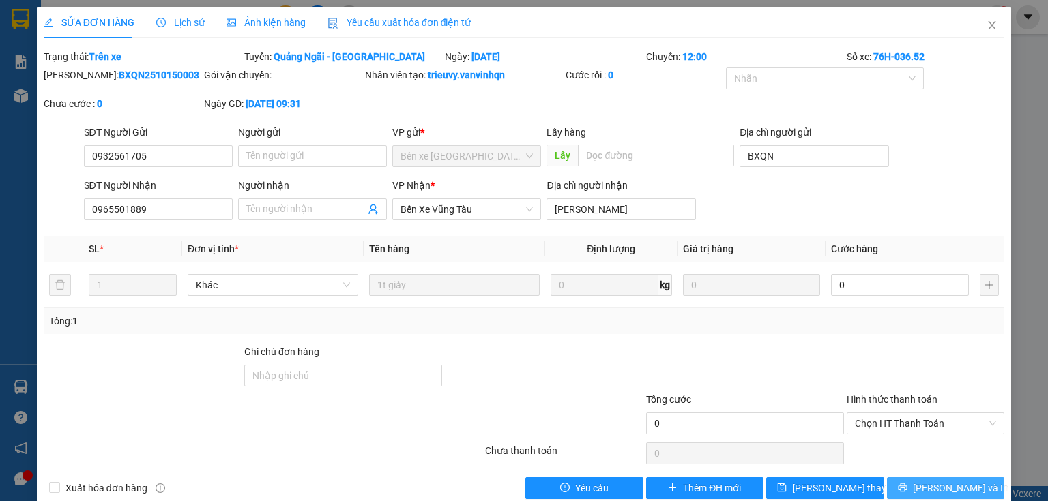
click at [961, 485] on span "[PERSON_NAME] và In" at bounding box center [961, 488] width 96 height 15
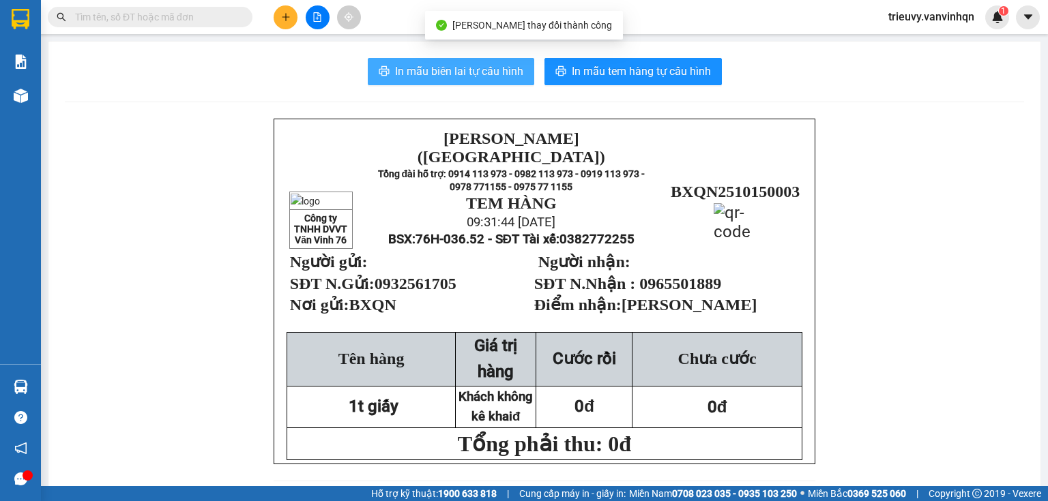
click at [480, 76] on span "In mẫu biên lai tự cấu hình" at bounding box center [459, 71] width 128 height 17
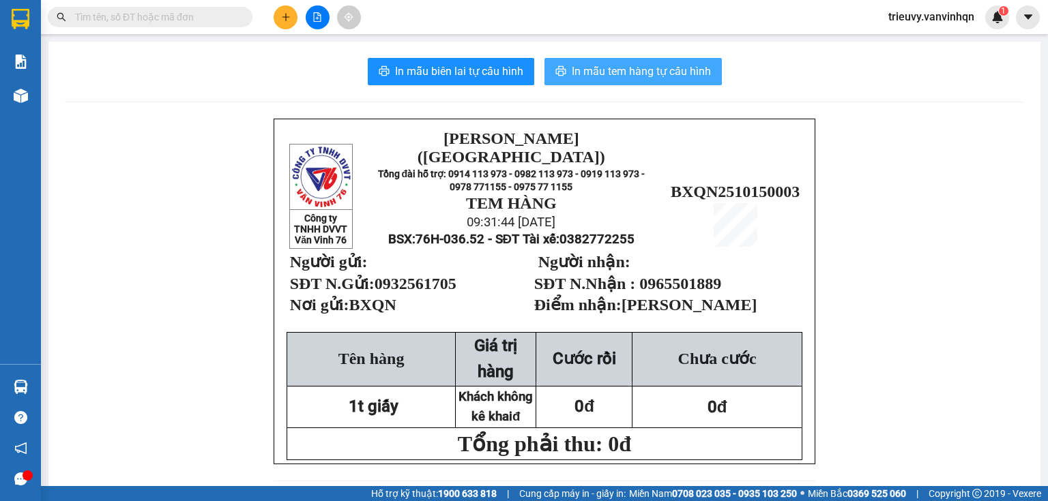
click at [604, 76] on span "In mẫu tem hàng tự cấu hình" at bounding box center [641, 71] width 139 height 17
